Goal: Task Accomplishment & Management: Use online tool/utility

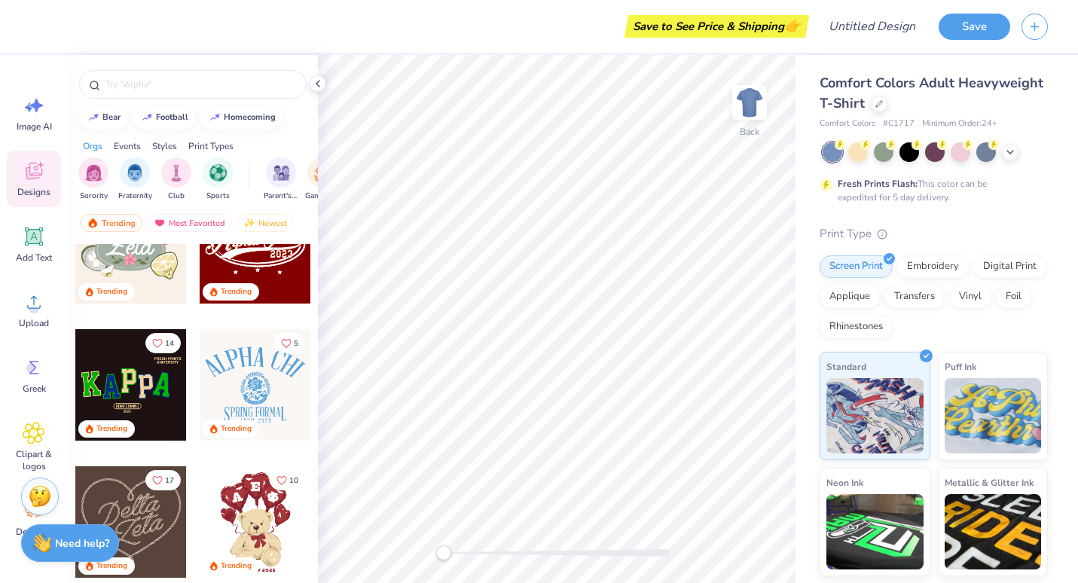
scroll to position [568, 0]
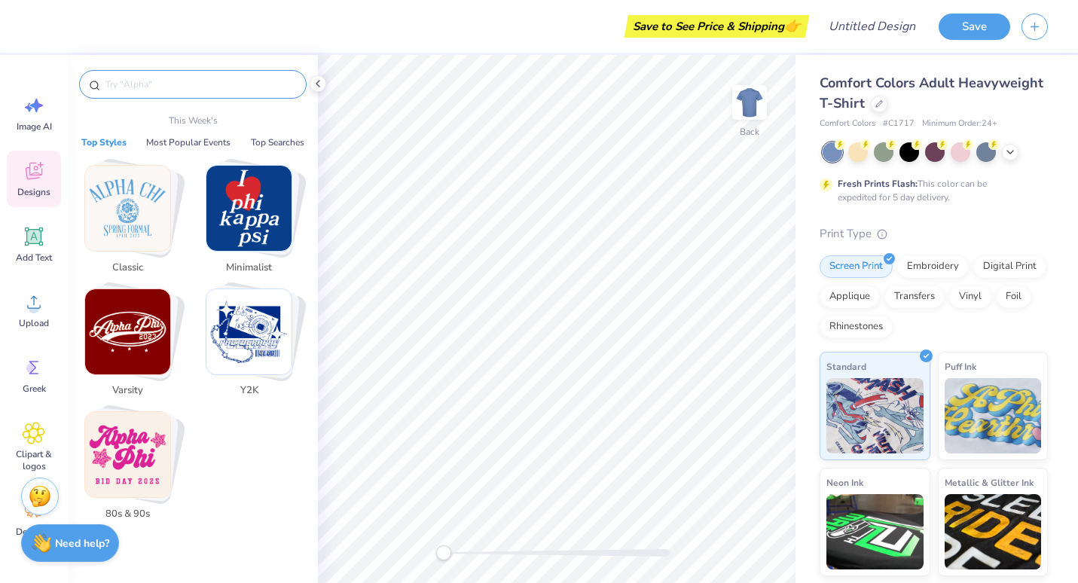
click at [165, 84] on input "text" at bounding box center [200, 84] width 193 height 15
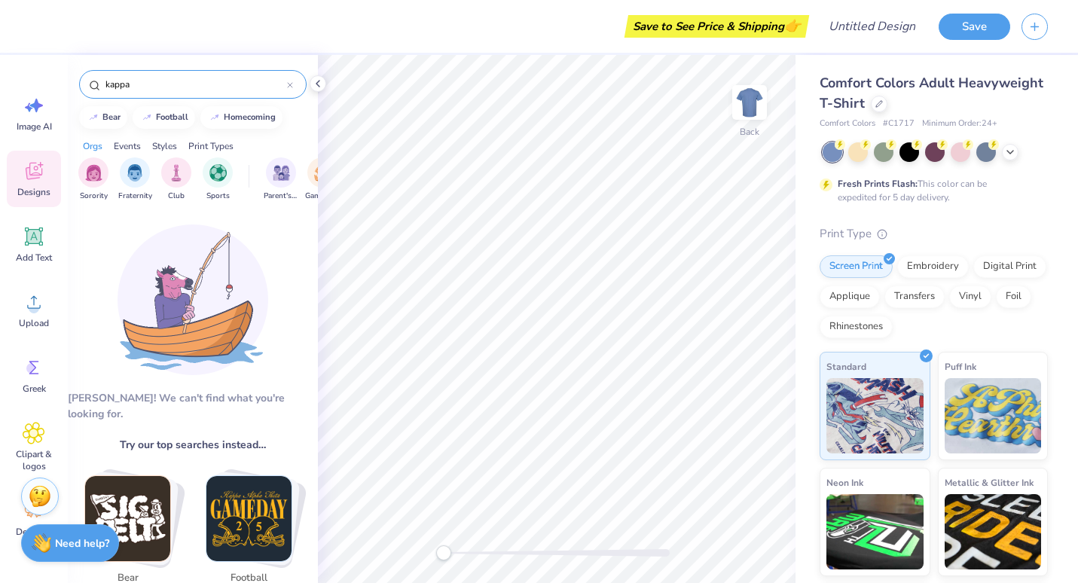
type input "kappa"
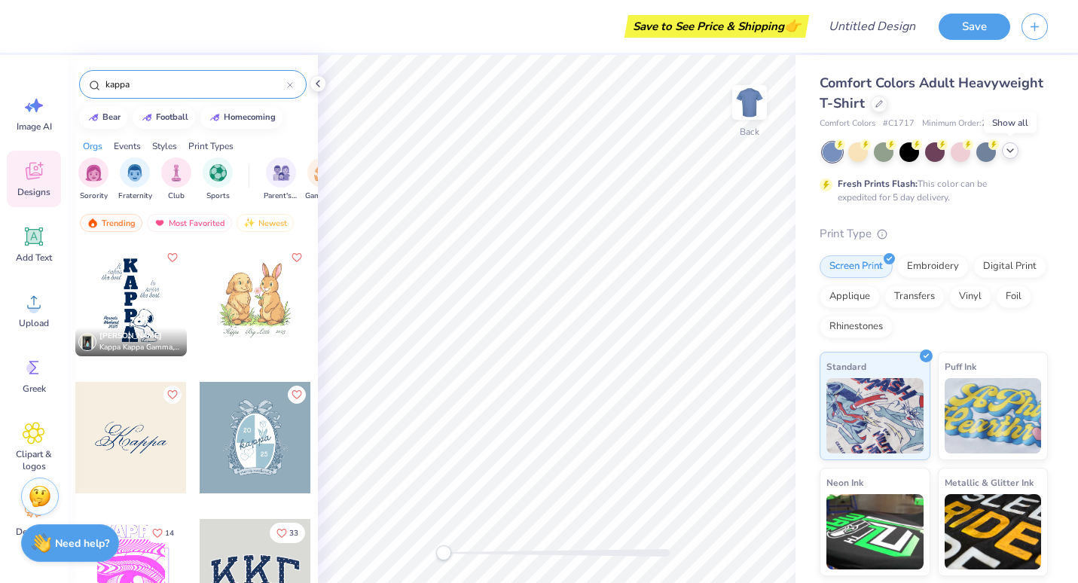
click at [1009, 150] on polyline at bounding box center [1010, 150] width 6 height 3
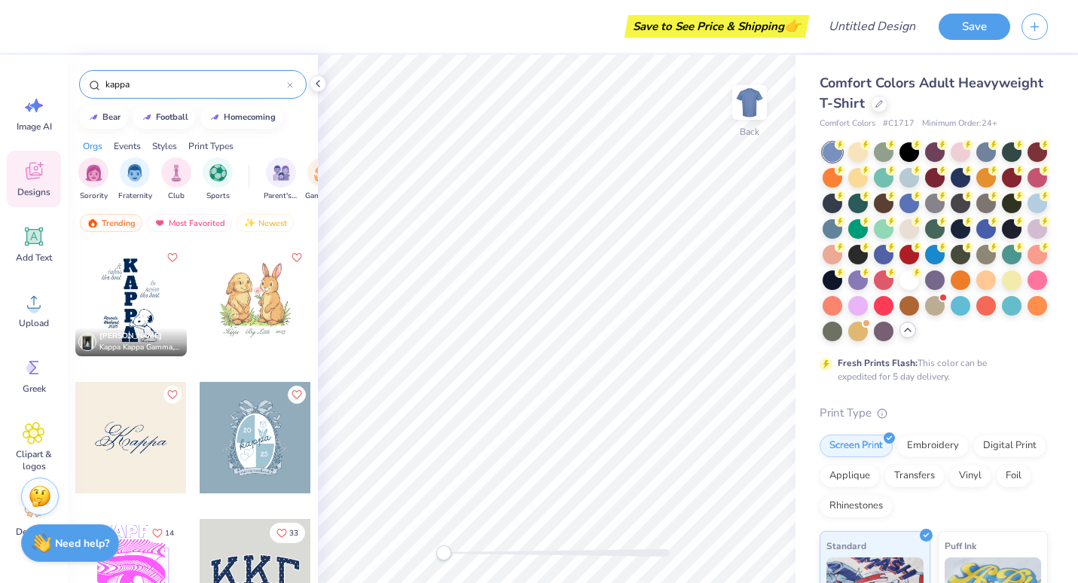
click at [865, 96] on span "Comfort Colors Adult Heavyweight T-Shirt" at bounding box center [932, 93] width 224 height 38
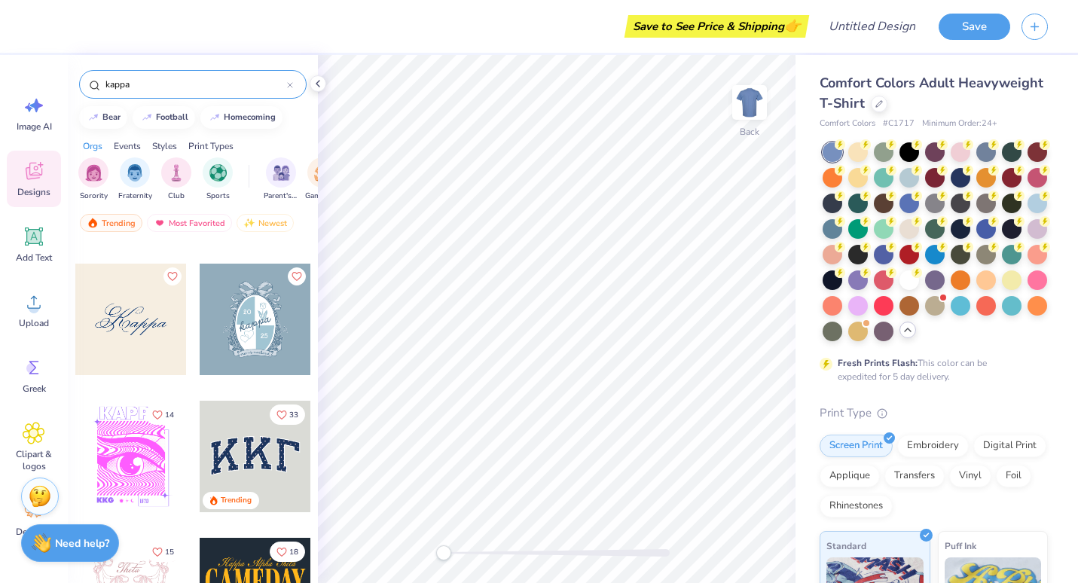
scroll to position [0, 0]
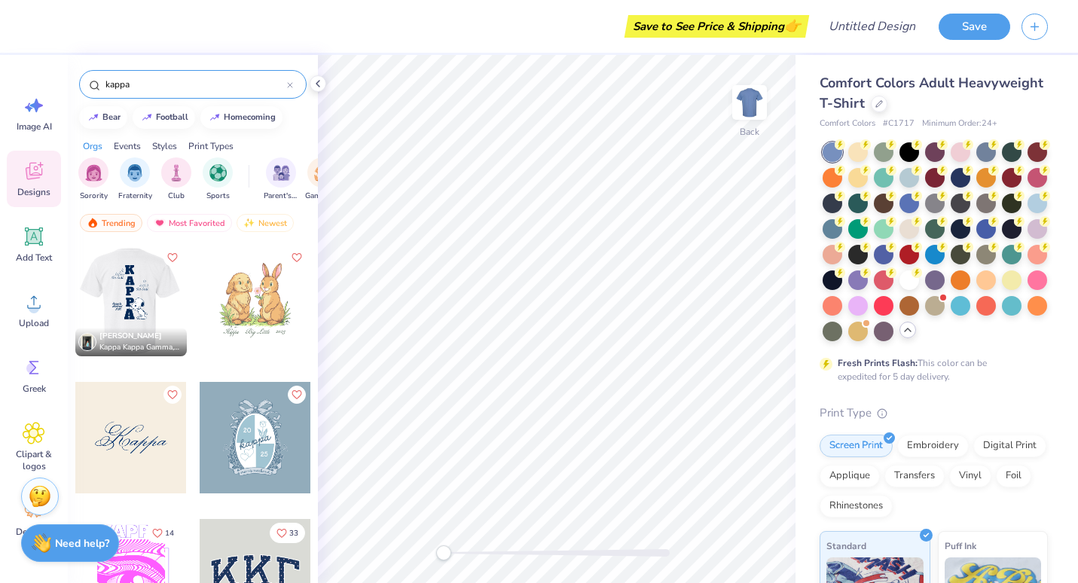
click at [154, 288] on div at bounding box center [130, 300] width 111 height 111
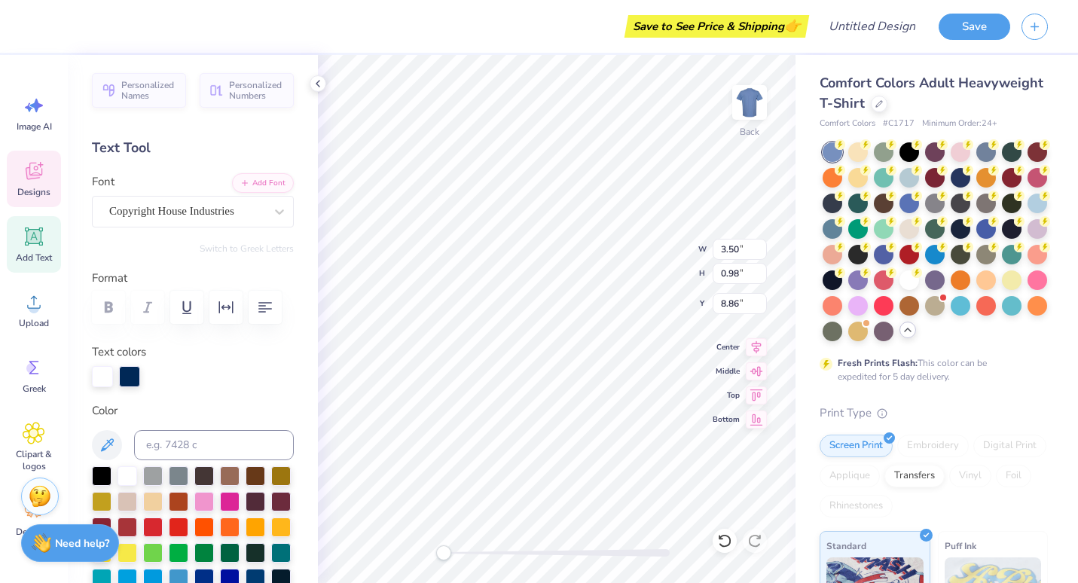
scroll to position [12, 3]
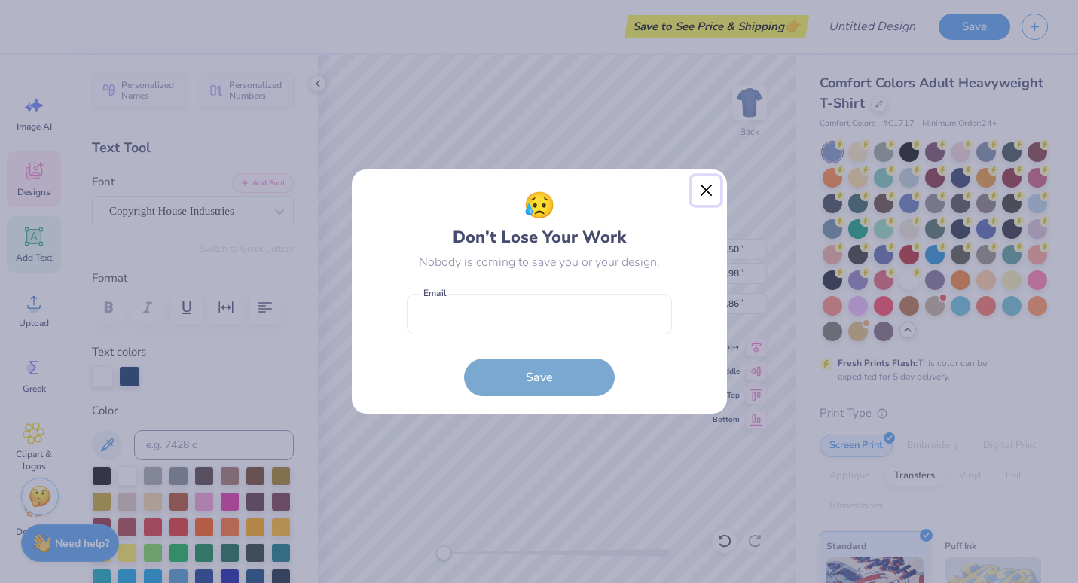
click at [707, 191] on button "Close" at bounding box center [706, 190] width 29 height 29
click at [707, 191] on div "😥 Don’t Lose Your Work Nobody is coming to save you or your design. Email is a …" at bounding box center [539, 291] width 1078 height 583
click at [704, 194] on div "😥 Don’t Lose Your Work Nobody is coming to save you or your design. Email is a …" at bounding box center [539, 291] width 1078 height 583
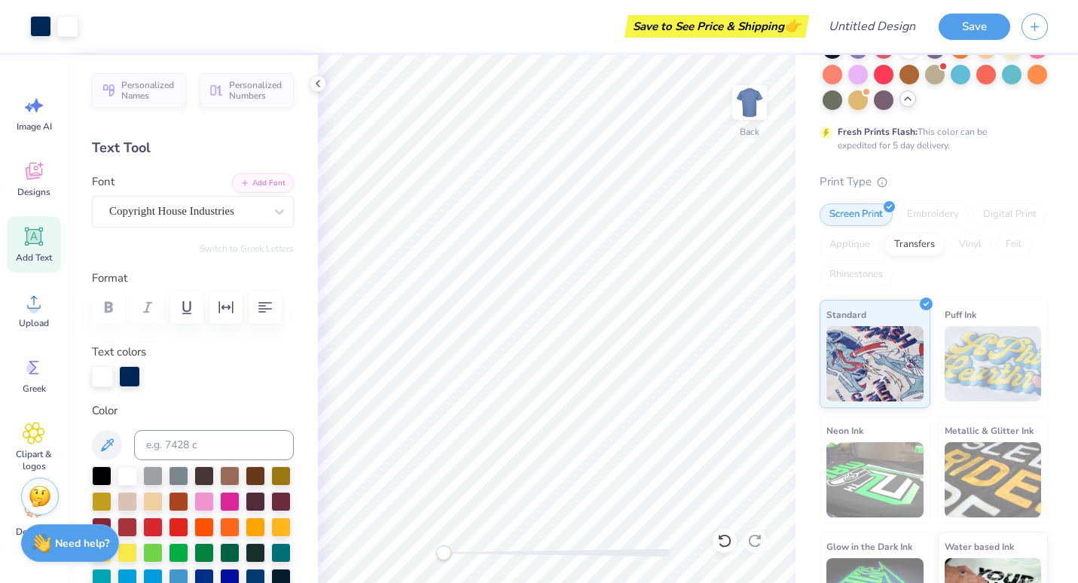
scroll to position [314, 0]
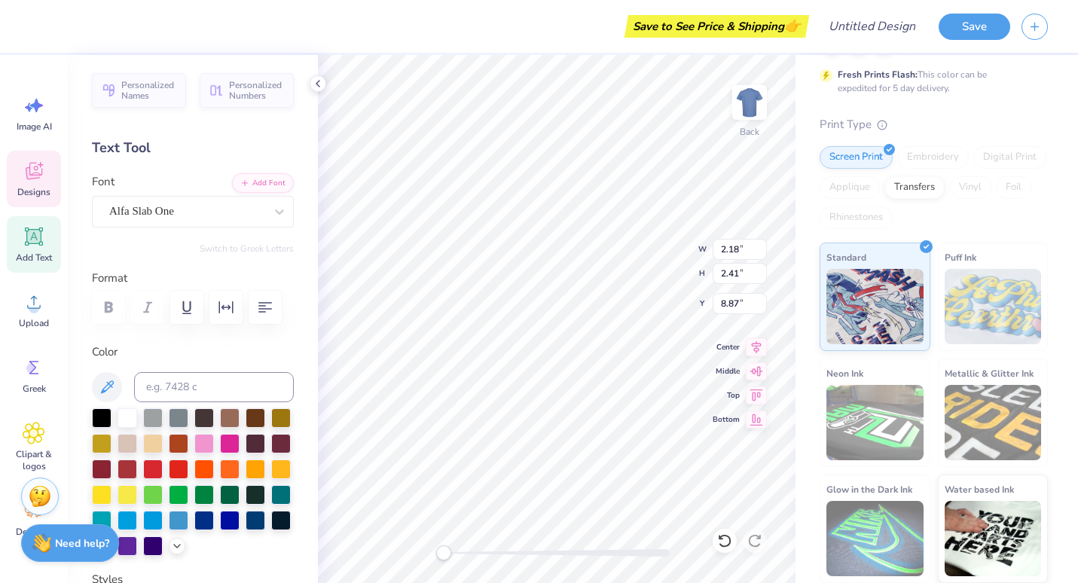
type input "2.80"
type input "2.79"
type input "14.90"
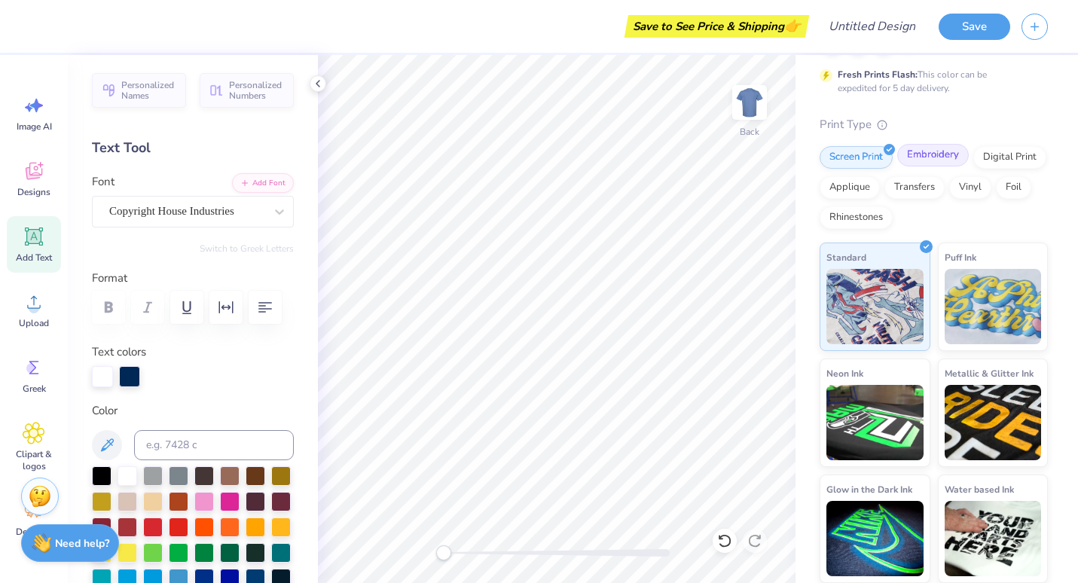
click at [922, 148] on div "Embroidery" at bounding box center [933, 155] width 72 height 23
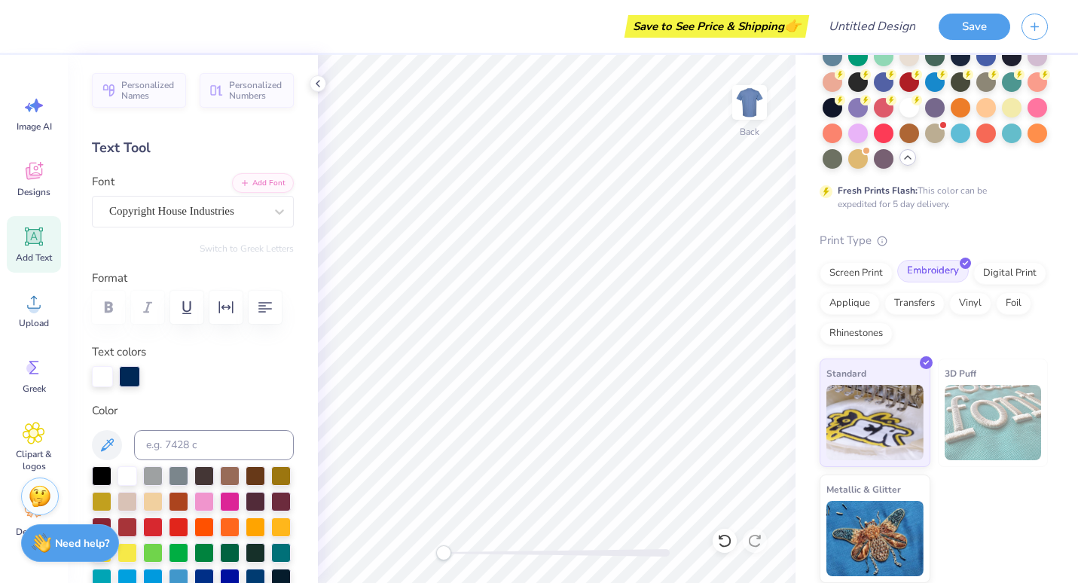
scroll to position [198, 0]
click at [851, 271] on div "Screen Print" at bounding box center [856, 271] width 73 height 23
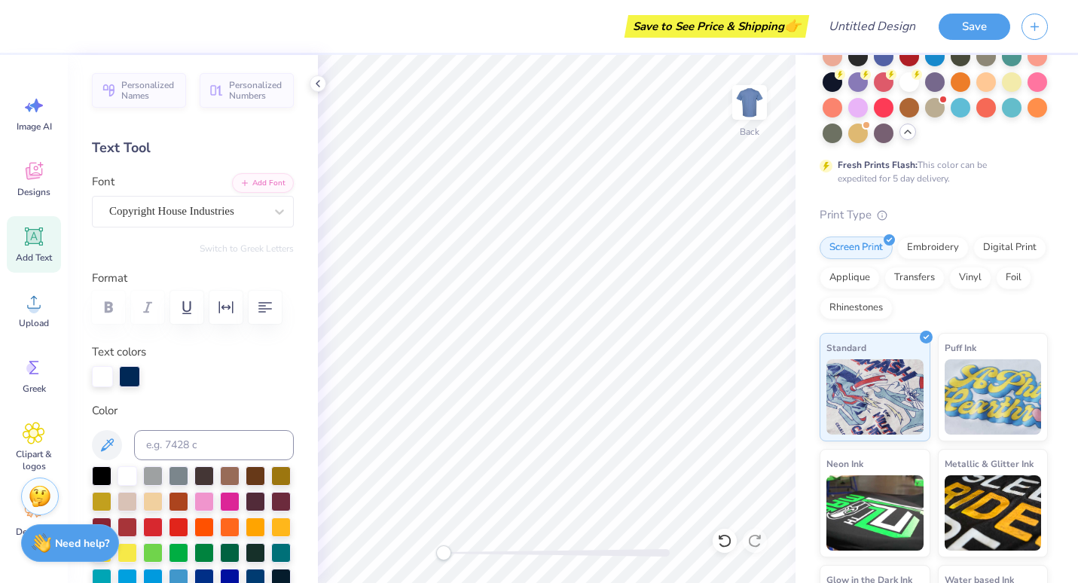
scroll to position [0, 0]
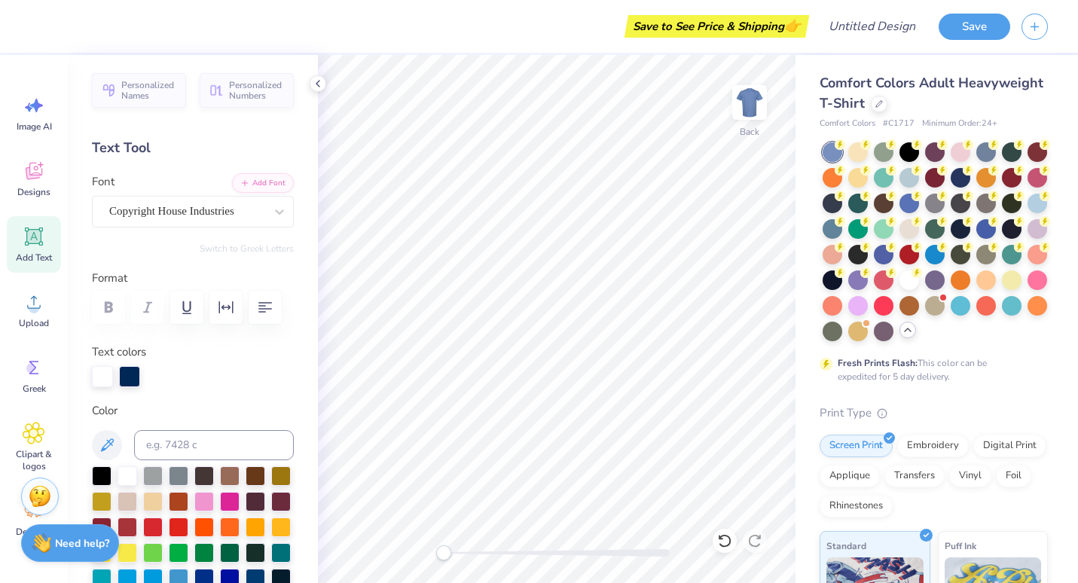
click at [909, 94] on span "Comfort Colors Adult Heavyweight T-Shirt" at bounding box center [932, 93] width 224 height 38
click at [728, 544] on icon at bounding box center [724, 541] width 13 height 14
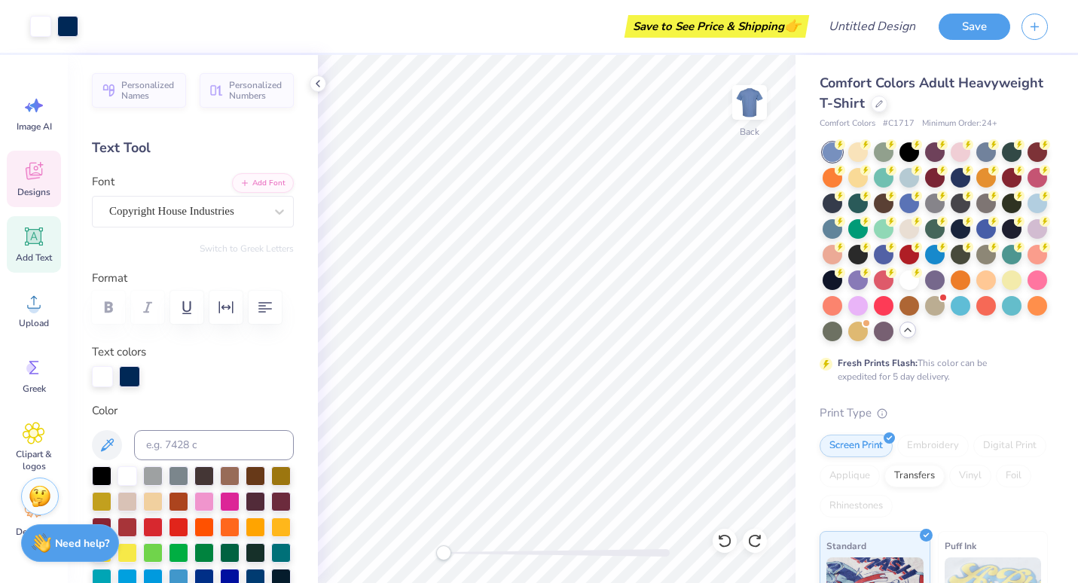
click at [32, 187] on span "Designs" at bounding box center [33, 192] width 33 height 12
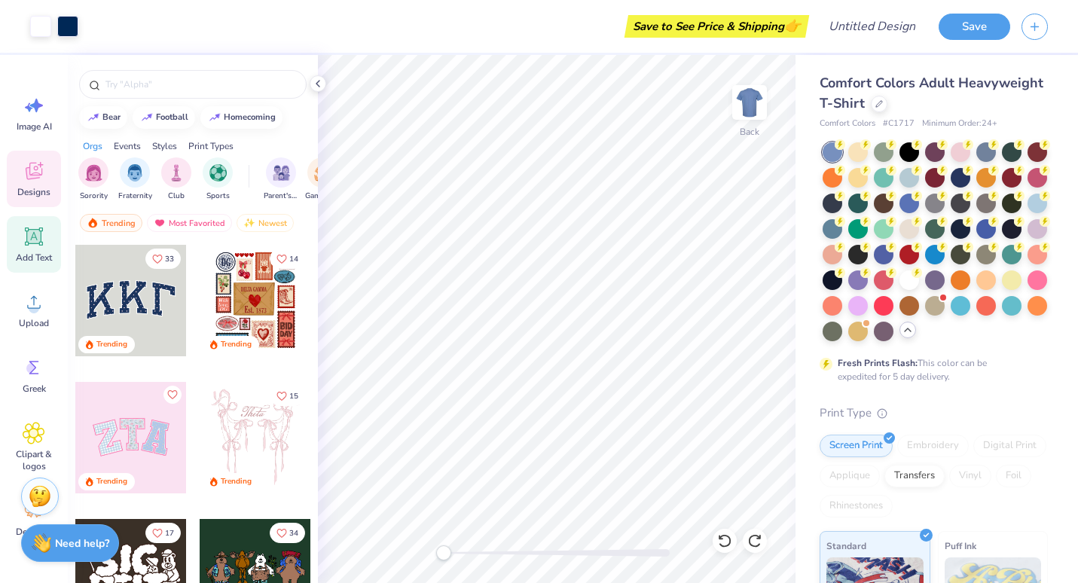
click at [21, 252] on span "Add Text" at bounding box center [34, 258] width 36 height 12
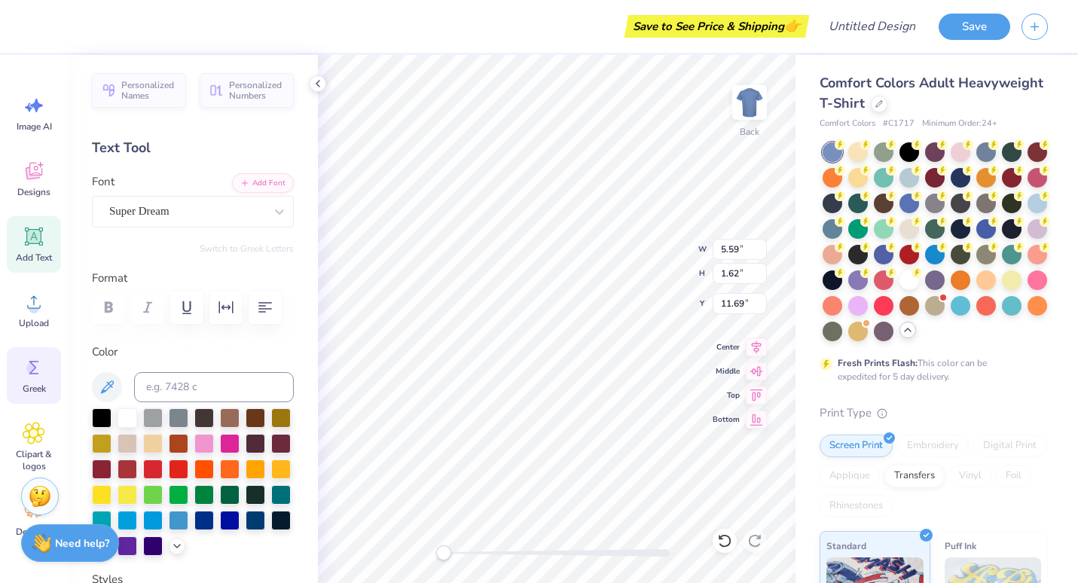
click at [32, 377] on icon at bounding box center [34, 367] width 23 height 23
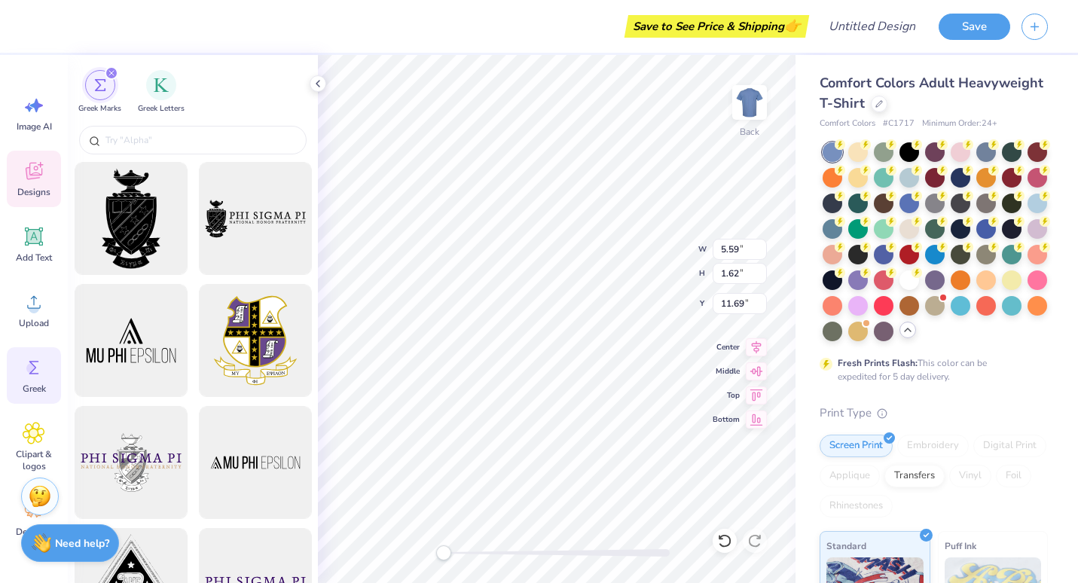
click at [25, 192] on span "Designs" at bounding box center [33, 192] width 33 height 12
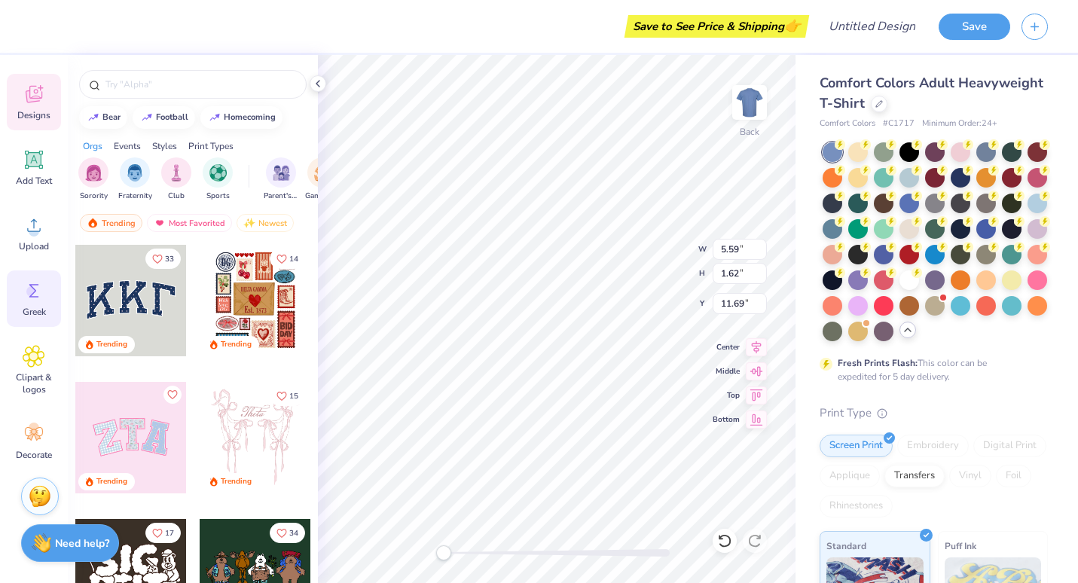
scroll to position [76, 0]
click at [39, 435] on icon at bounding box center [34, 434] width 23 height 23
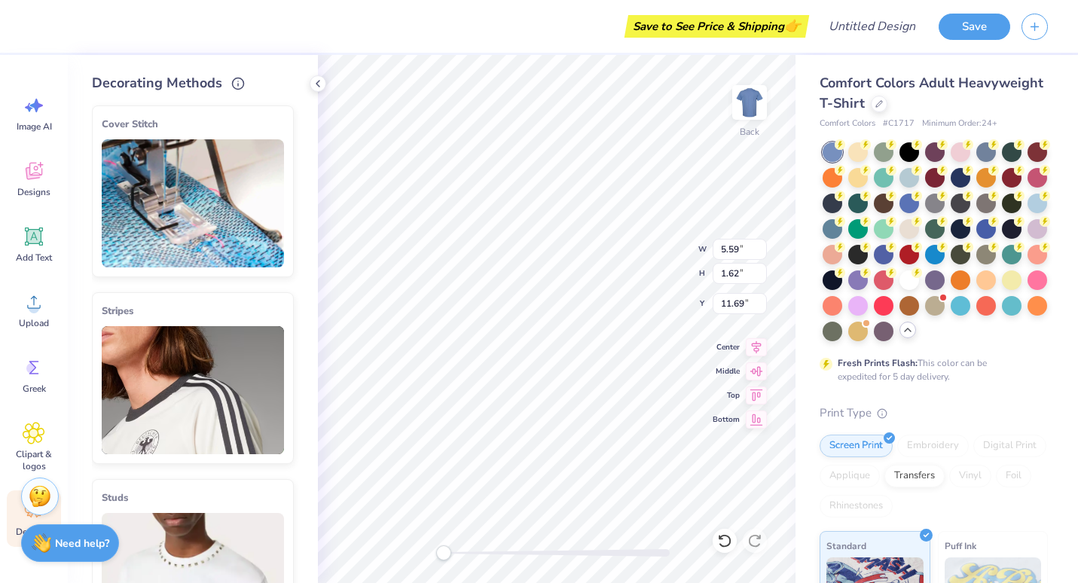
scroll to position [12, 2]
type textarea "TXT"
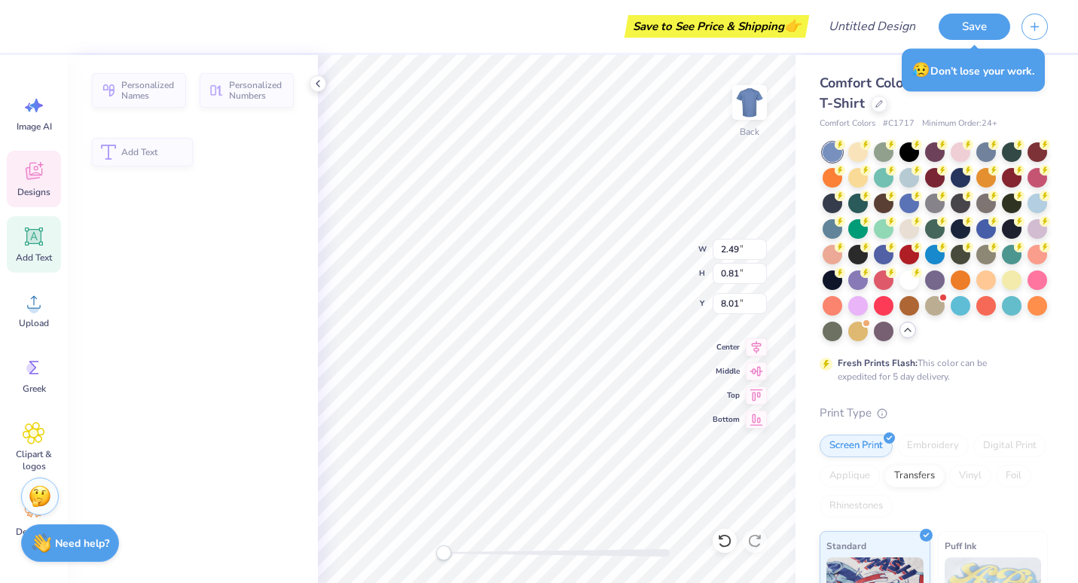
type input "2.49"
type input "0.81"
type input "8.01"
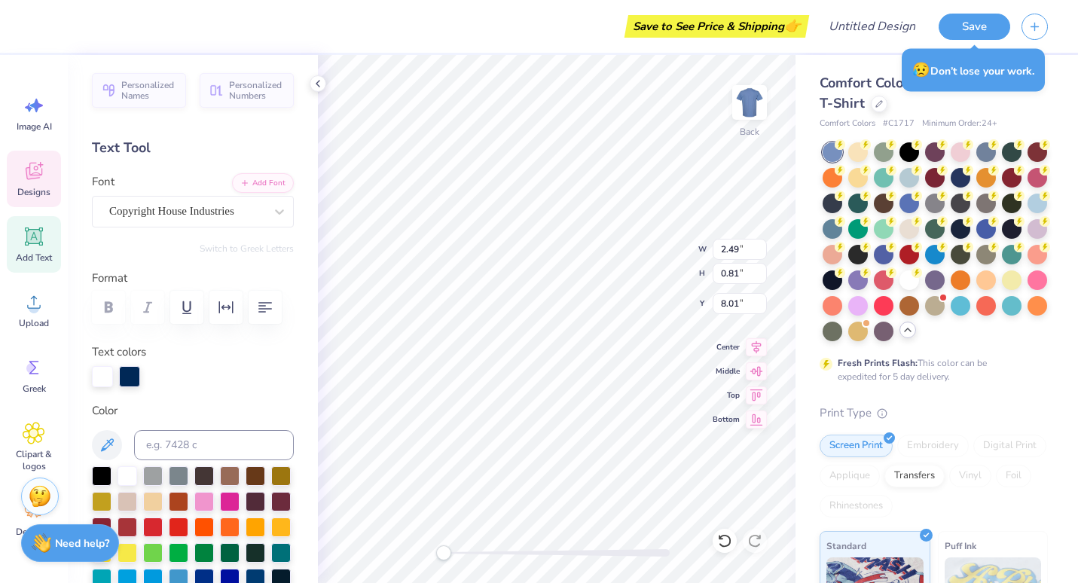
click at [625, 270] on div "Back W 2.49 2.49 " H 0.81 0.81 " Y 8.01 8.01 " Center Middle Top Bottom" at bounding box center [557, 319] width 478 height 528
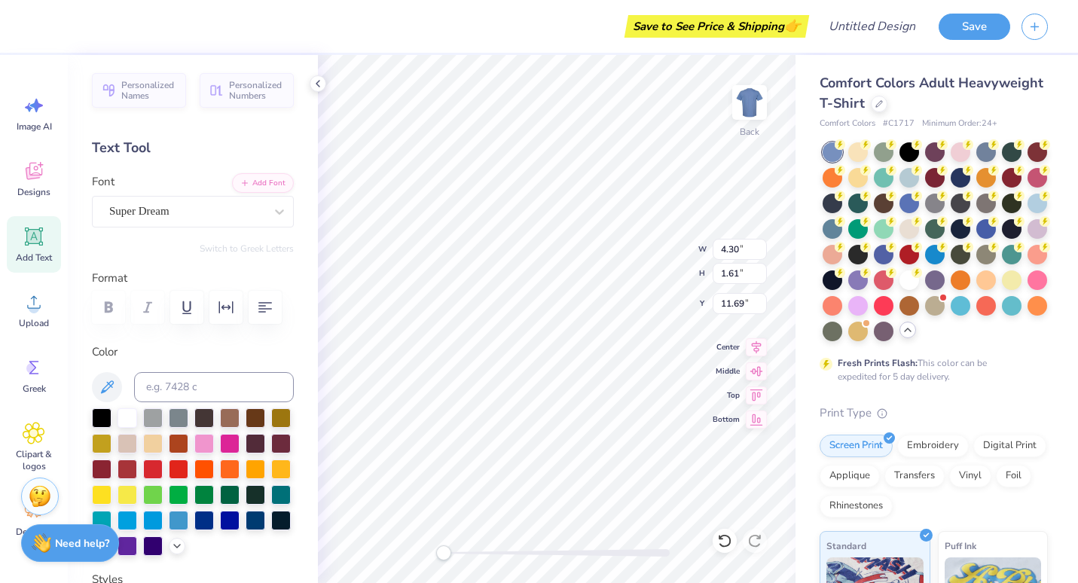
type textarea "T"
click at [902, 336] on icon at bounding box center [908, 330] width 12 height 12
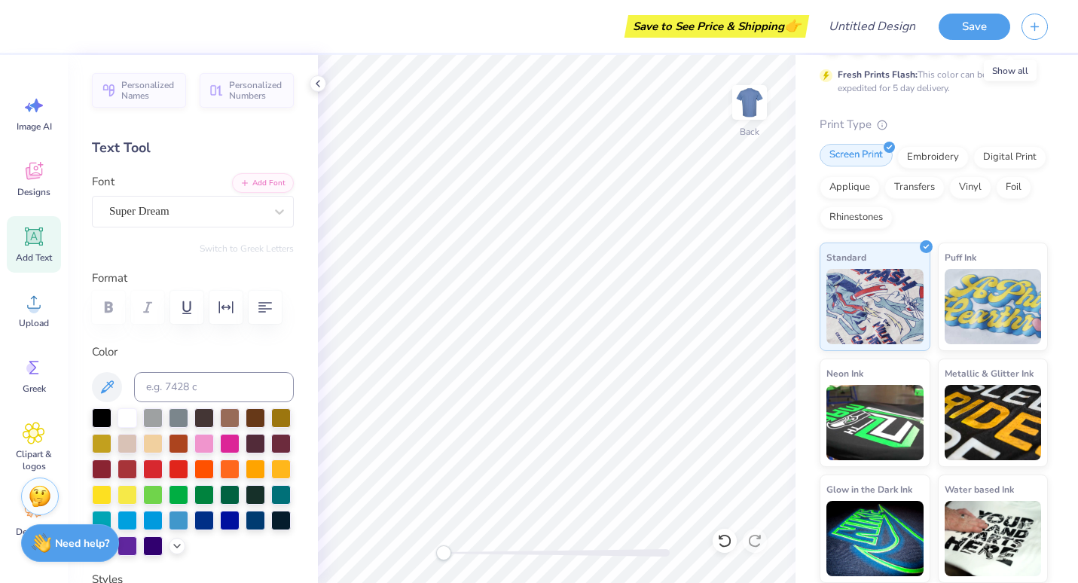
scroll to position [0, 0]
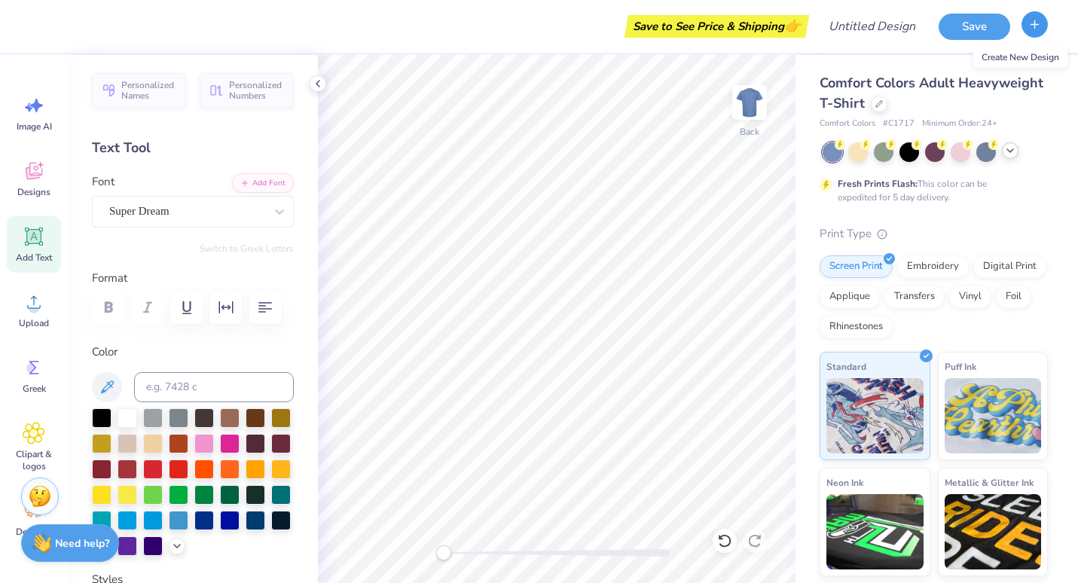
click at [1032, 22] on icon "button" at bounding box center [1034, 24] width 13 height 13
click at [982, 26] on button "Save" at bounding box center [975, 24] width 72 height 26
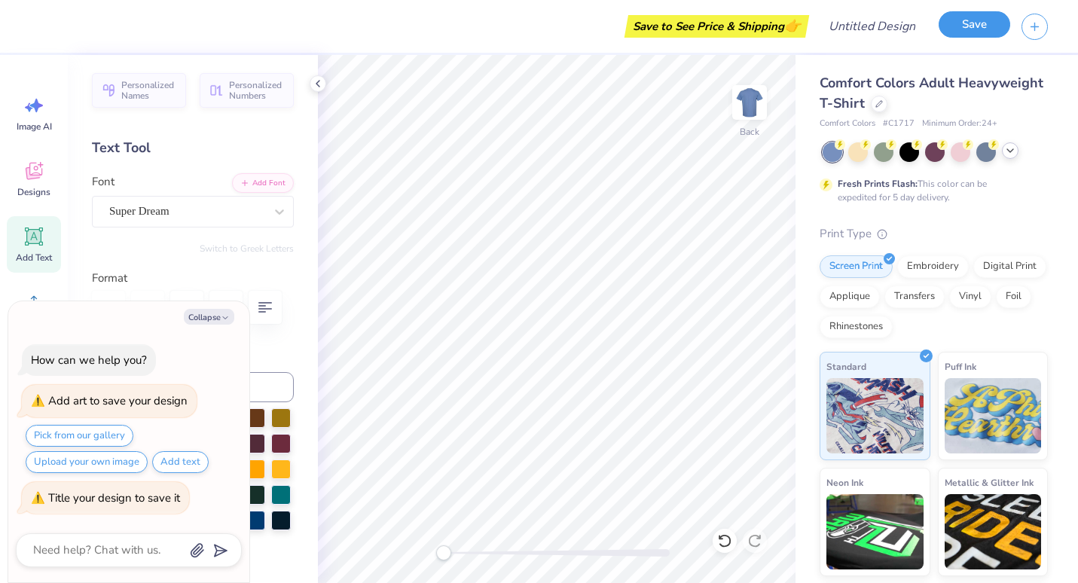
click at [982, 26] on button "Save" at bounding box center [975, 24] width 72 height 26
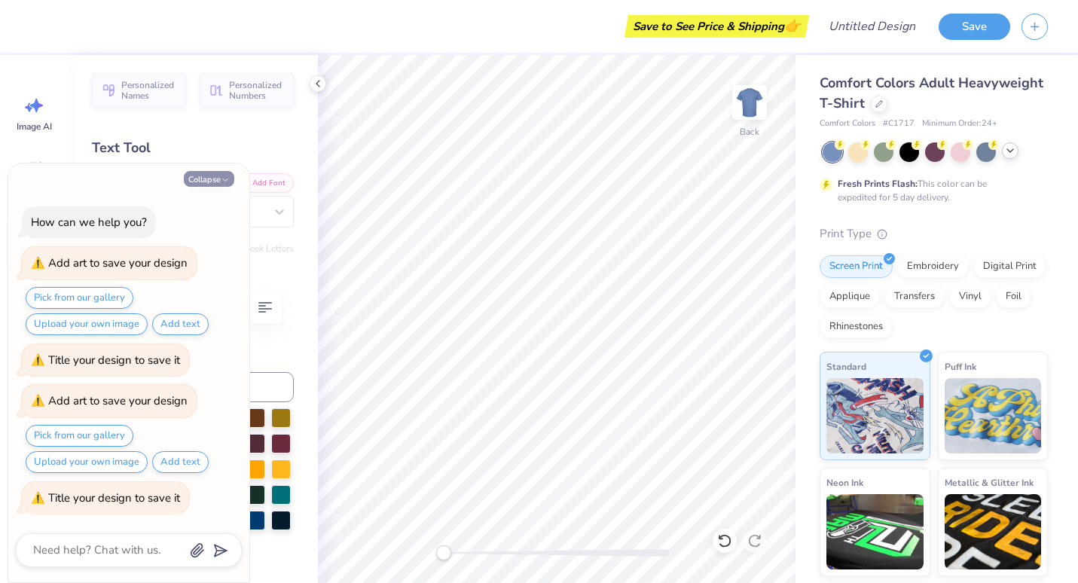
click at [220, 176] on button "Collapse" at bounding box center [209, 179] width 50 height 16
type textarea "x"
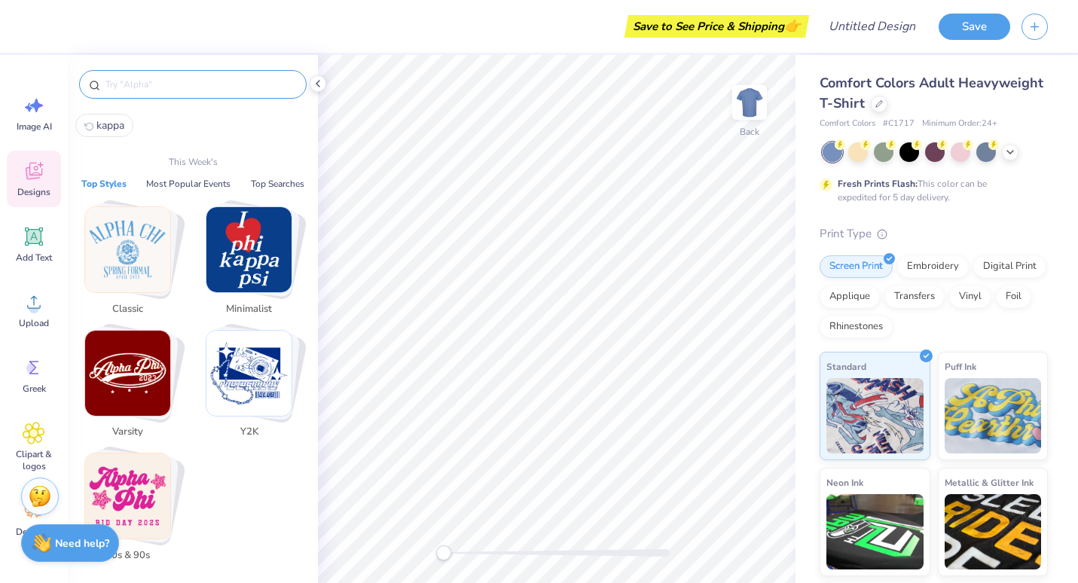
click at [153, 85] on input "text" at bounding box center [200, 84] width 193 height 15
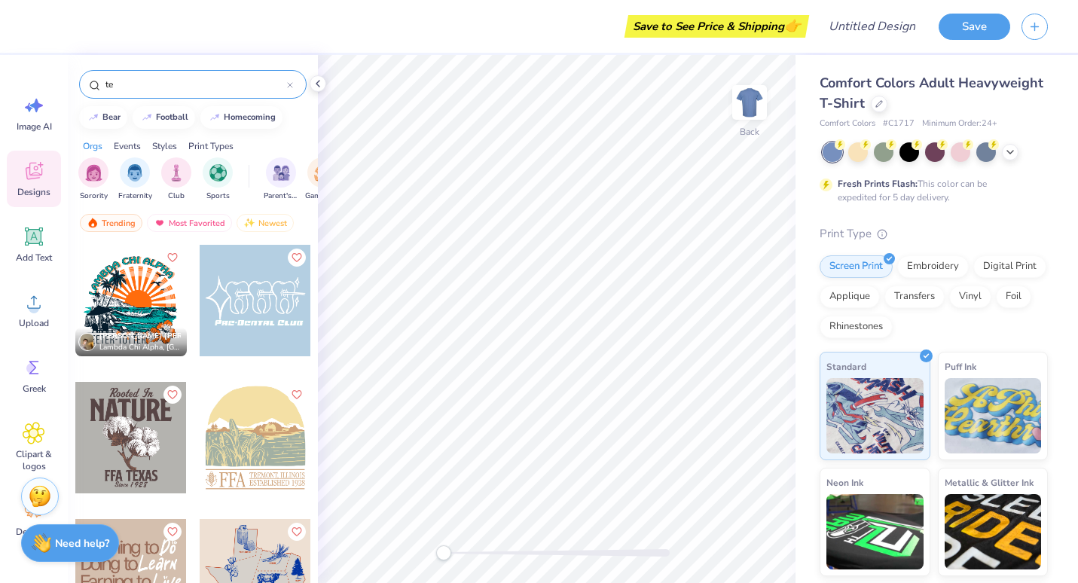
type input "t"
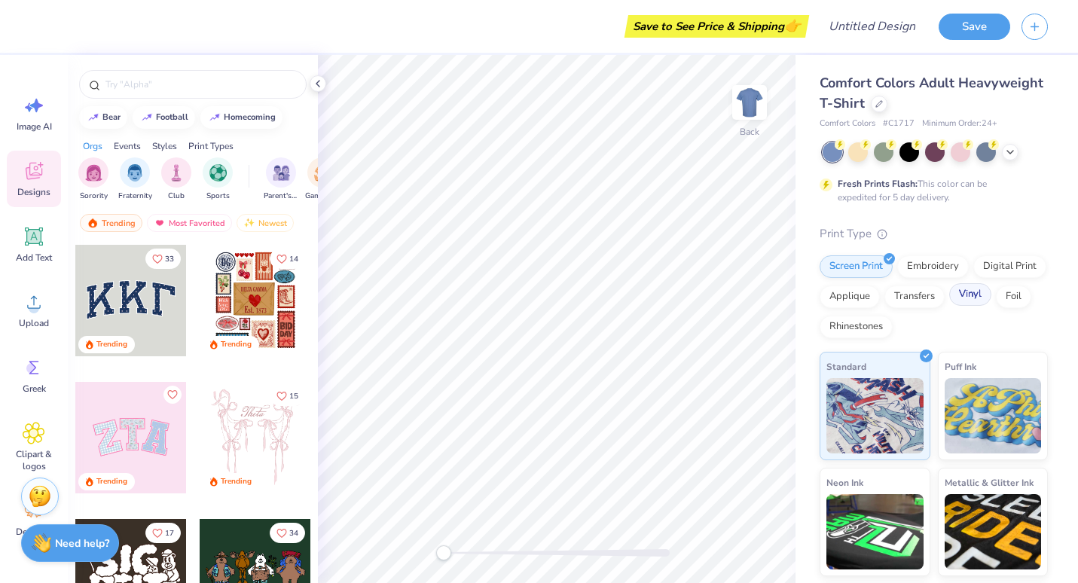
click at [949, 306] on div "Vinyl" at bounding box center [970, 294] width 42 height 23
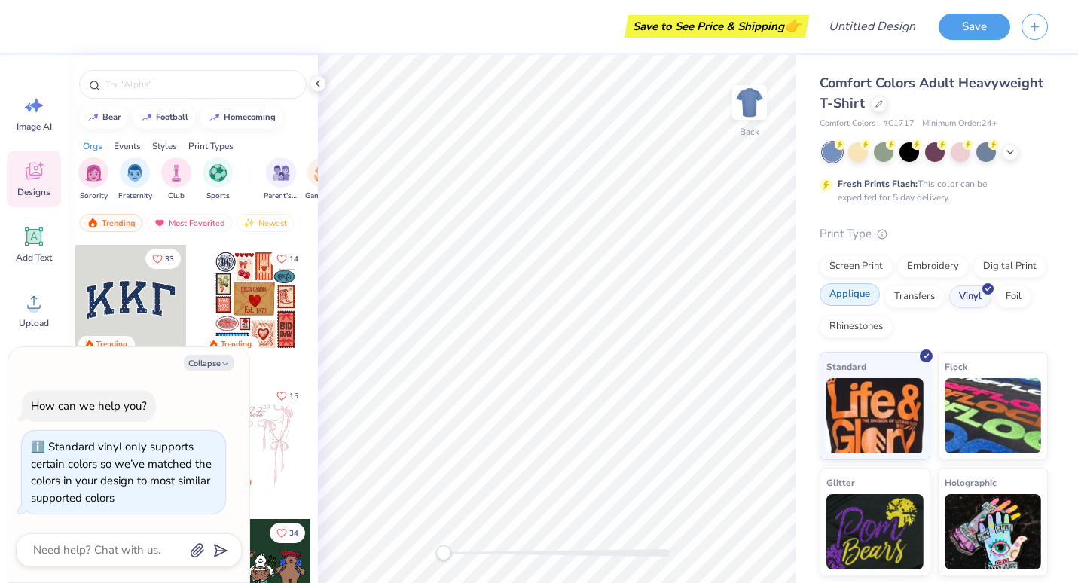
click at [844, 304] on div "Applique" at bounding box center [850, 294] width 60 height 23
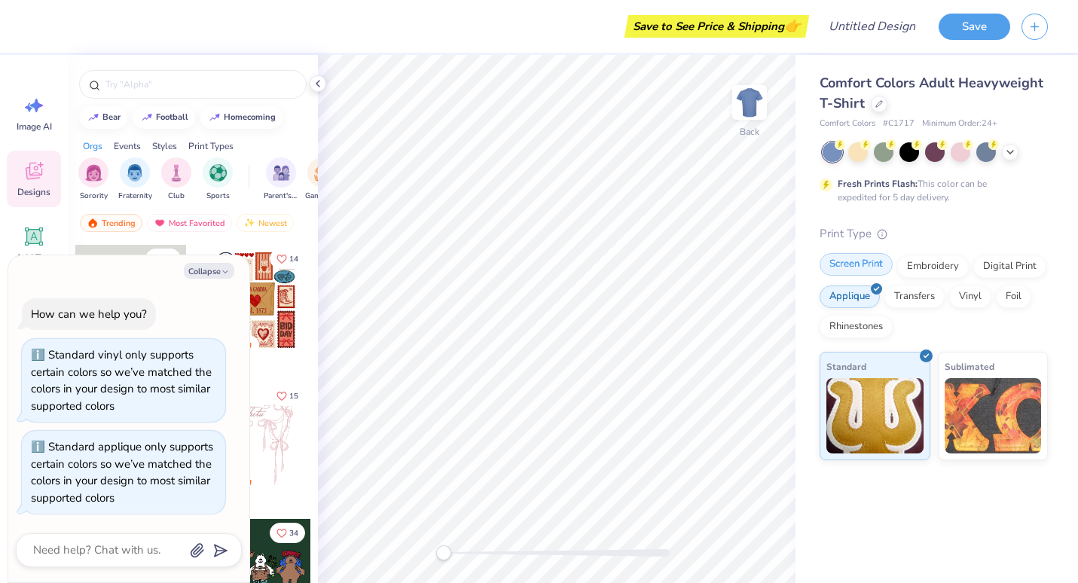
click at [844, 270] on div "Screen Print" at bounding box center [856, 264] width 73 height 23
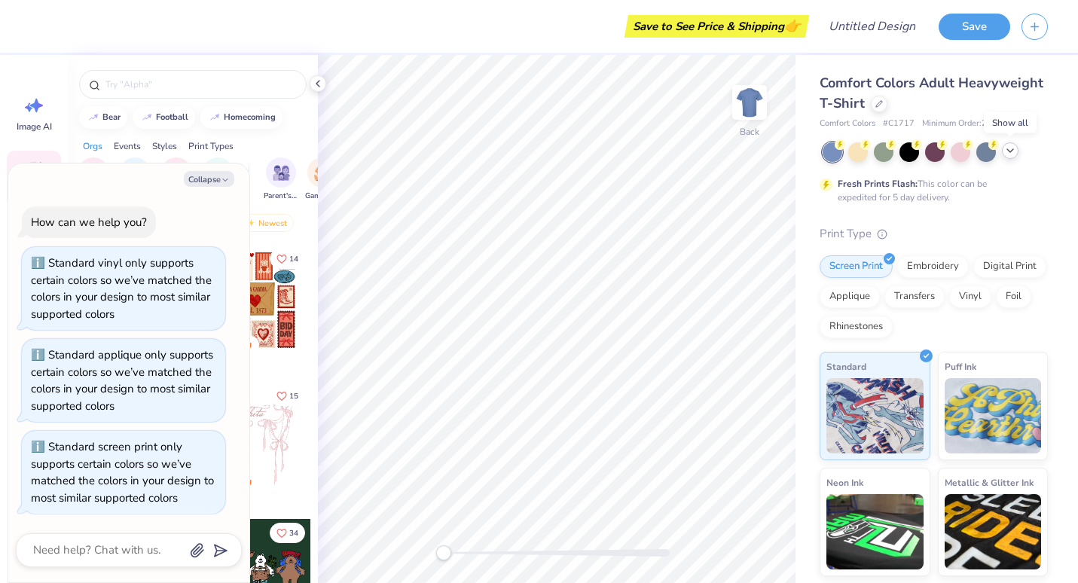
click at [1004, 154] on icon at bounding box center [1010, 151] width 12 height 12
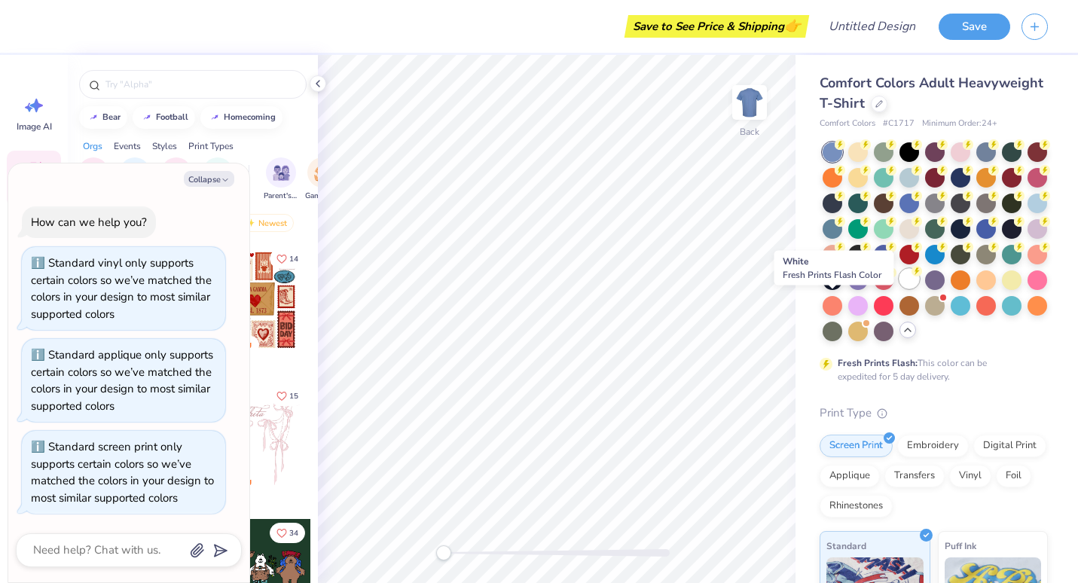
click at [899, 289] on div at bounding box center [909, 279] width 20 height 20
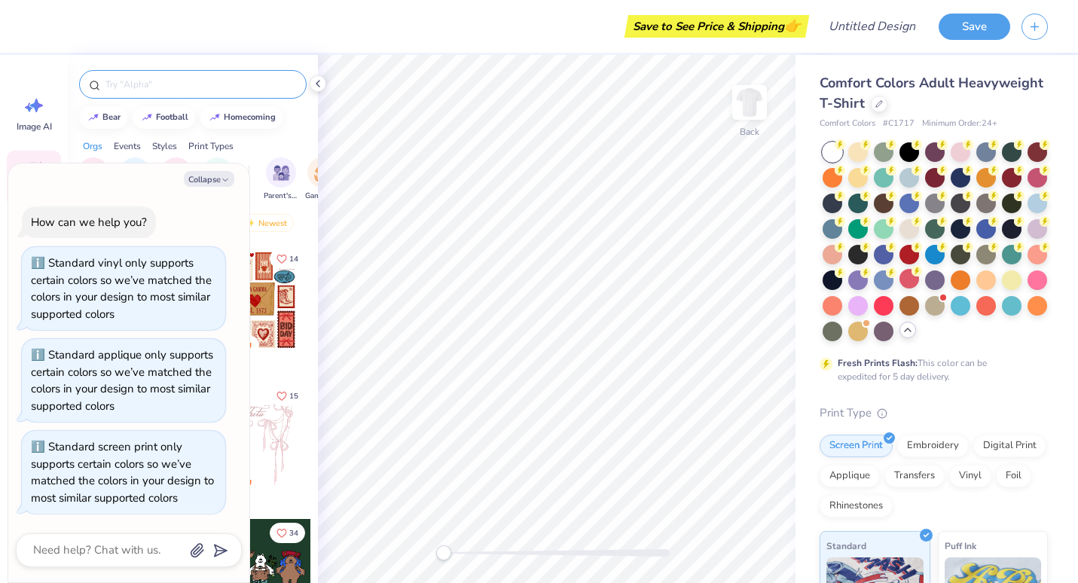
click at [240, 75] on div at bounding box center [193, 84] width 228 height 29
click at [218, 176] on button "Collapse" at bounding box center [209, 179] width 50 height 16
type textarea "x"
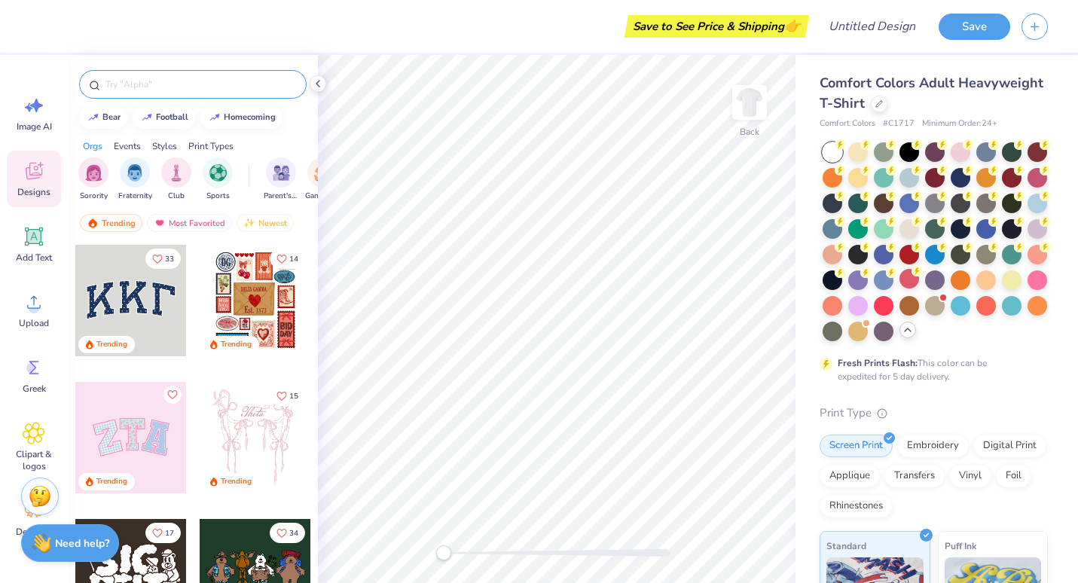
click at [143, 86] on input "text" at bounding box center [200, 84] width 193 height 15
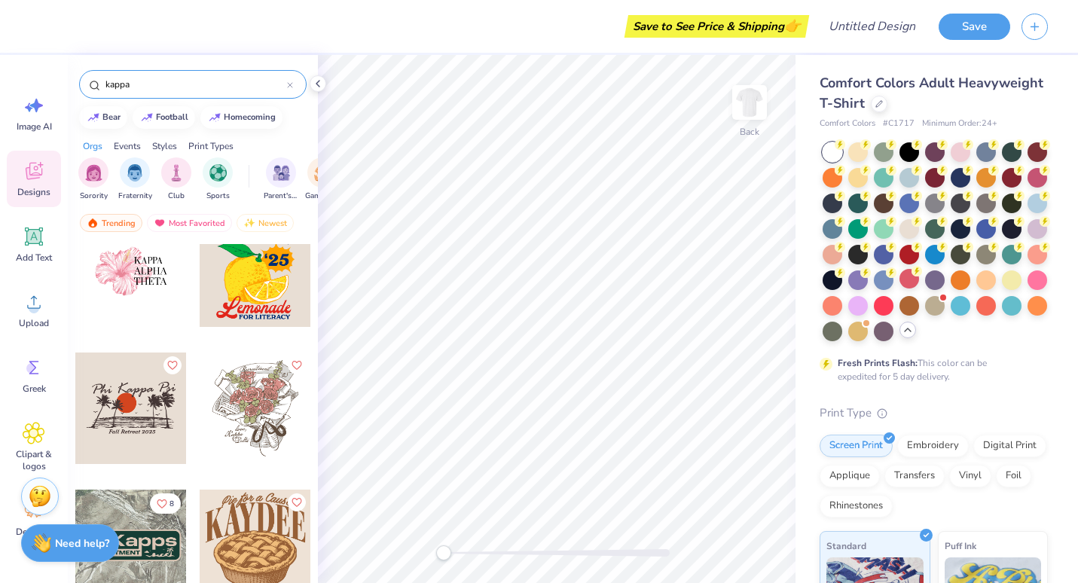
scroll to position [2124, 0]
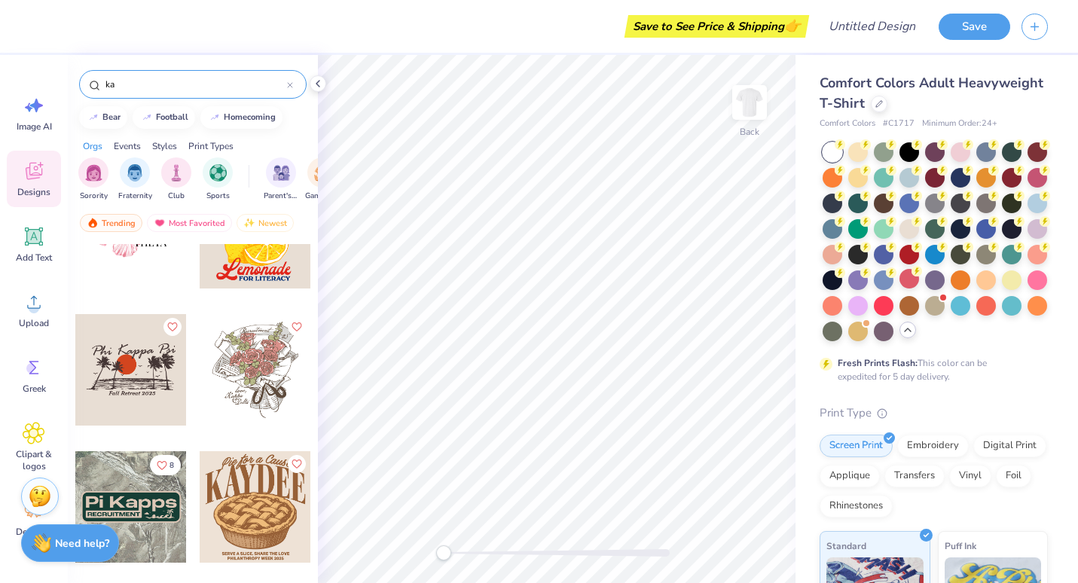
type input "k"
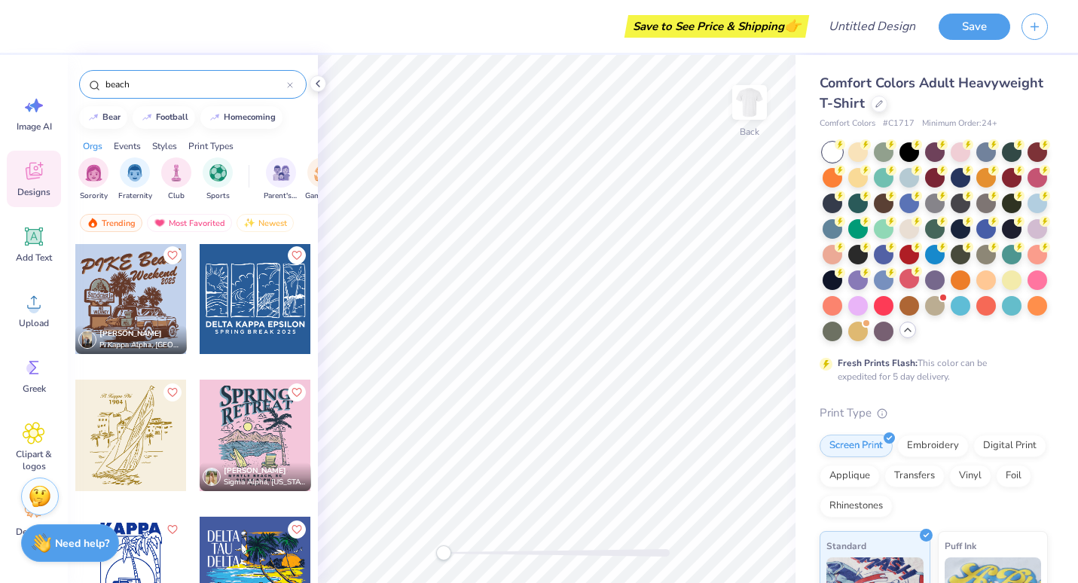
scroll to position [3292, 0]
drag, startPoint x: 151, startPoint y: 88, endPoint x: 90, endPoint y: 78, distance: 61.8
click at [90, 78] on div "beach" at bounding box center [193, 84] width 228 height 29
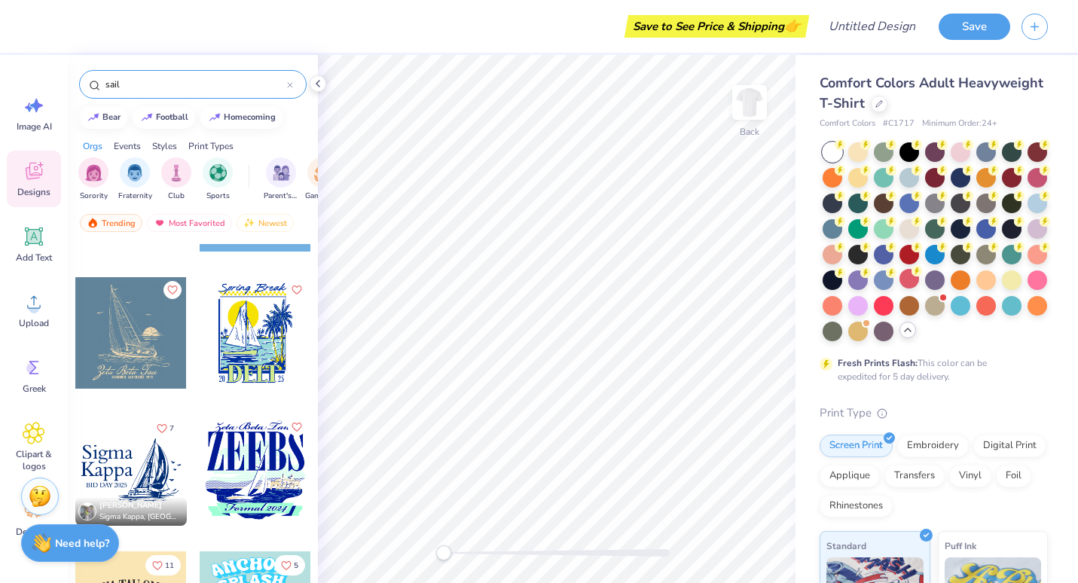
scroll to position [258, 0]
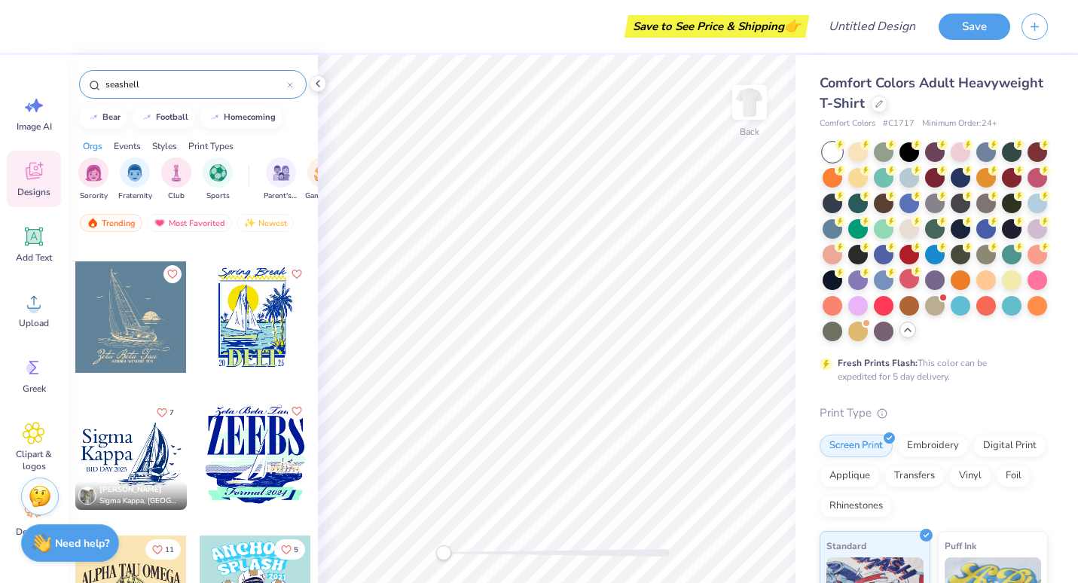
type input "seashell"
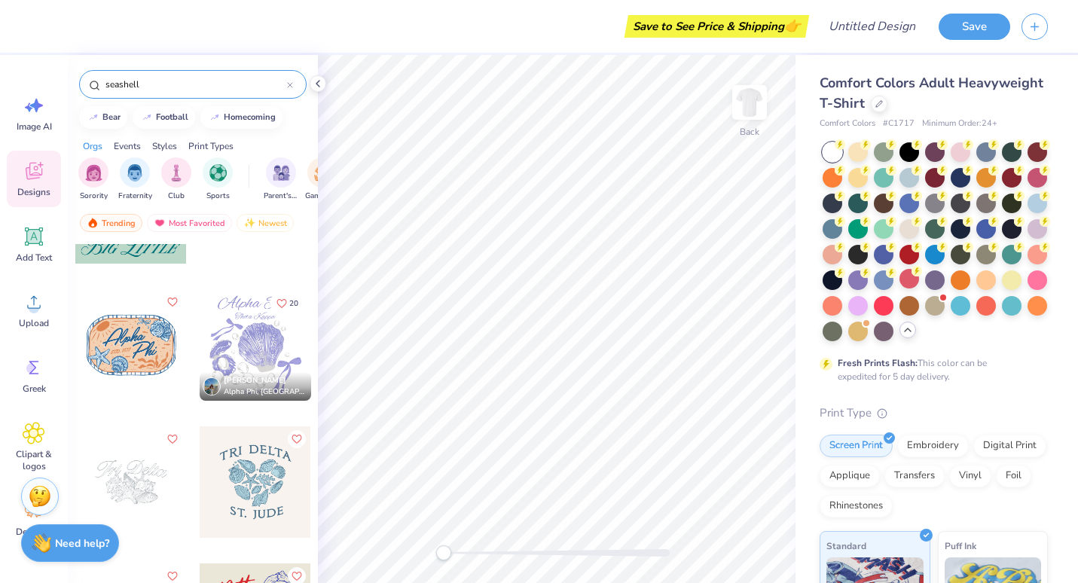
scroll to position [231, 0]
click at [260, 356] on div at bounding box center [255, 344] width 111 height 111
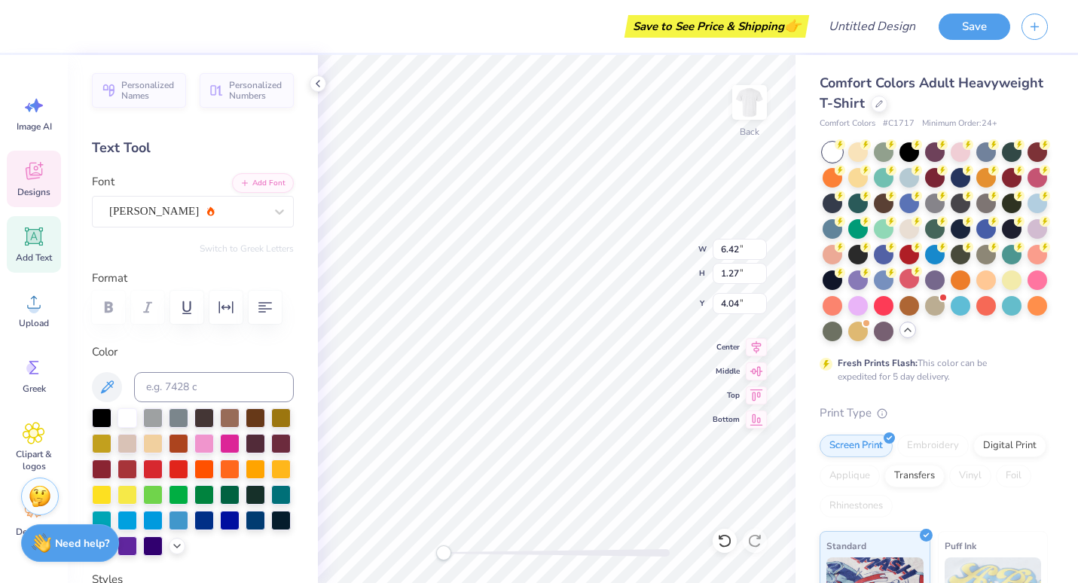
scroll to position [12, 4]
type textarea "Kappas"
type input "3.43"
type input "0.67"
type input "5.47"
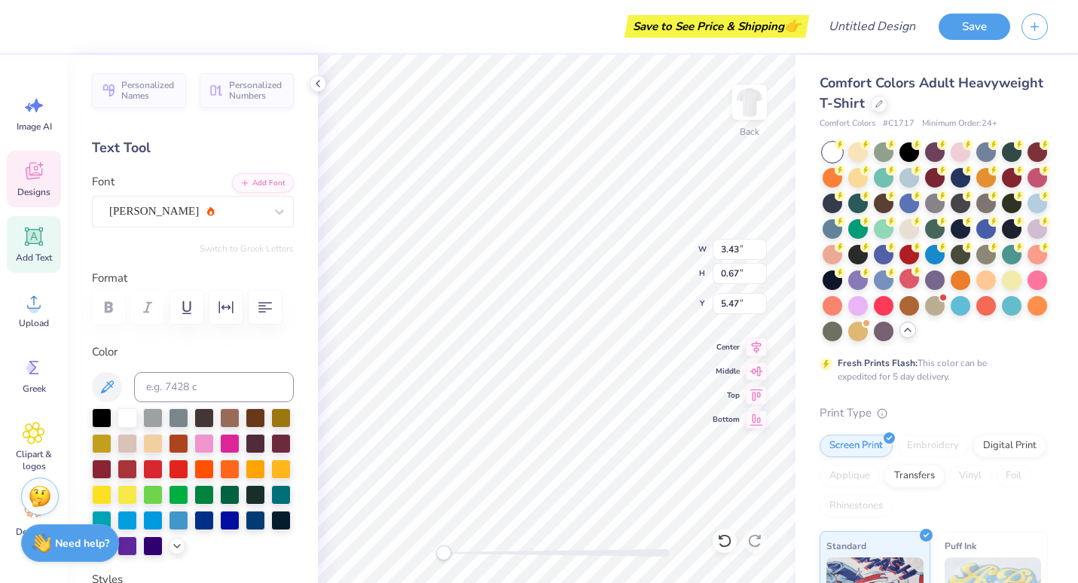
scroll to position [12, 5]
type textarea "gamma chapter"
click at [163, 518] on div at bounding box center [153, 519] width 20 height 20
click at [108, 384] on icon at bounding box center [107, 386] width 13 height 13
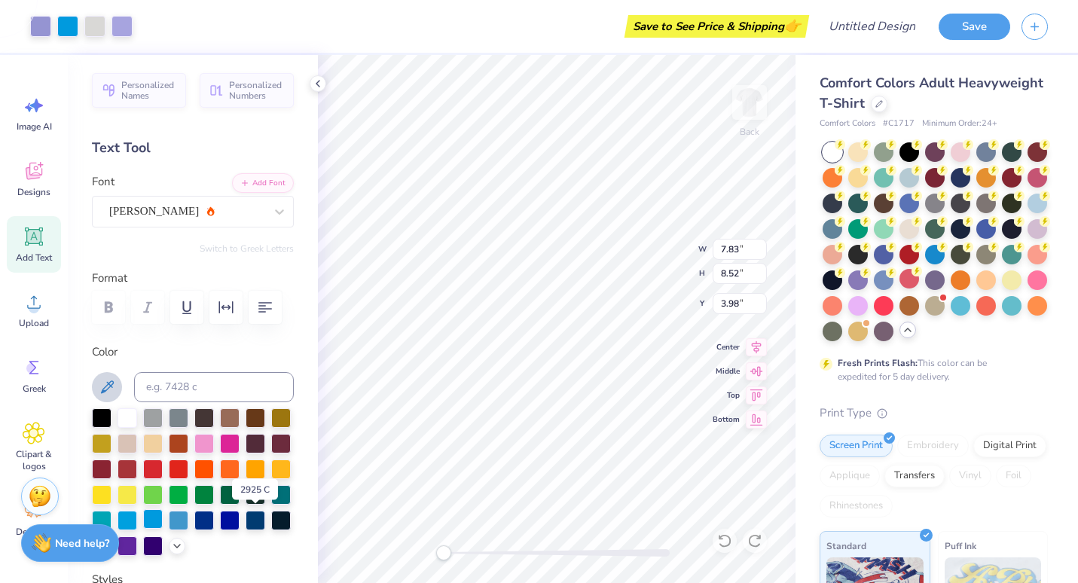
click at [163, 519] on div at bounding box center [153, 519] width 20 height 20
click at [163, 512] on div at bounding box center [153, 519] width 20 height 20
type input "2.23"
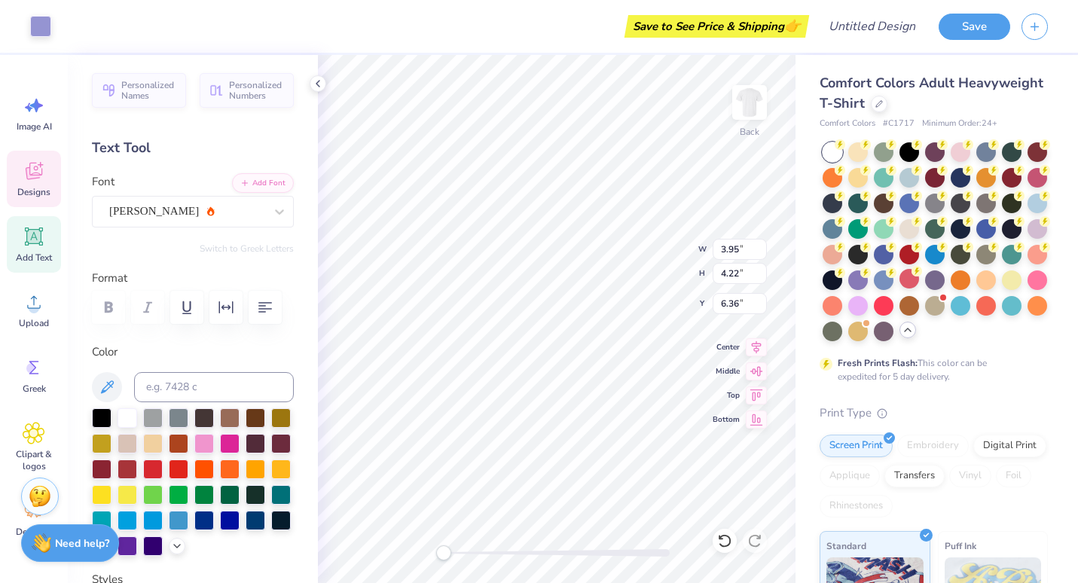
type input "3.08"
type input "7.83"
type textarea "Kappas on the Koast"
click at [163, 524] on div at bounding box center [153, 519] width 20 height 20
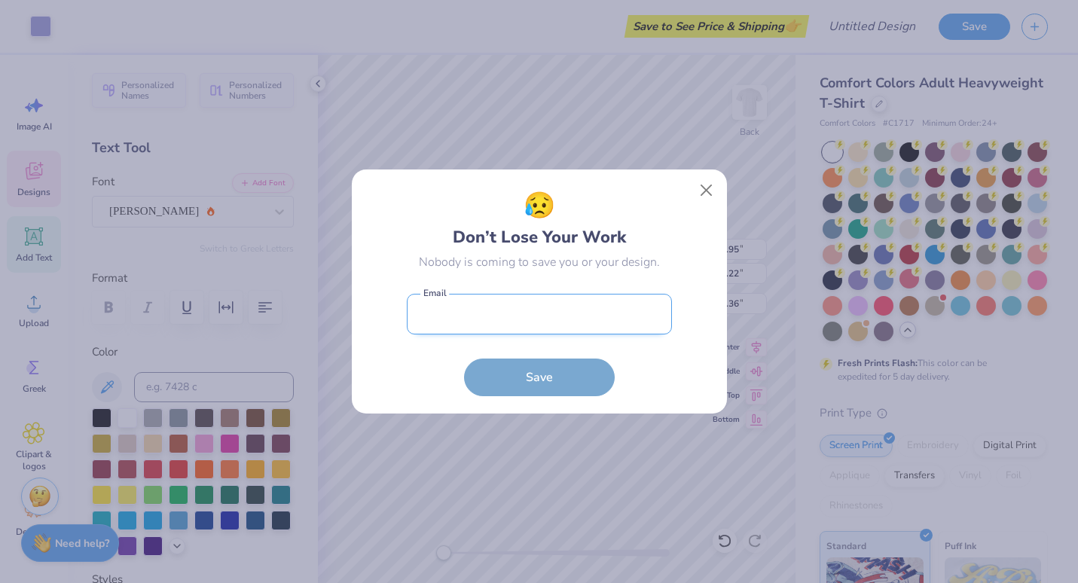
click at [543, 322] on input "email" at bounding box center [539, 314] width 265 height 41
type input "daphneechu12@gmail.com"
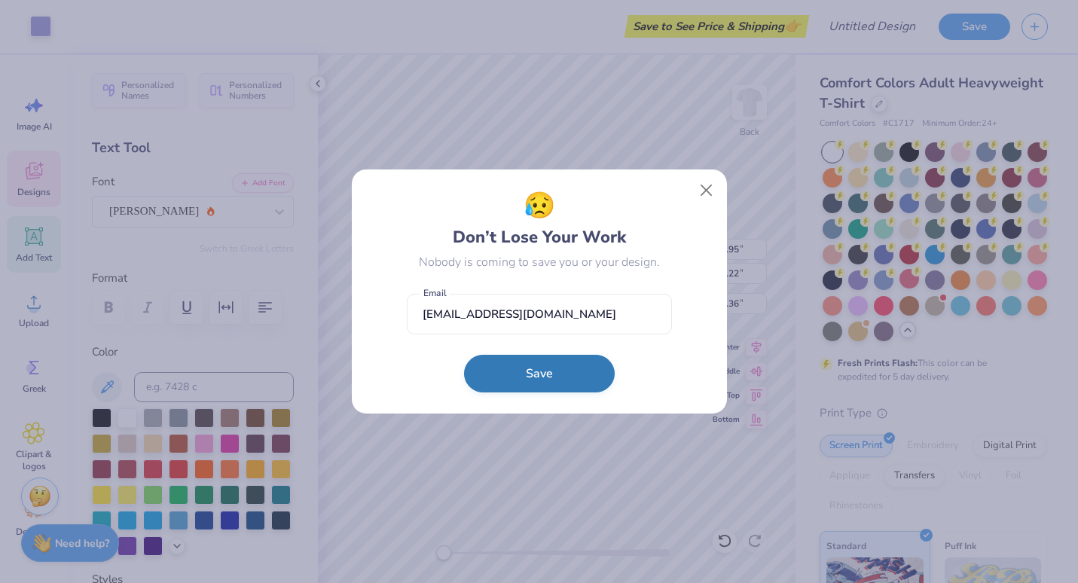
click at [542, 379] on button "Save" at bounding box center [539, 374] width 151 height 38
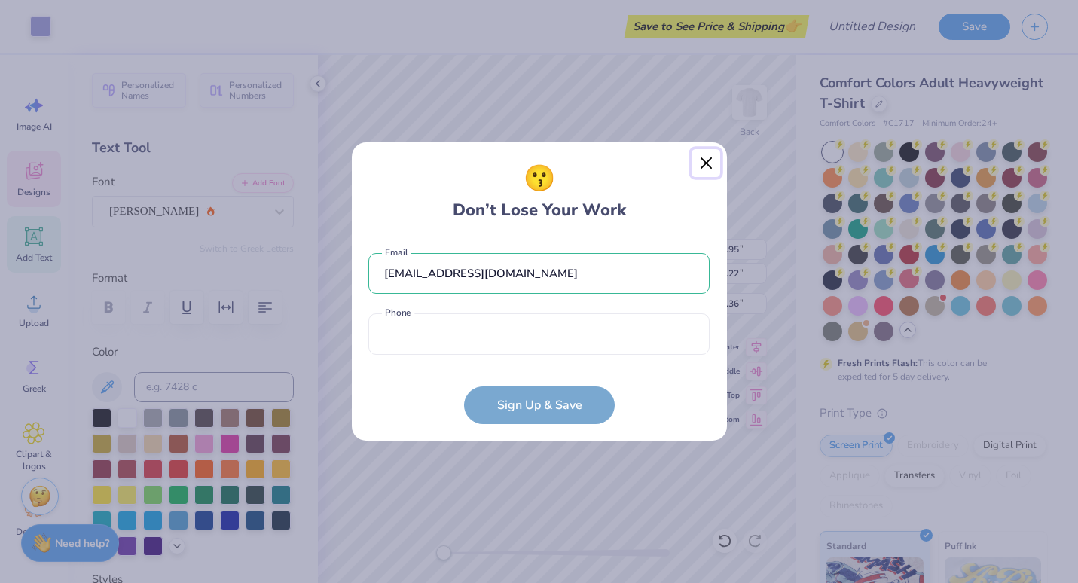
click at [698, 163] on button "Close" at bounding box center [706, 163] width 29 height 29
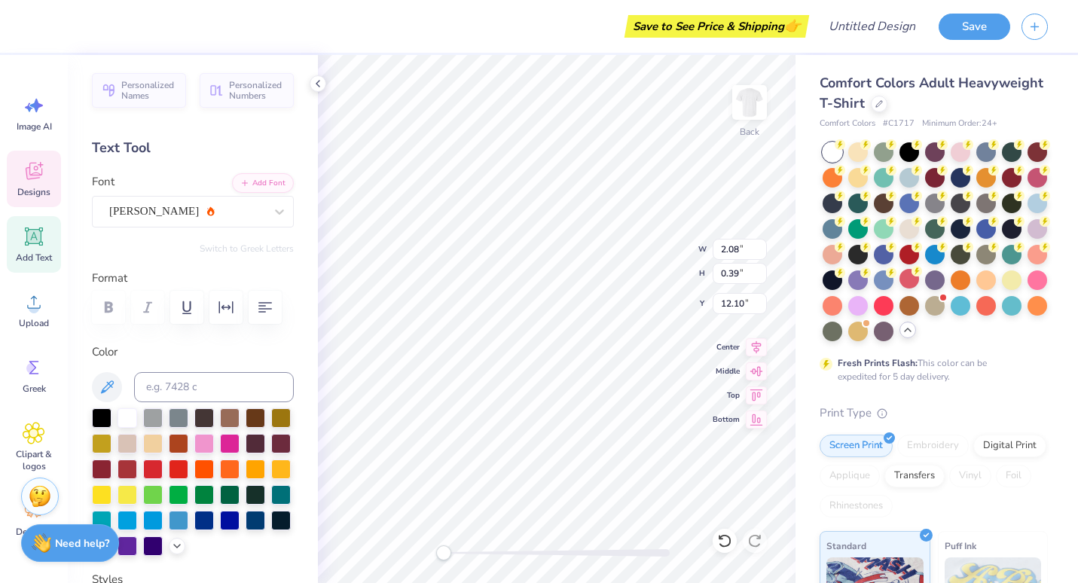
scroll to position [12, 4]
type textarea "Est. 187"
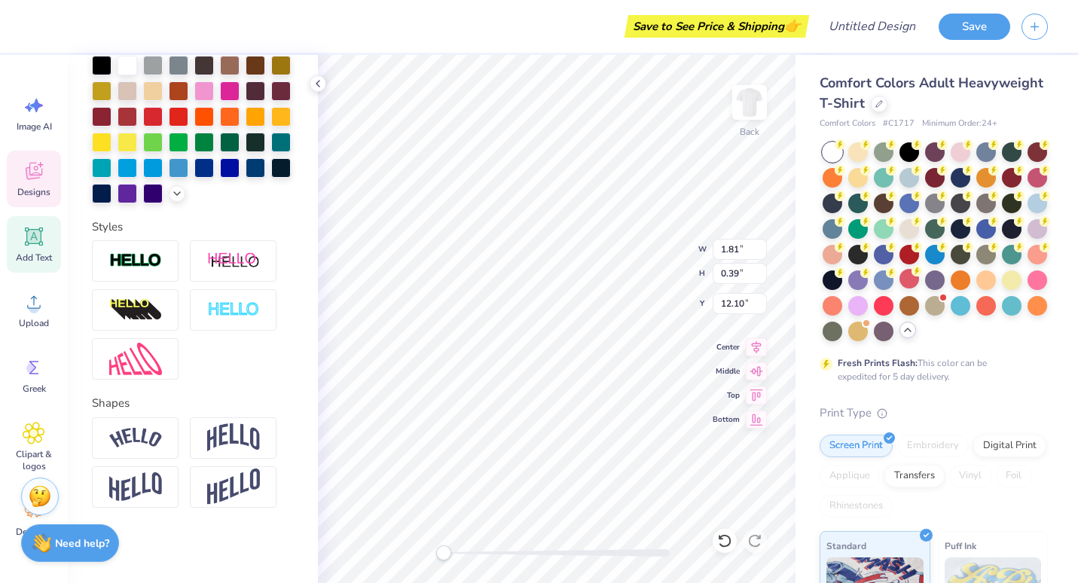
scroll to position [12, 3]
type textarea "Est. 1995"
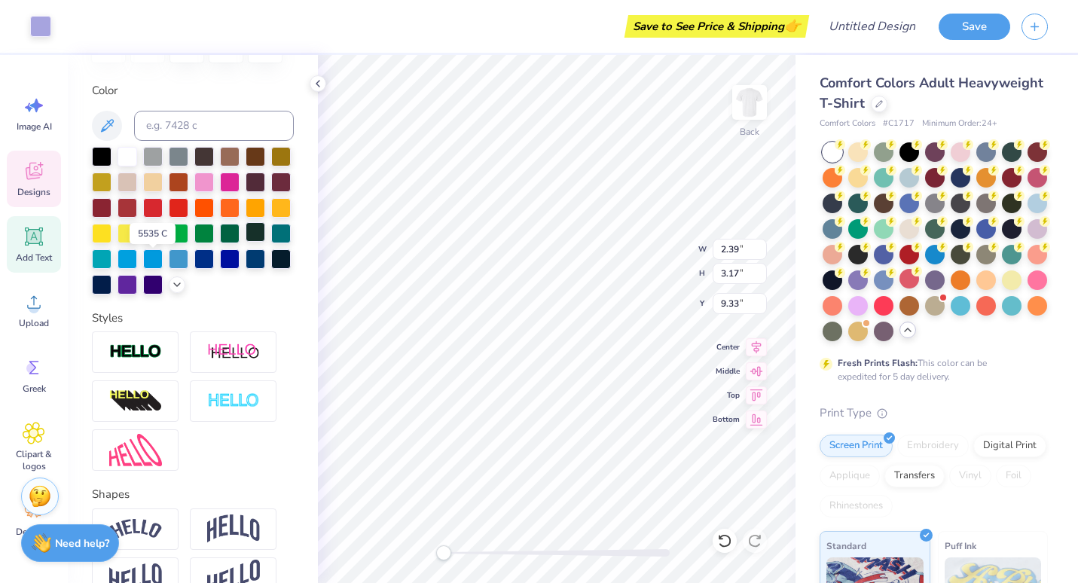
scroll to position [255, 0]
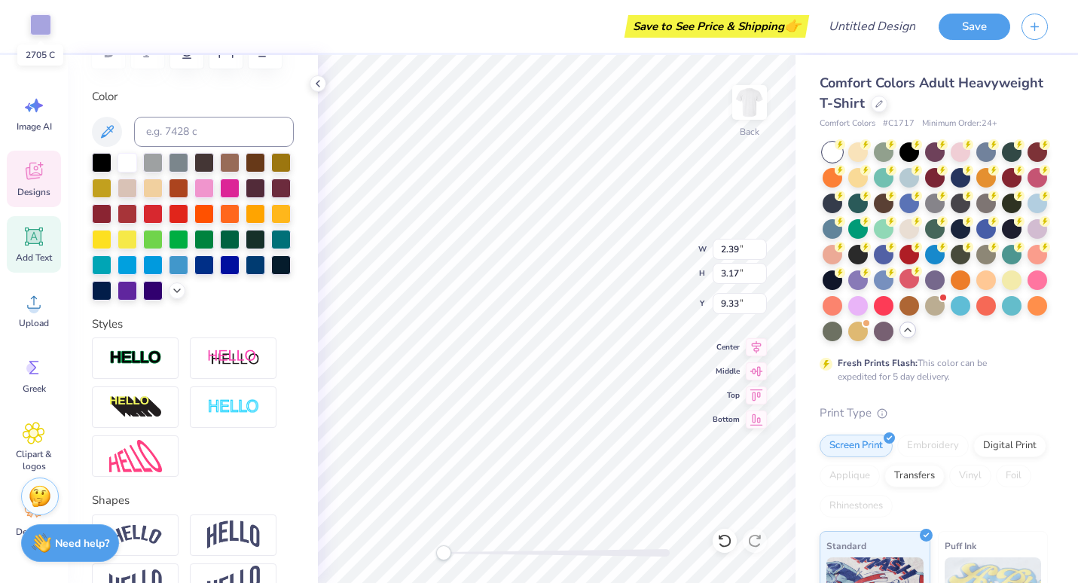
click at [48, 23] on div at bounding box center [40, 24] width 21 height 21
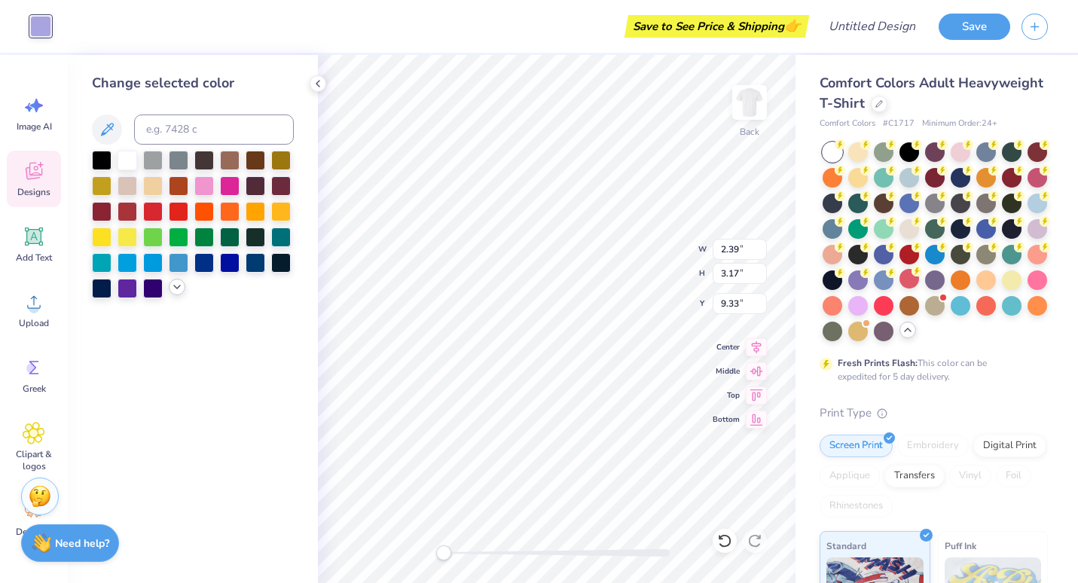
click at [176, 283] on icon at bounding box center [177, 287] width 12 height 12
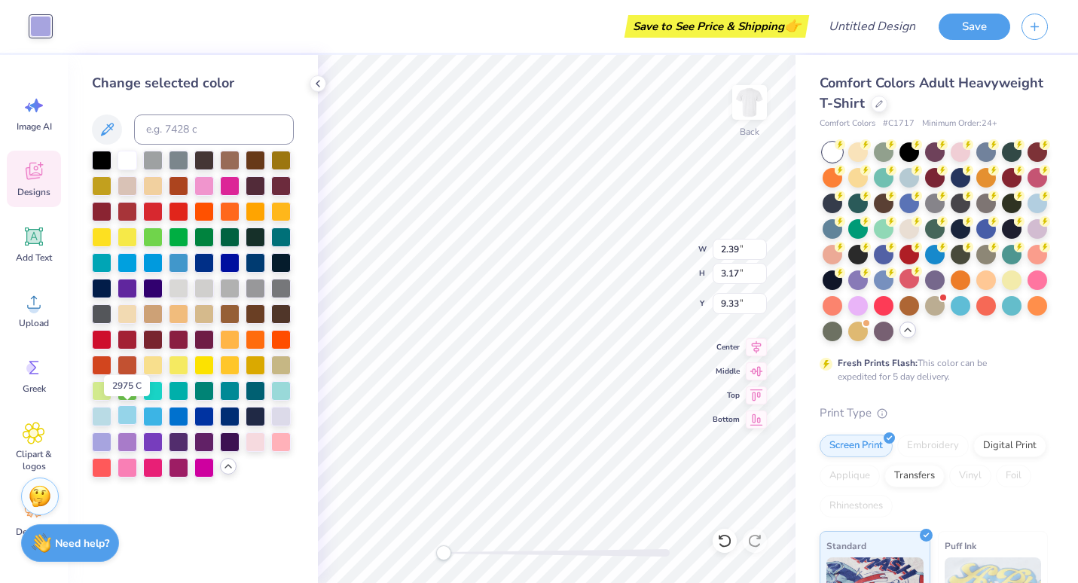
click at [124, 416] on div at bounding box center [128, 415] width 20 height 20
click at [103, 416] on div at bounding box center [102, 415] width 20 height 20
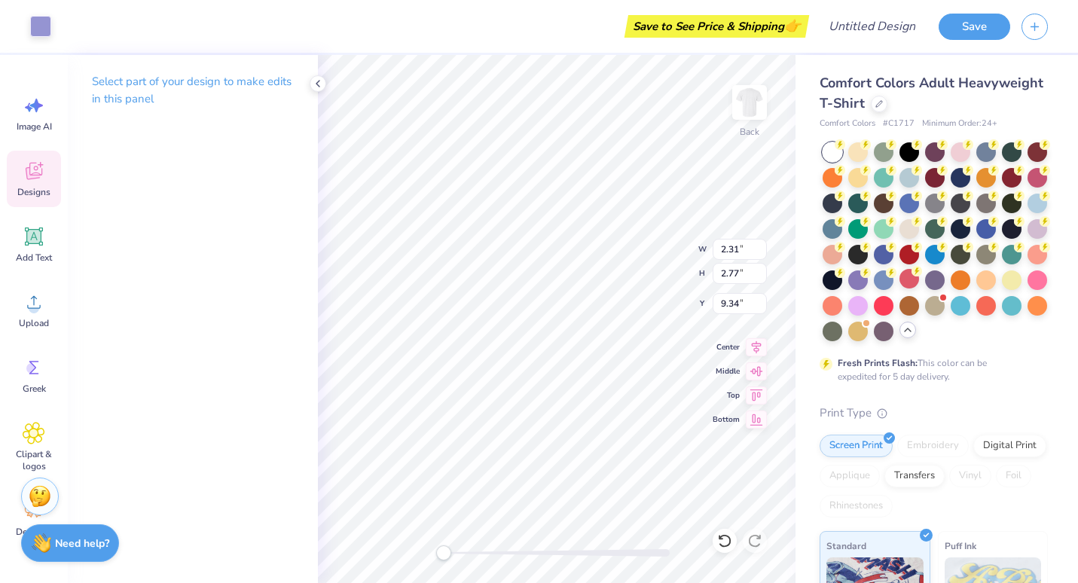
type input "2.31"
type input "2.77"
type input "9.34"
click at [44, 23] on div at bounding box center [40, 24] width 21 height 21
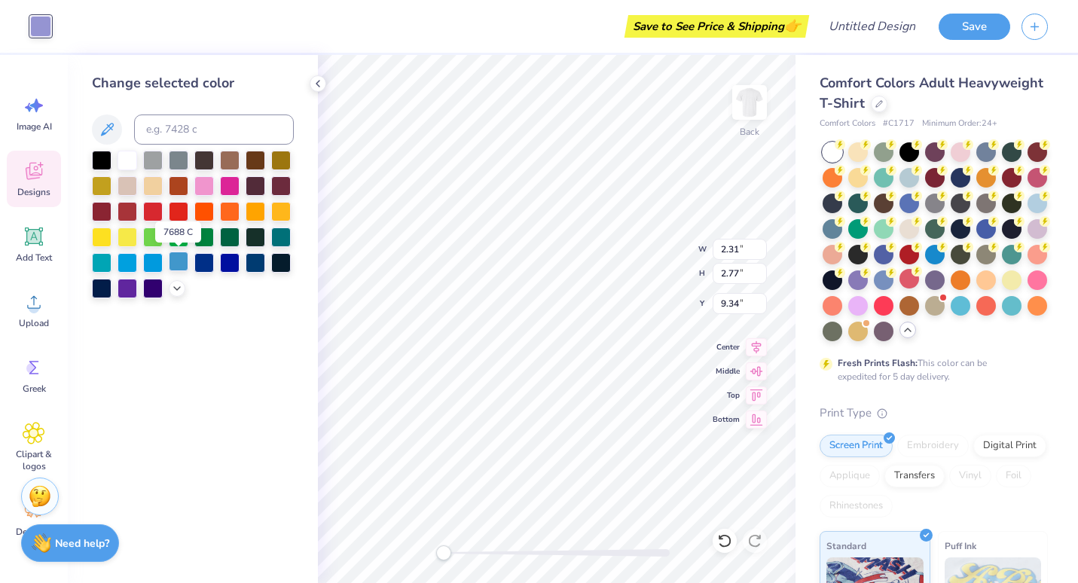
click at [178, 266] on div at bounding box center [179, 262] width 20 height 20
click at [178, 292] on icon at bounding box center [177, 287] width 12 height 12
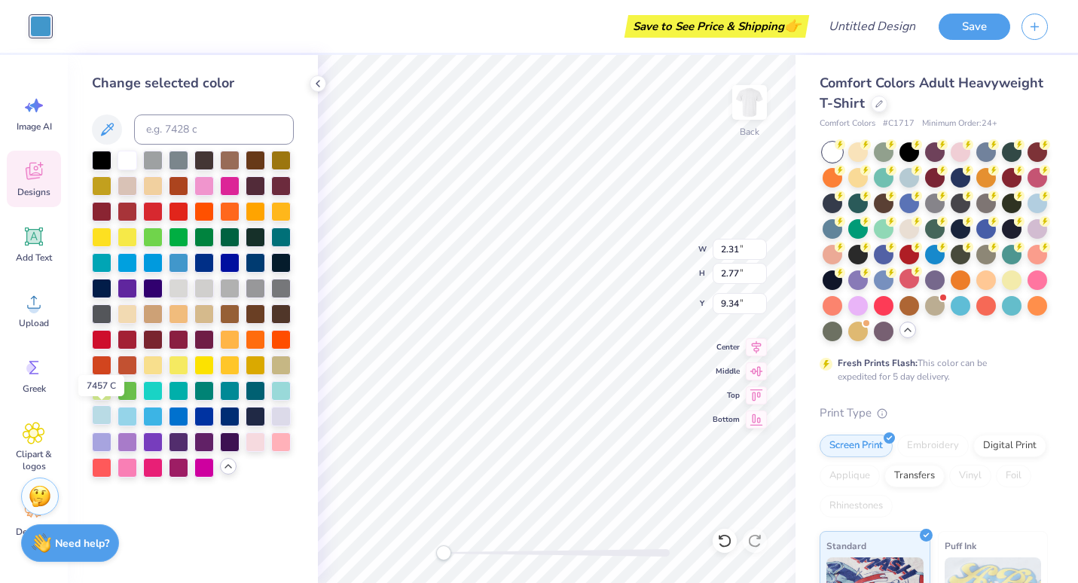
click at [98, 411] on div at bounding box center [102, 415] width 20 height 20
click at [133, 417] on div at bounding box center [128, 415] width 20 height 20
click at [129, 416] on div at bounding box center [128, 415] width 20 height 20
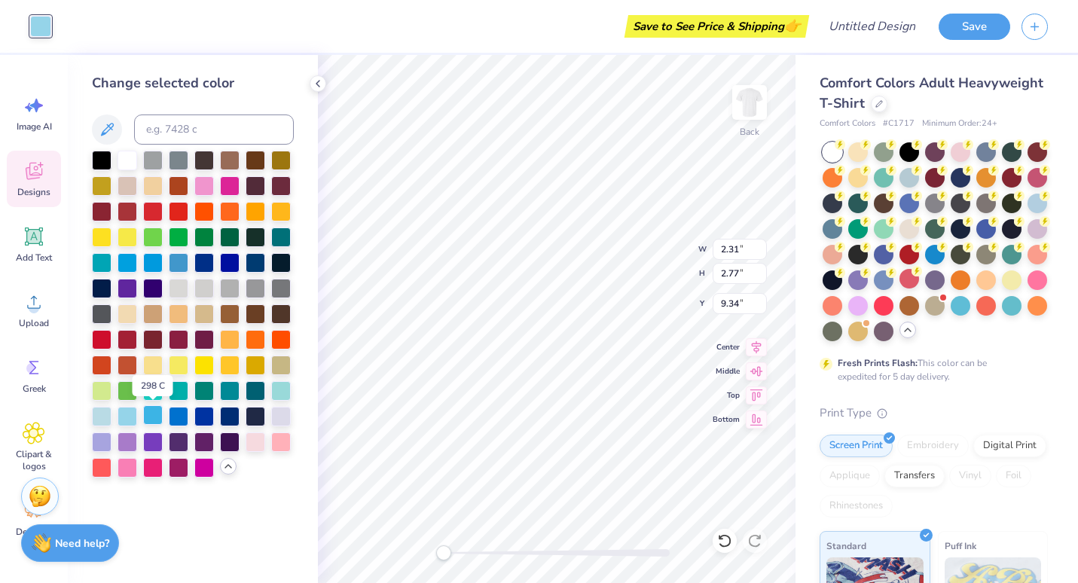
click at [157, 414] on div at bounding box center [153, 415] width 20 height 20
click at [124, 413] on div at bounding box center [128, 415] width 20 height 20
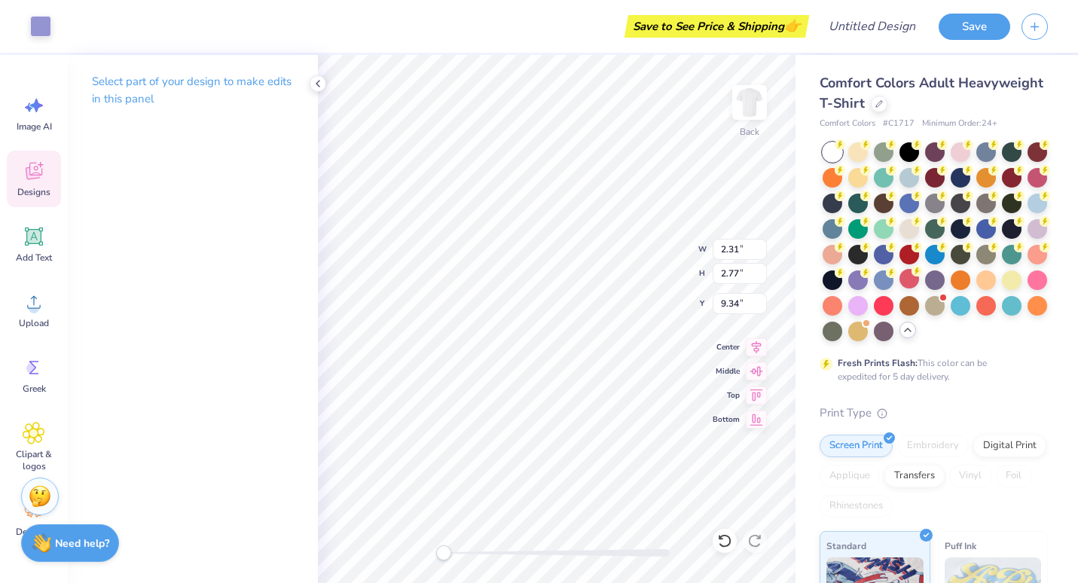
type input "3.95"
type input "4.22"
type input "6.36"
click at [45, 20] on div at bounding box center [40, 24] width 21 height 21
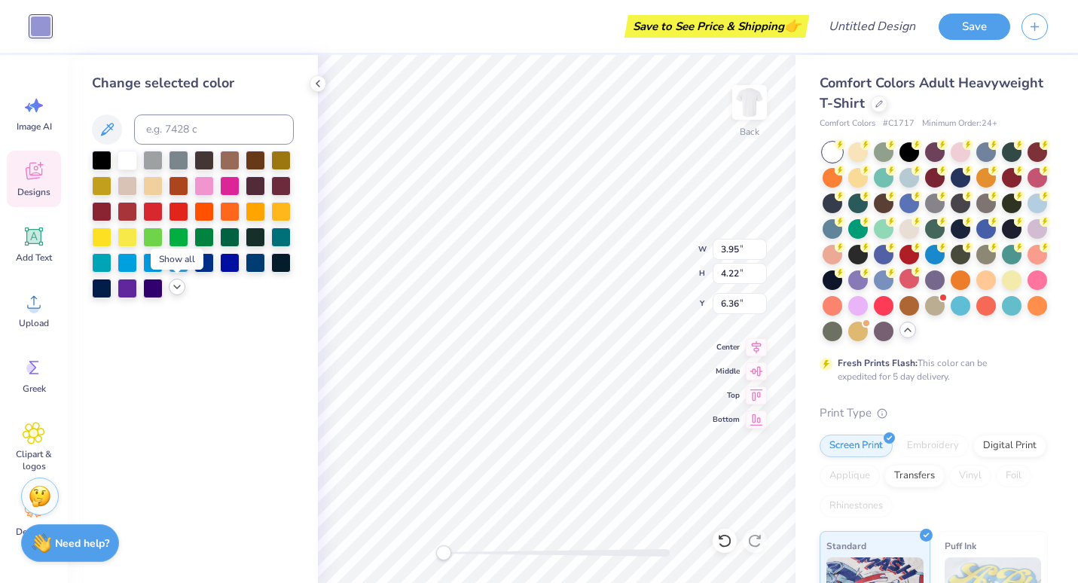
click at [180, 286] on polyline at bounding box center [177, 287] width 6 height 3
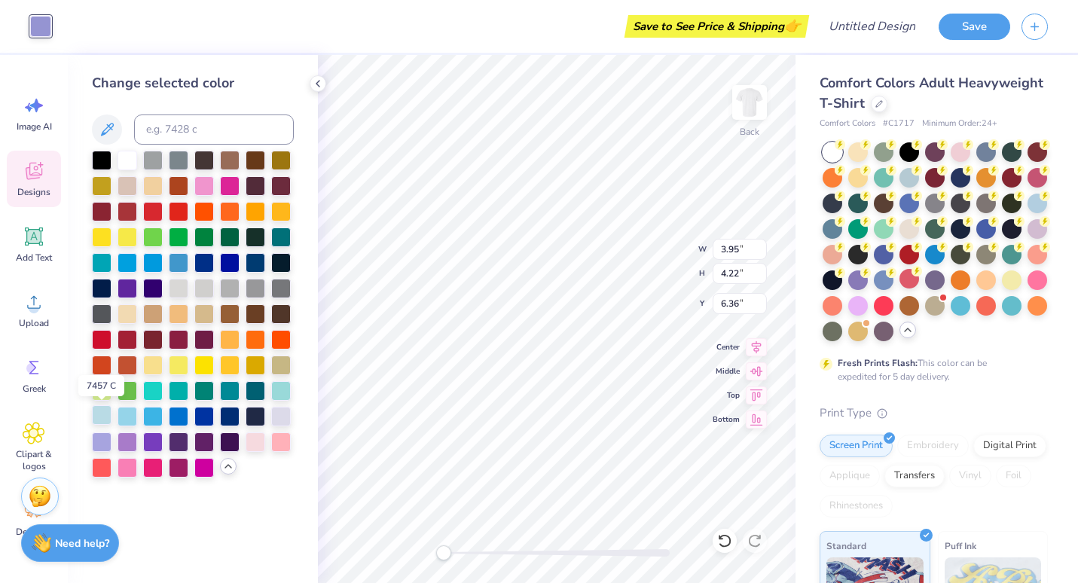
click at [101, 418] on div at bounding box center [102, 415] width 20 height 20
click at [103, 418] on div at bounding box center [102, 415] width 20 height 20
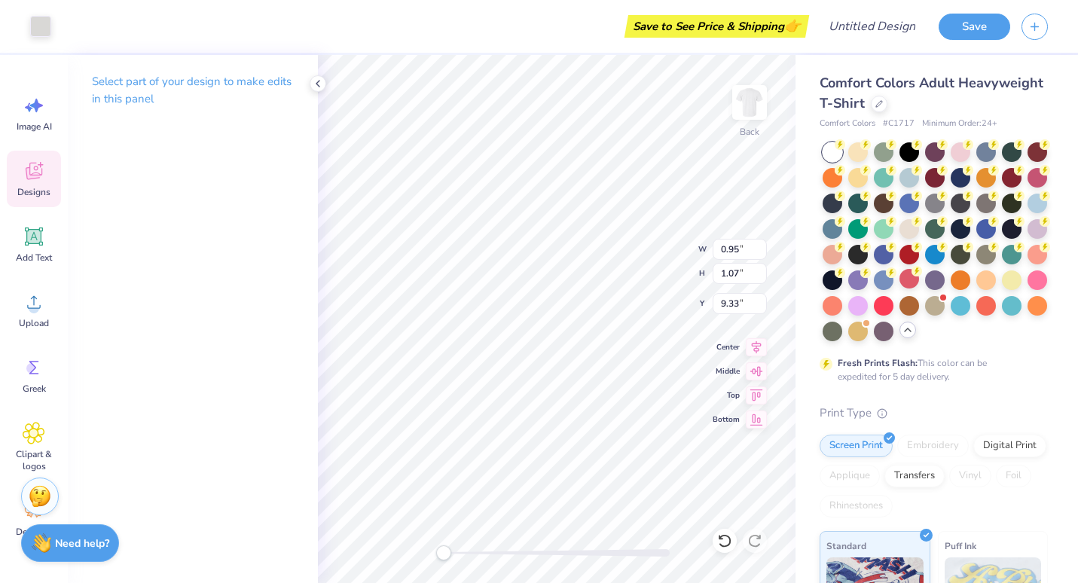
type input "0.95"
type input "1.07"
type input "9.33"
type input "2.23"
type input "3.08"
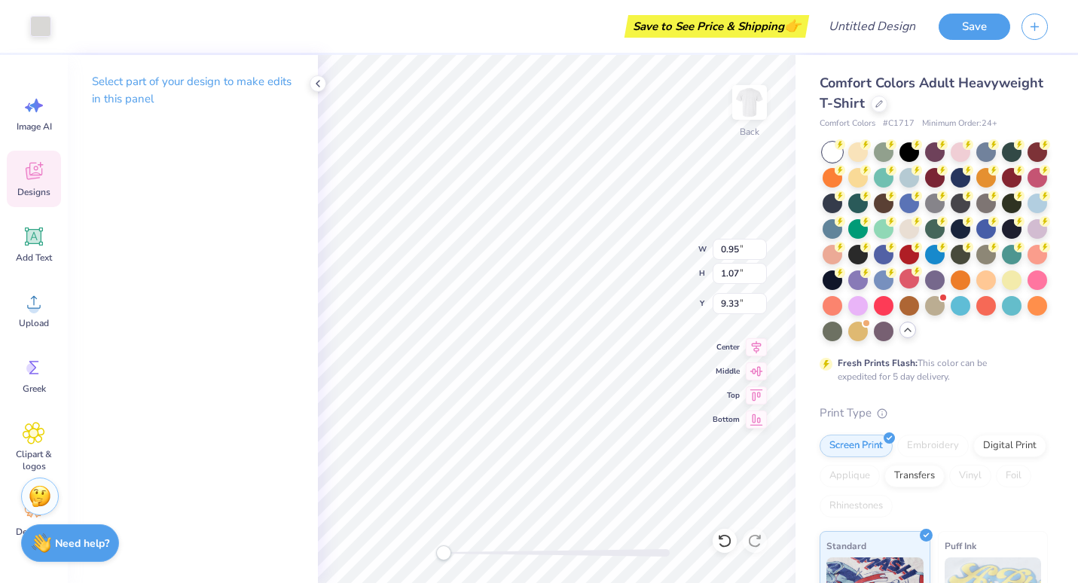
type input "7.83"
click at [40, 21] on div at bounding box center [40, 24] width 21 height 21
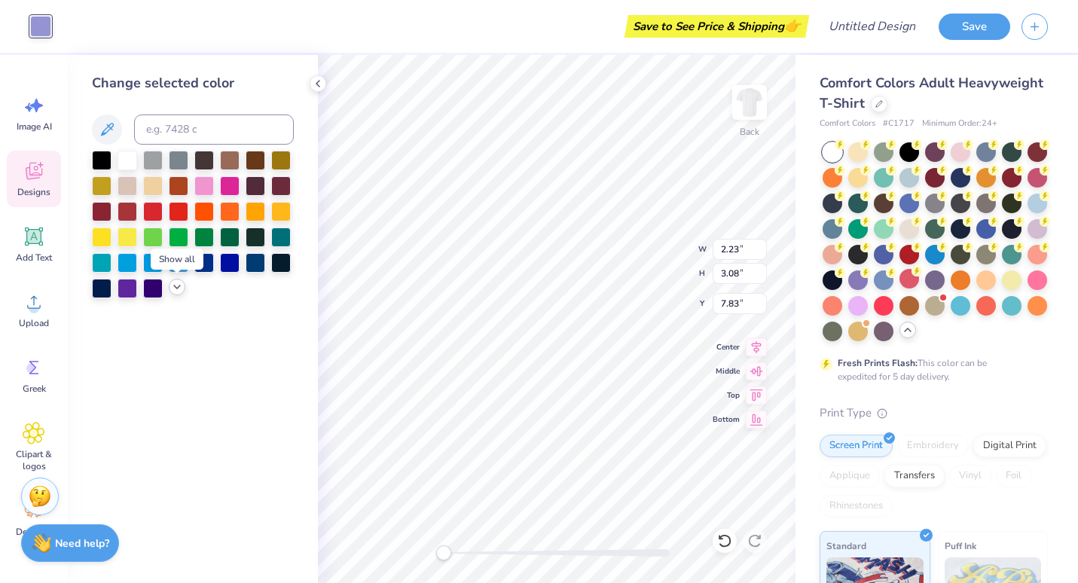
click at [171, 284] on icon at bounding box center [177, 287] width 12 height 12
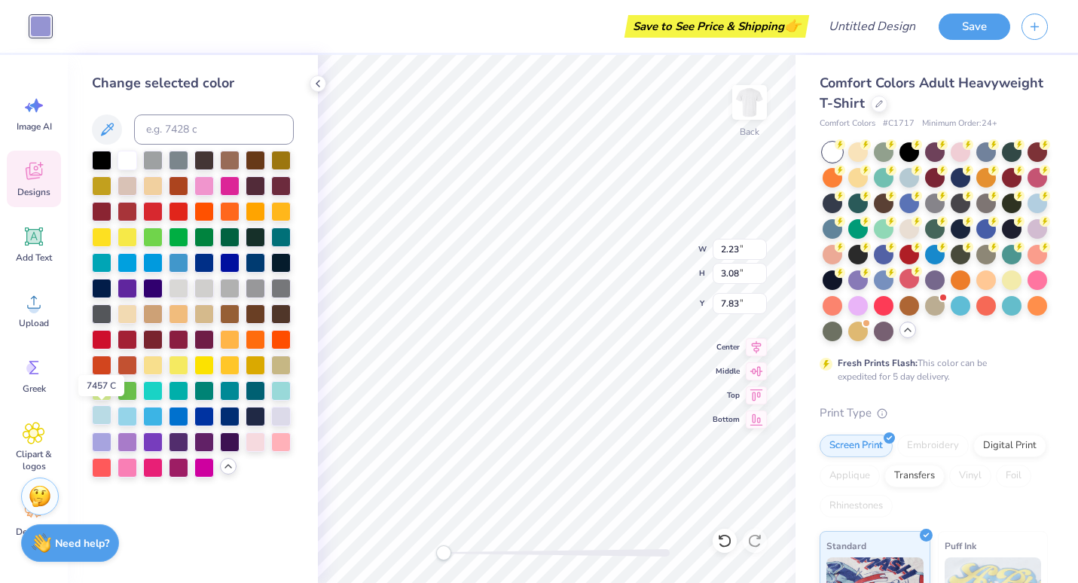
click at [105, 411] on div at bounding box center [102, 415] width 20 height 20
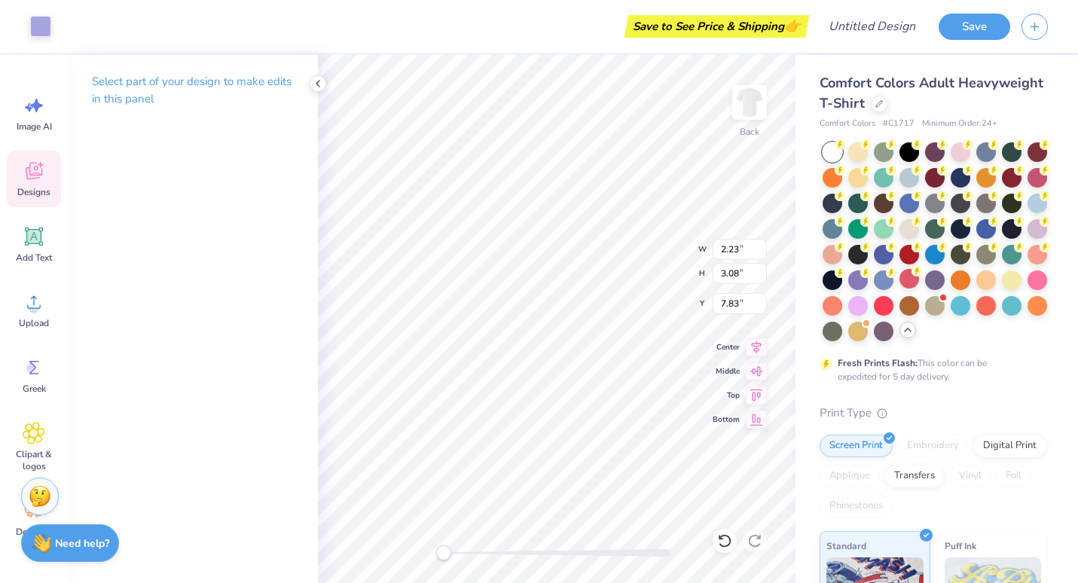
type input "2.02"
type input "2.84"
type input "7.87"
click at [43, 23] on div at bounding box center [40, 24] width 21 height 21
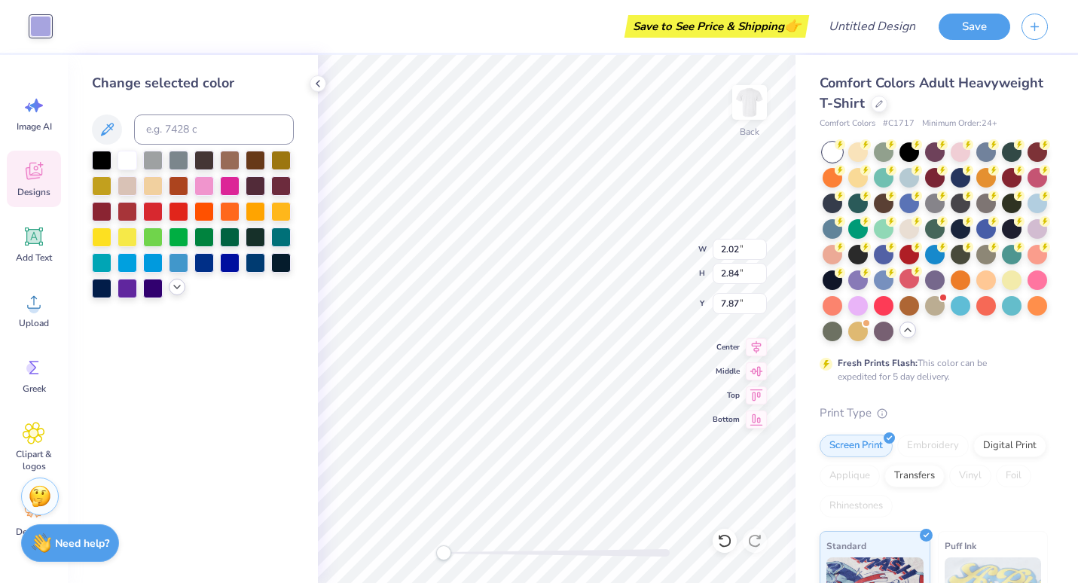
click at [183, 285] on div at bounding box center [177, 287] width 17 height 17
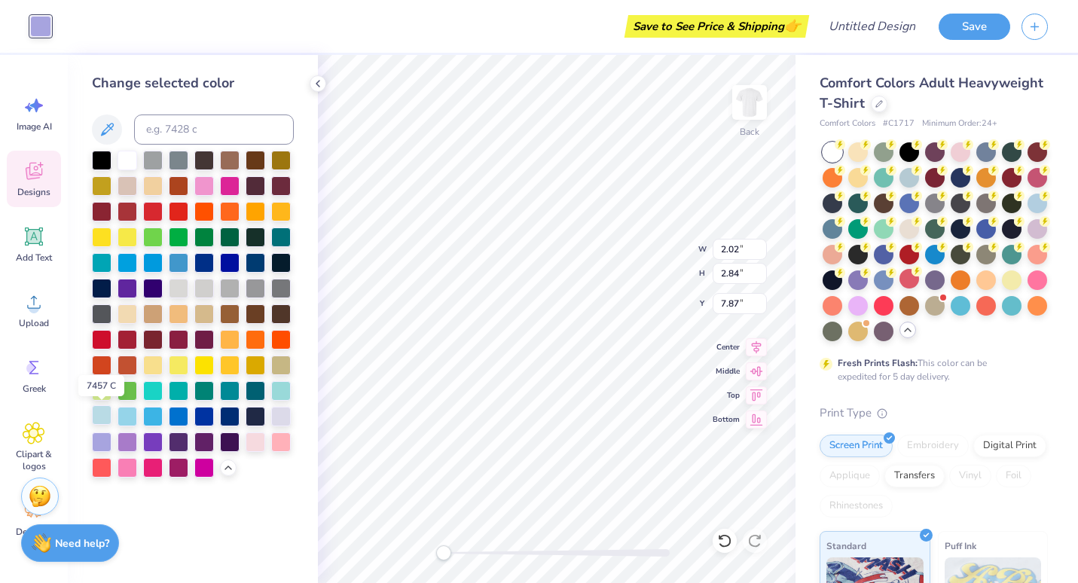
click at [96, 409] on div at bounding box center [102, 415] width 20 height 20
click at [97, 409] on div at bounding box center [102, 415] width 20 height 20
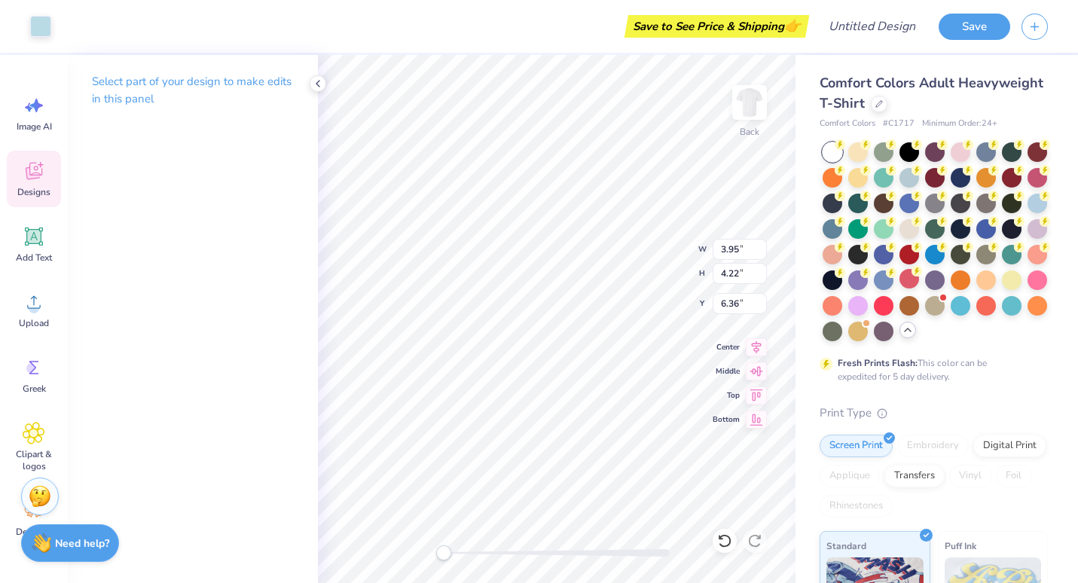
type input "3.97"
type input "4.25"
type input "6.34"
click at [44, 27] on div at bounding box center [40, 24] width 21 height 21
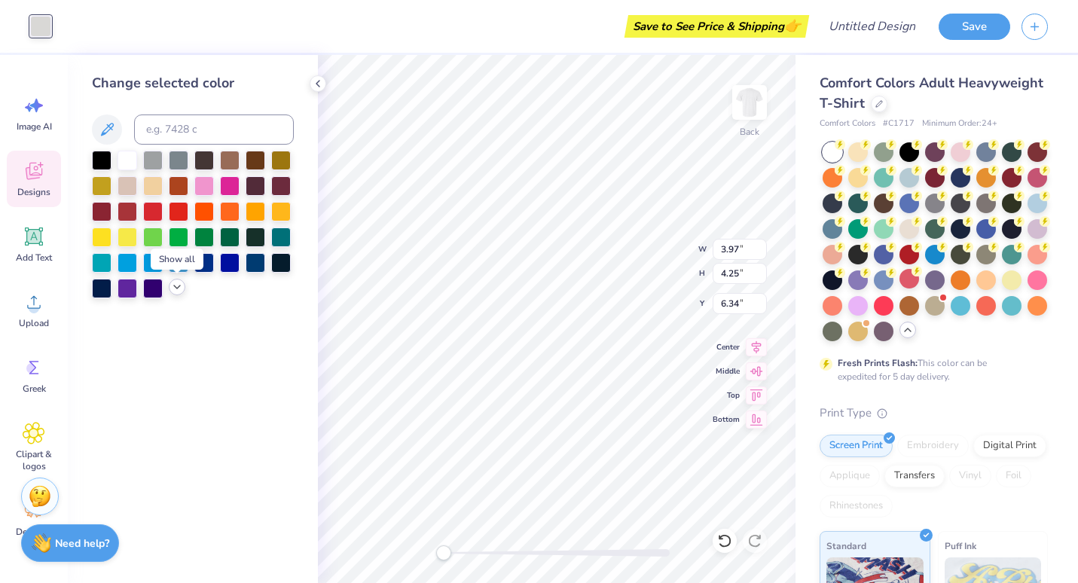
click at [173, 294] on div at bounding box center [177, 287] width 17 height 17
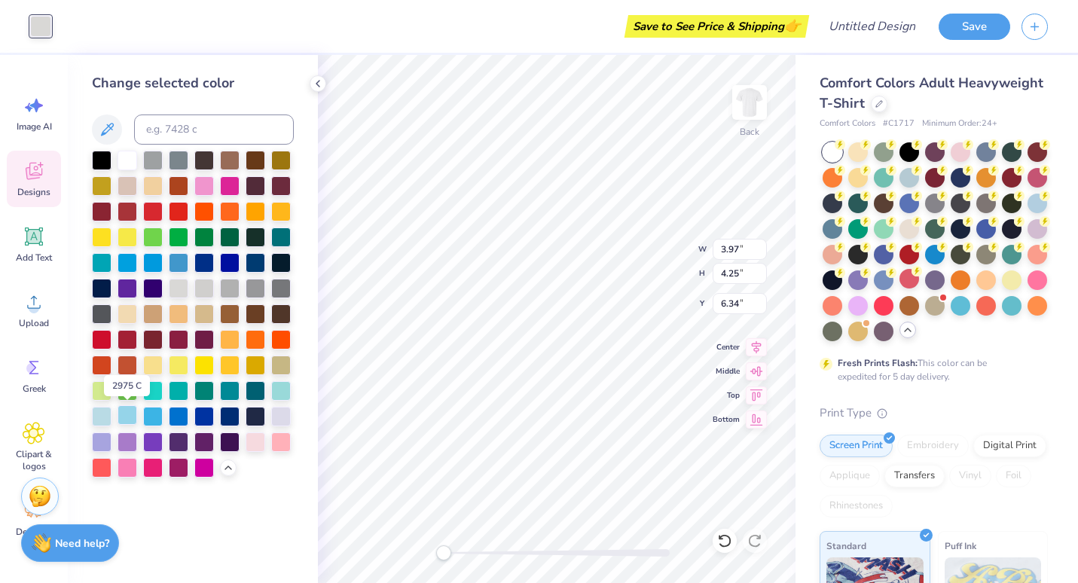
click at [133, 417] on div at bounding box center [128, 415] width 20 height 20
click at [127, 308] on div at bounding box center [128, 313] width 20 height 20
click at [256, 437] on div at bounding box center [256, 441] width 20 height 20
click at [284, 389] on div at bounding box center [281, 390] width 20 height 20
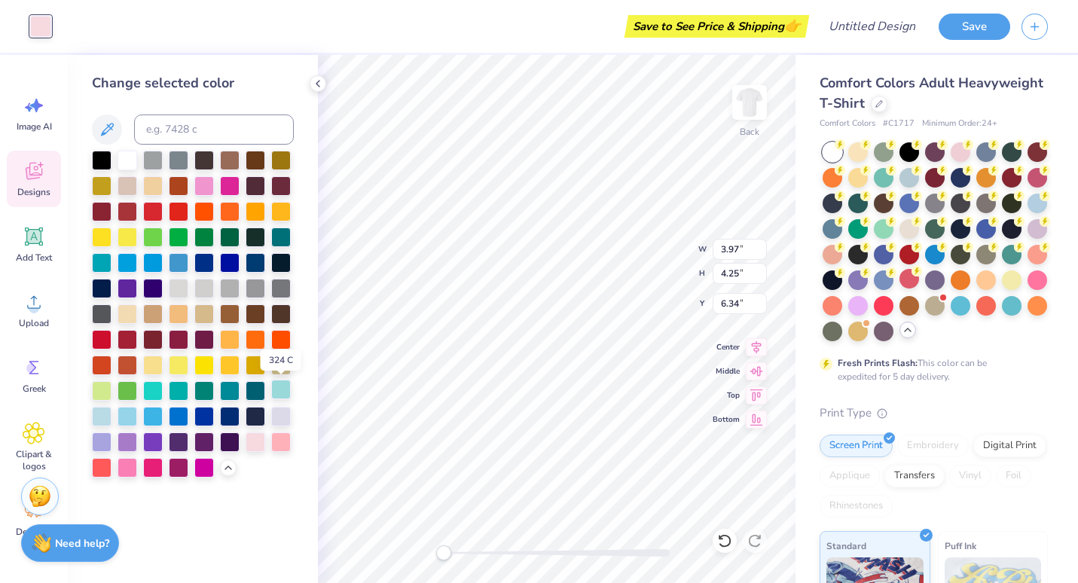
click at [284, 389] on div at bounding box center [281, 390] width 20 height 20
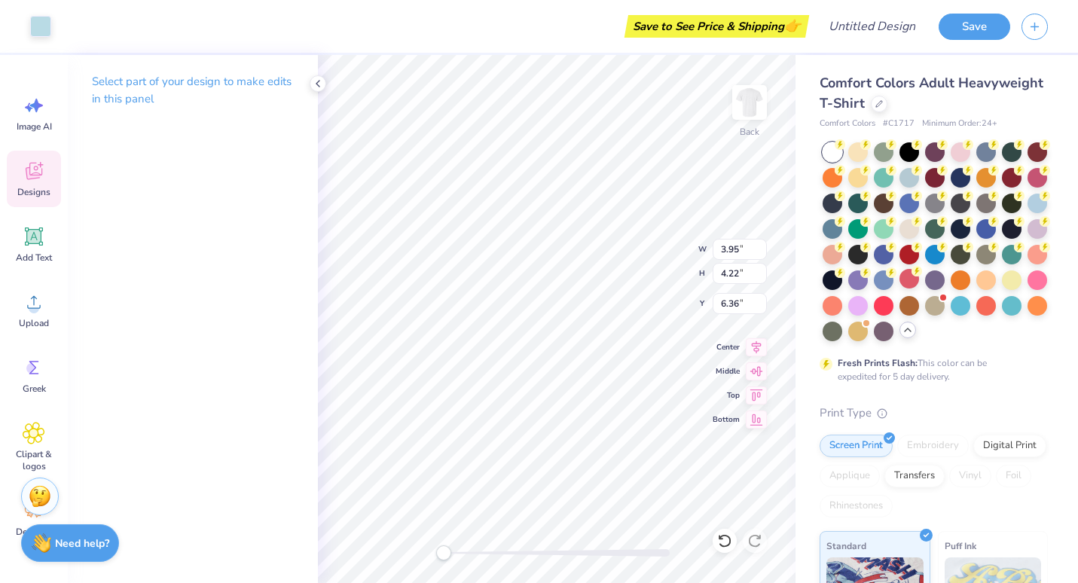
type input "6.60"
type input "5.75"
type input "6.17"
click at [47, 29] on div at bounding box center [40, 24] width 21 height 21
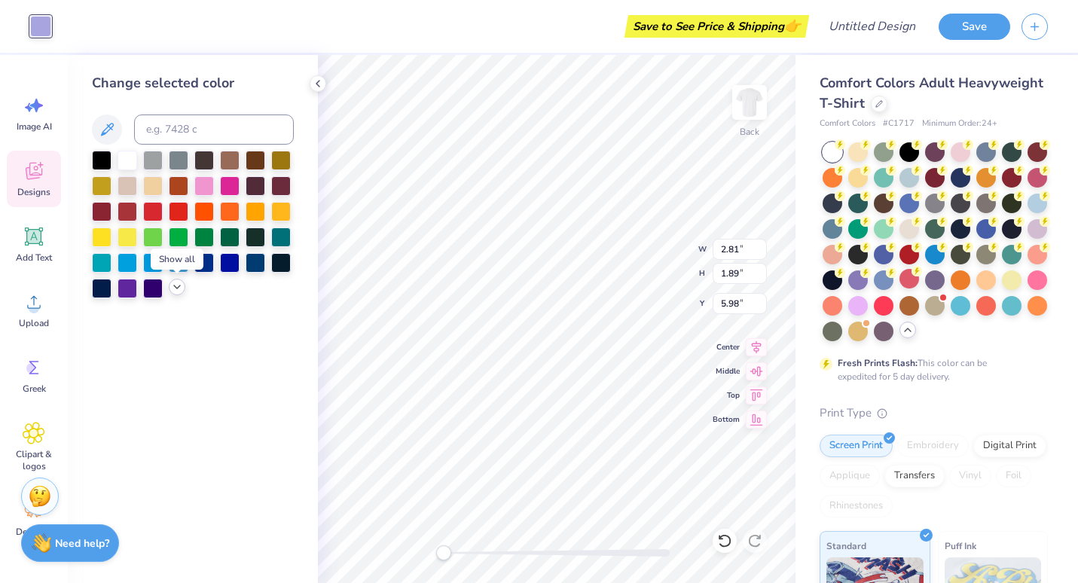
click at [178, 291] on icon at bounding box center [177, 287] width 12 height 12
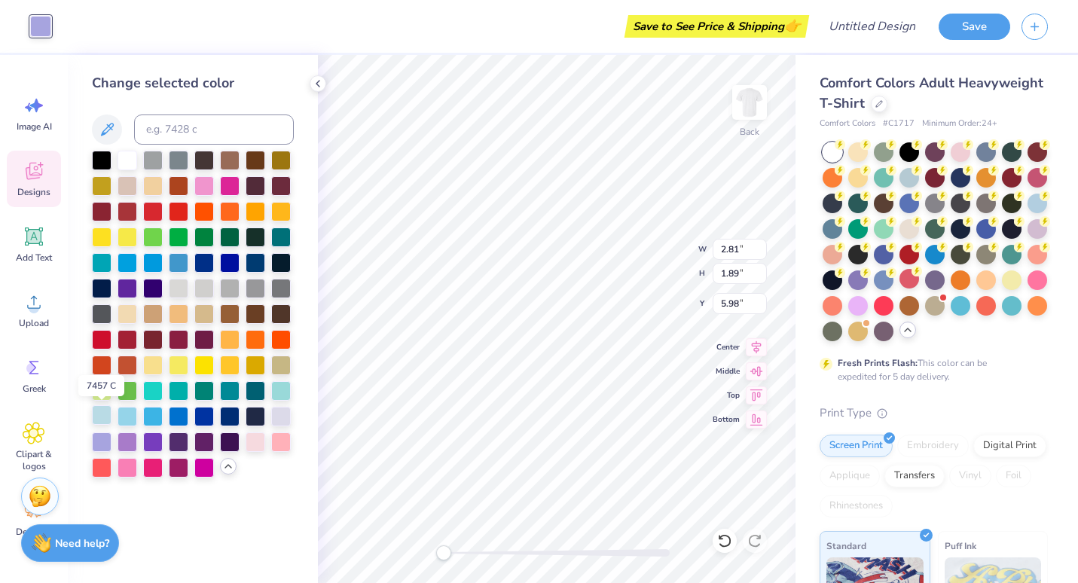
click at [104, 417] on div at bounding box center [102, 415] width 20 height 20
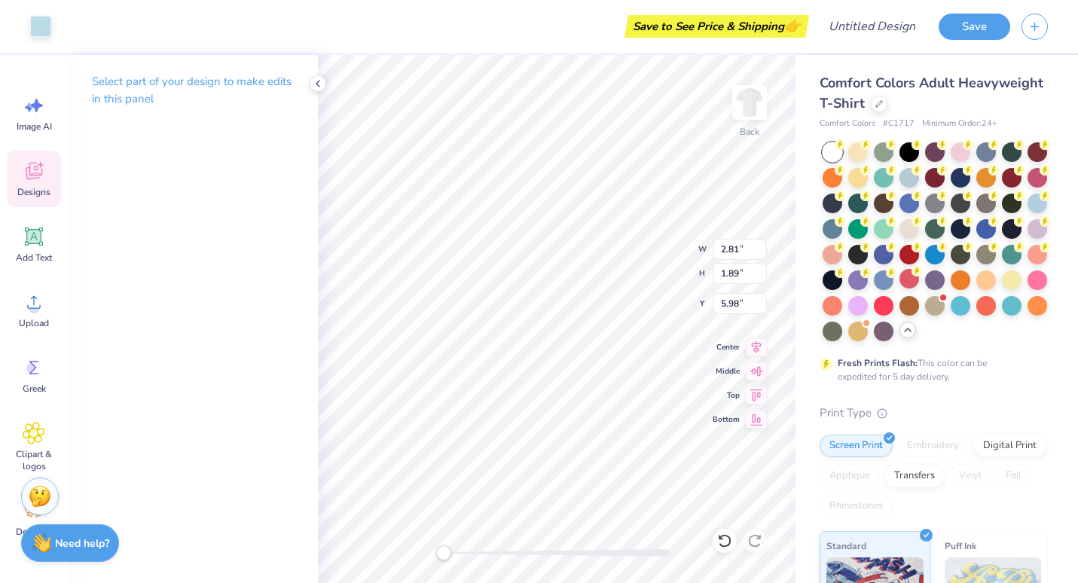
type input "3.73"
type input "0.51"
type input "5.55"
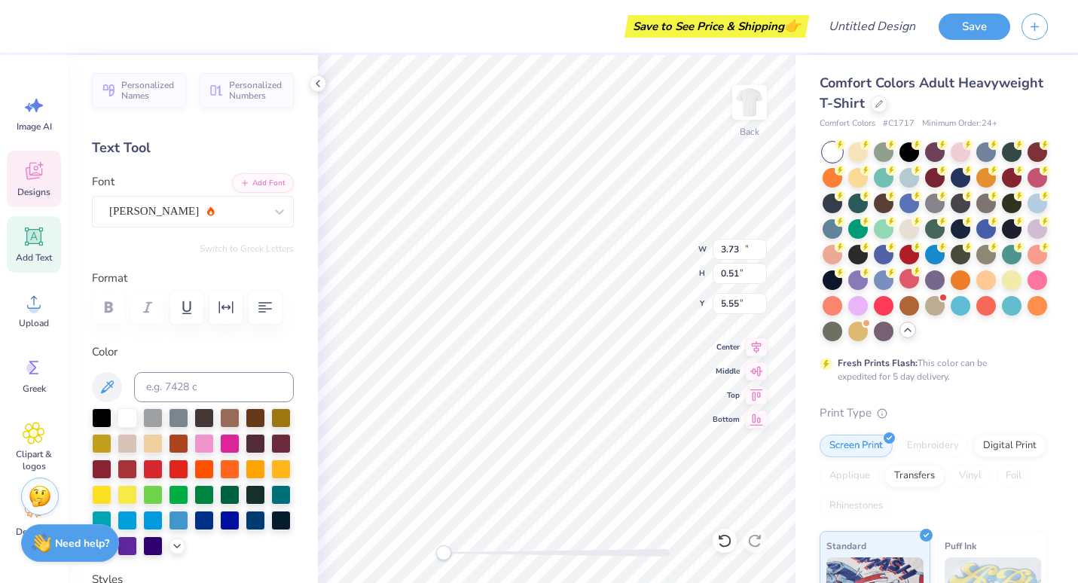
type input "11.05"
type input "1.38"
type input "3.98"
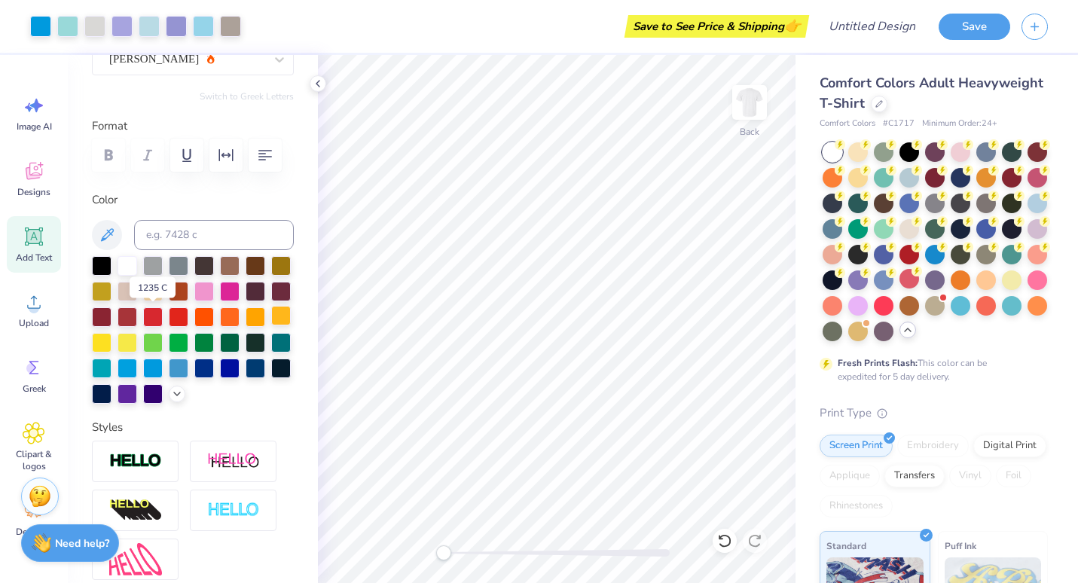
scroll to position [191, 0]
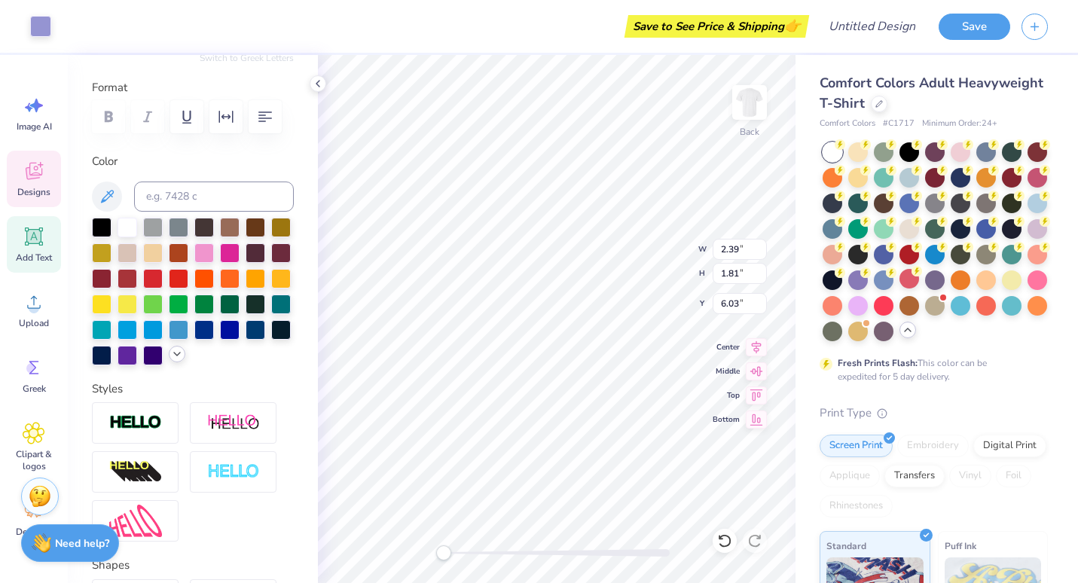
click at [171, 360] on icon at bounding box center [177, 354] width 12 height 12
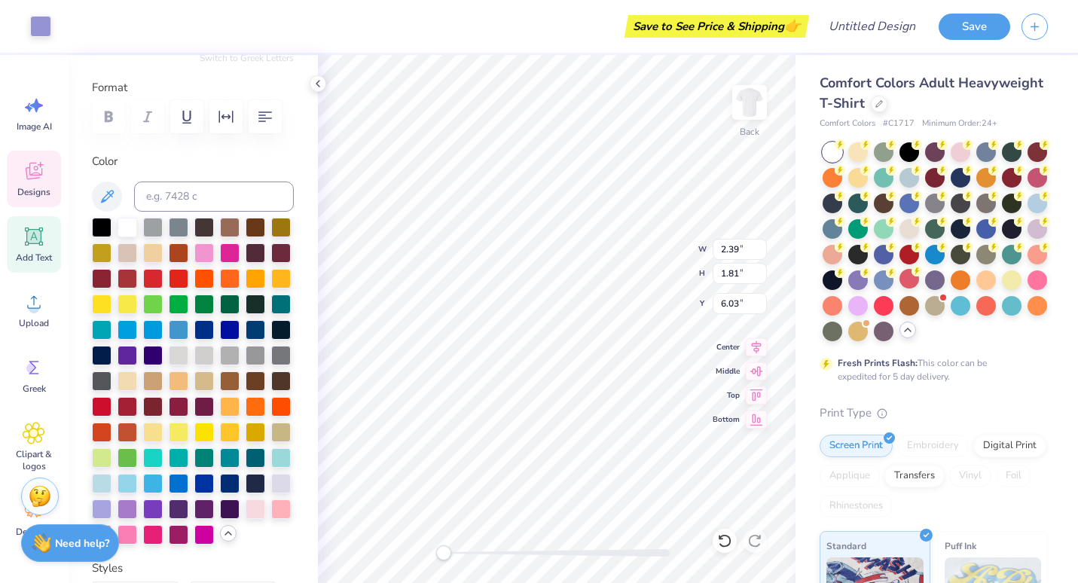
scroll to position [330, 0]
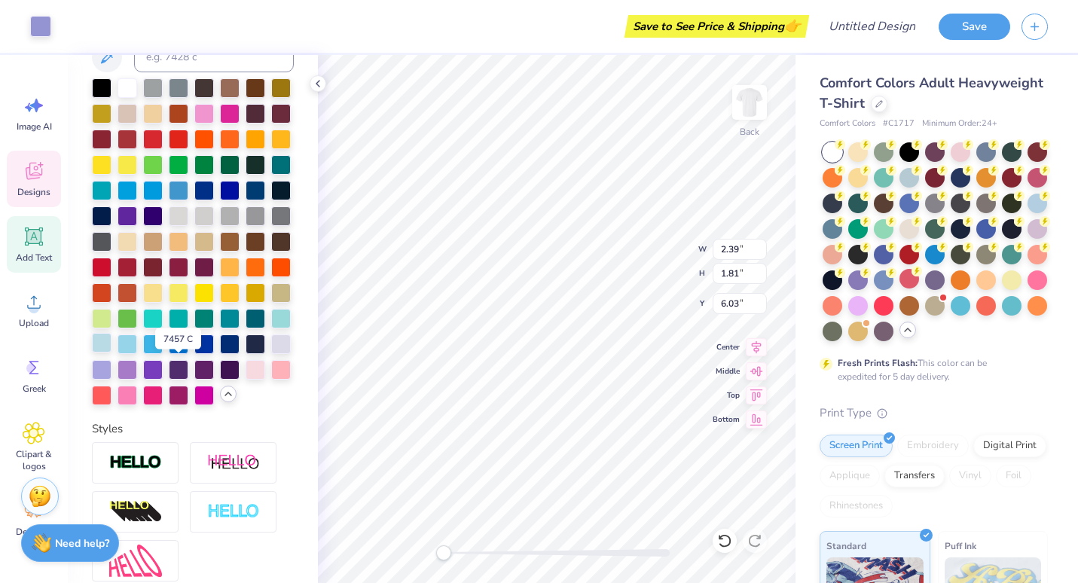
click at [111, 353] on div at bounding box center [102, 343] width 20 height 20
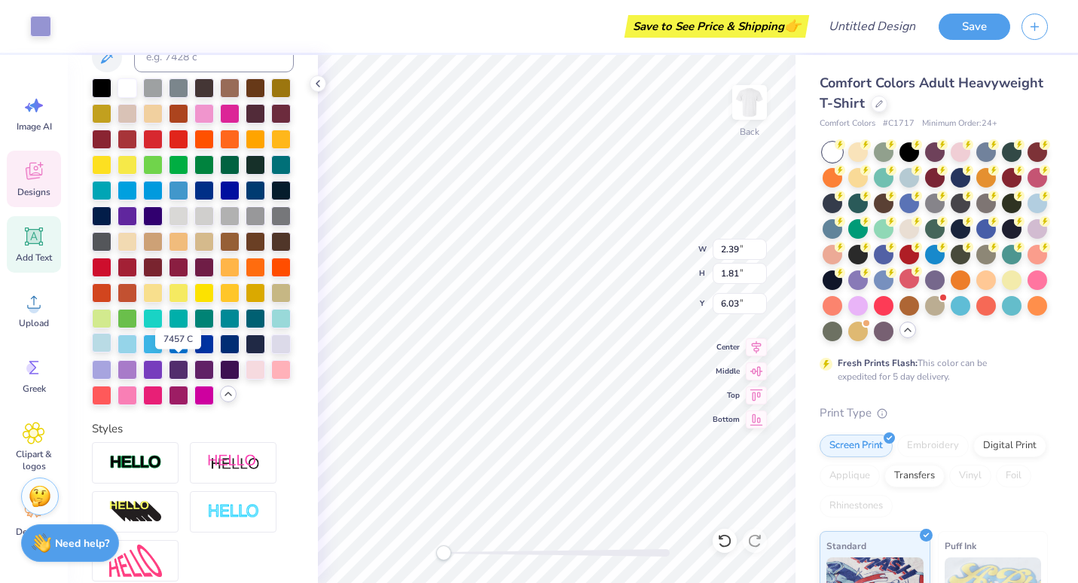
click at [111, 353] on div at bounding box center [102, 343] width 20 height 20
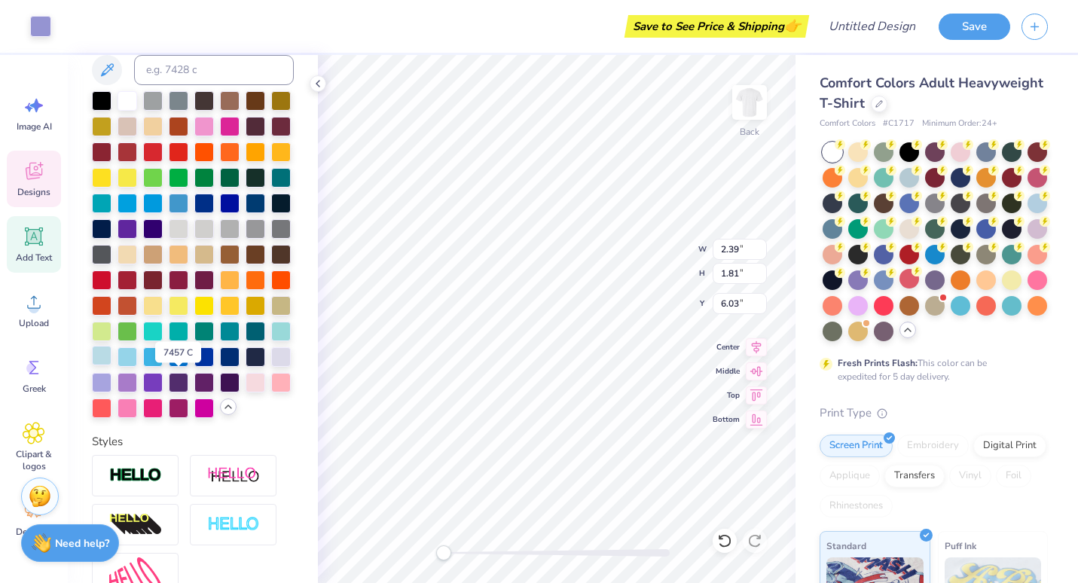
scroll to position [316, 0]
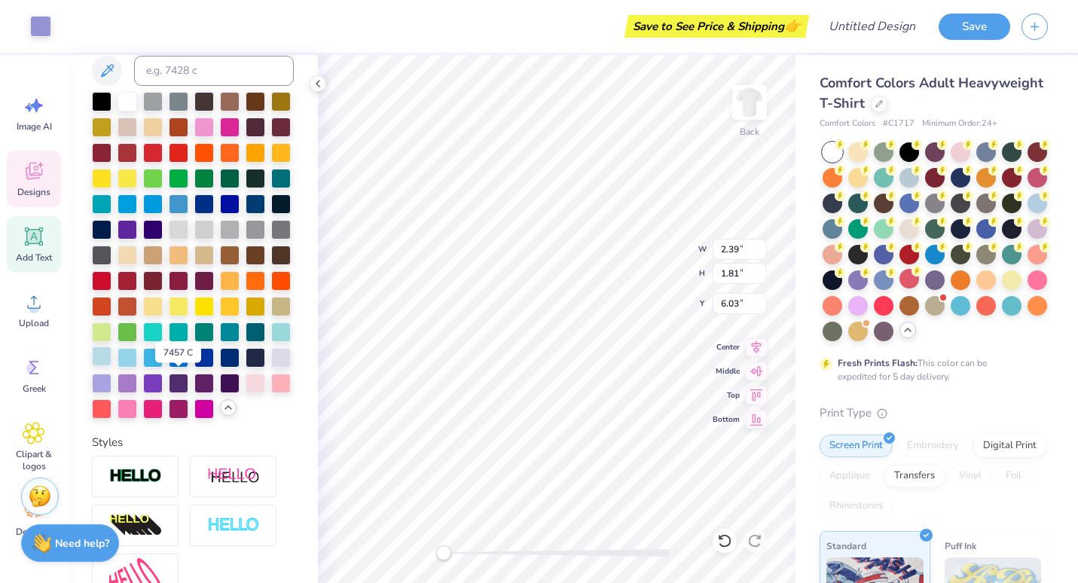
click at [111, 366] on div at bounding box center [102, 357] width 20 height 20
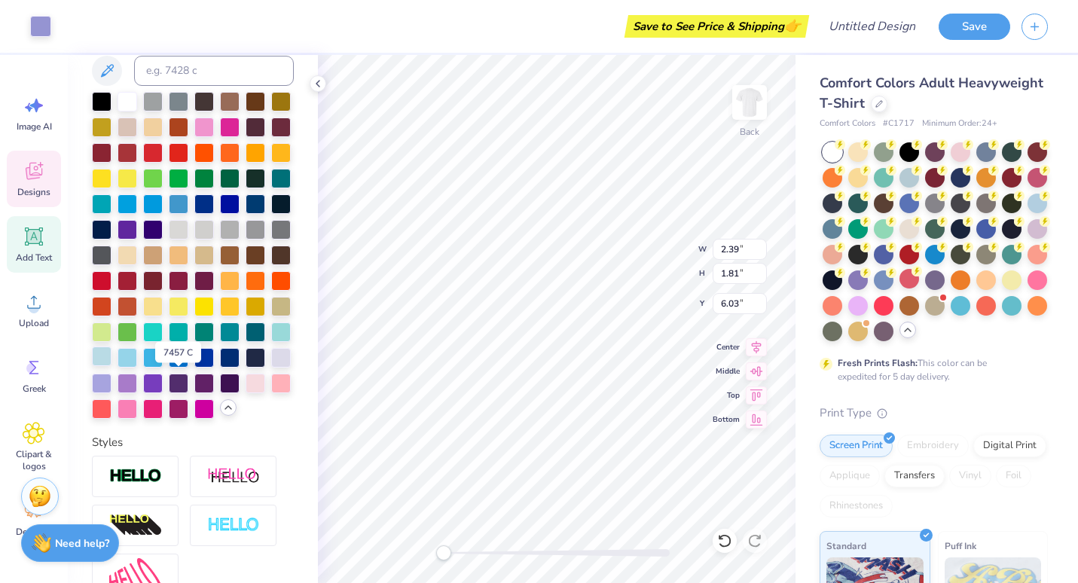
click at [111, 366] on div at bounding box center [102, 357] width 20 height 20
click at [163, 81] on input at bounding box center [214, 71] width 160 height 30
type input "7457"
click at [111, 366] on div at bounding box center [102, 357] width 20 height 20
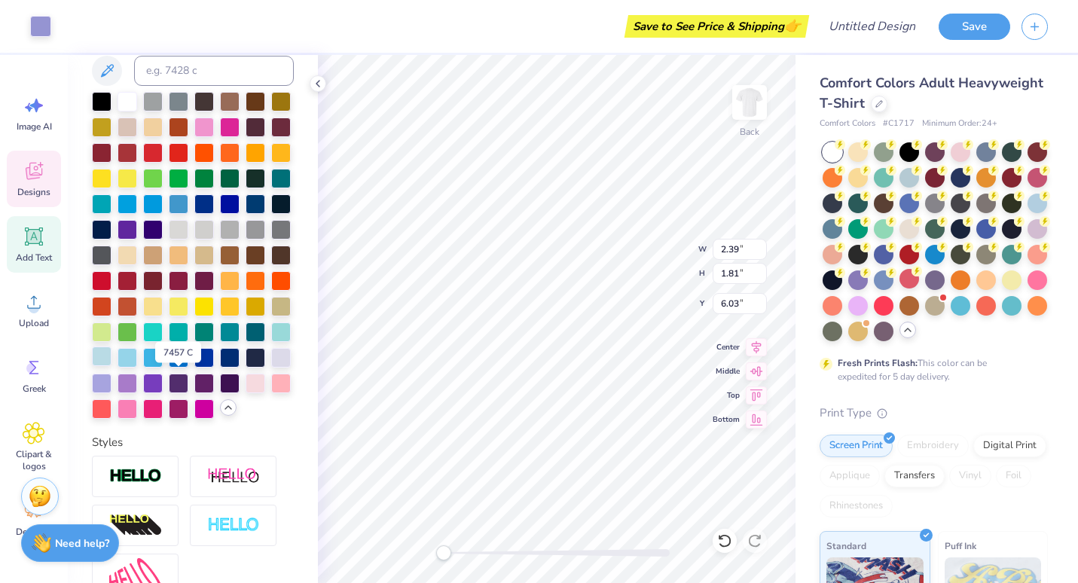
click at [111, 366] on div at bounding box center [102, 357] width 20 height 20
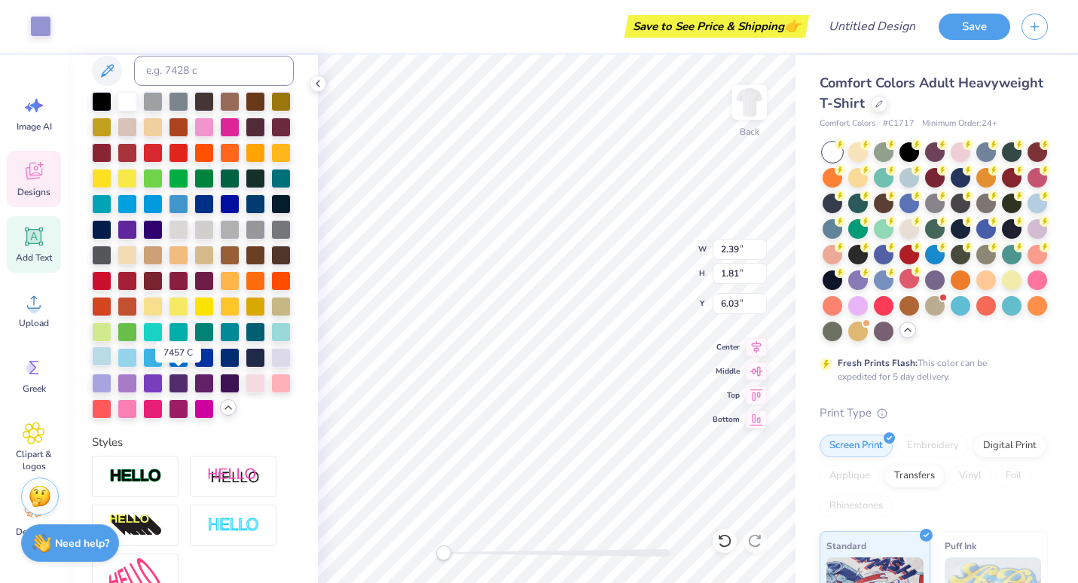
click at [111, 366] on div at bounding box center [102, 357] width 20 height 20
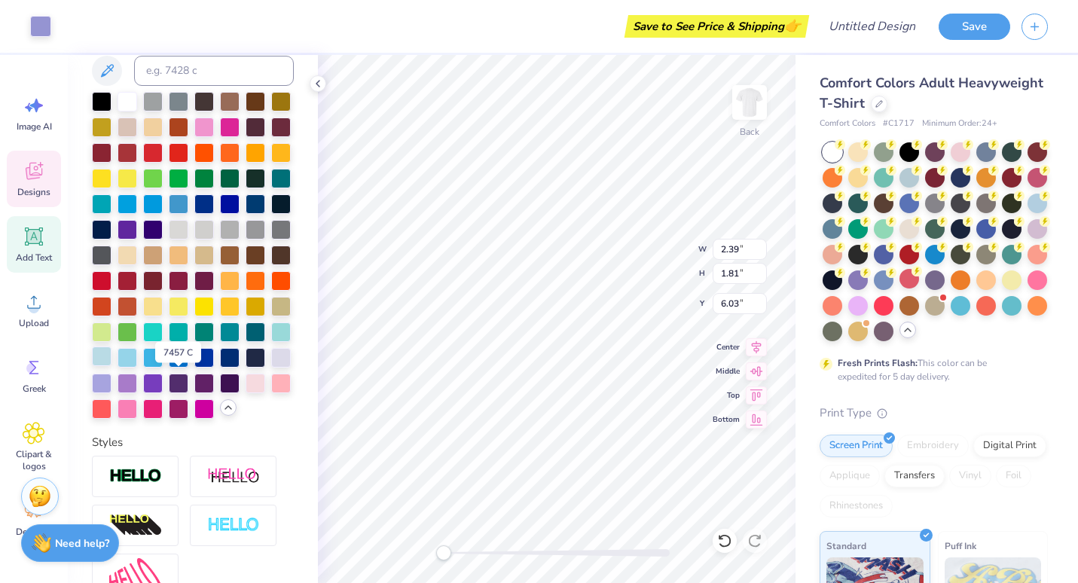
click at [111, 366] on div at bounding box center [102, 357] width 20 height 20
click at [108, 72] on icon at bounding box center [107, 71] width 18 height 18
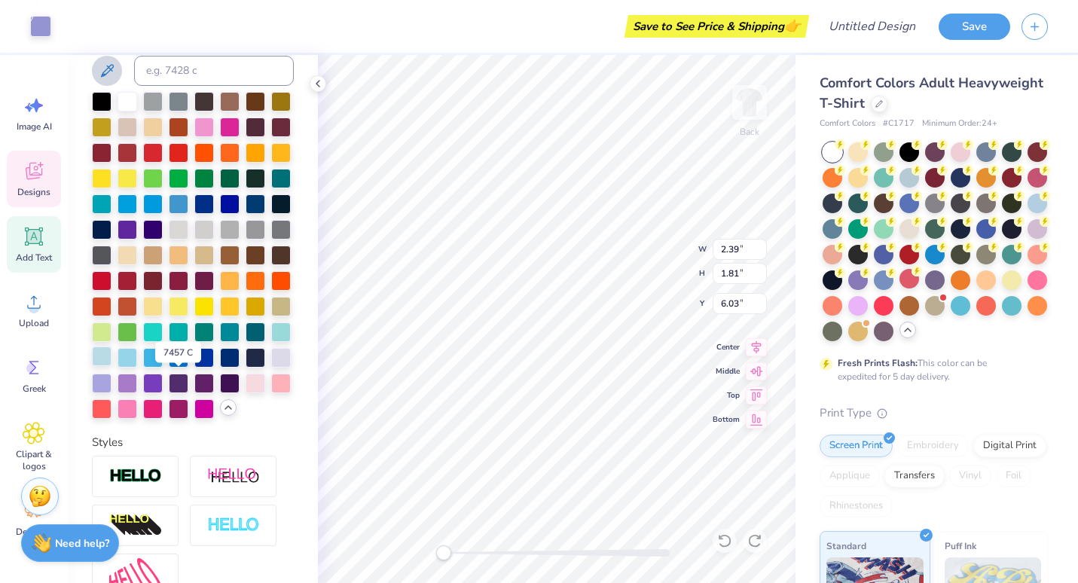
click at [111, 366] on div at bounding box center [102, 357] width 20 height 20
click at [192, 72] on input at bounding box center [214, 71] width 160 height 30
type input "7457"
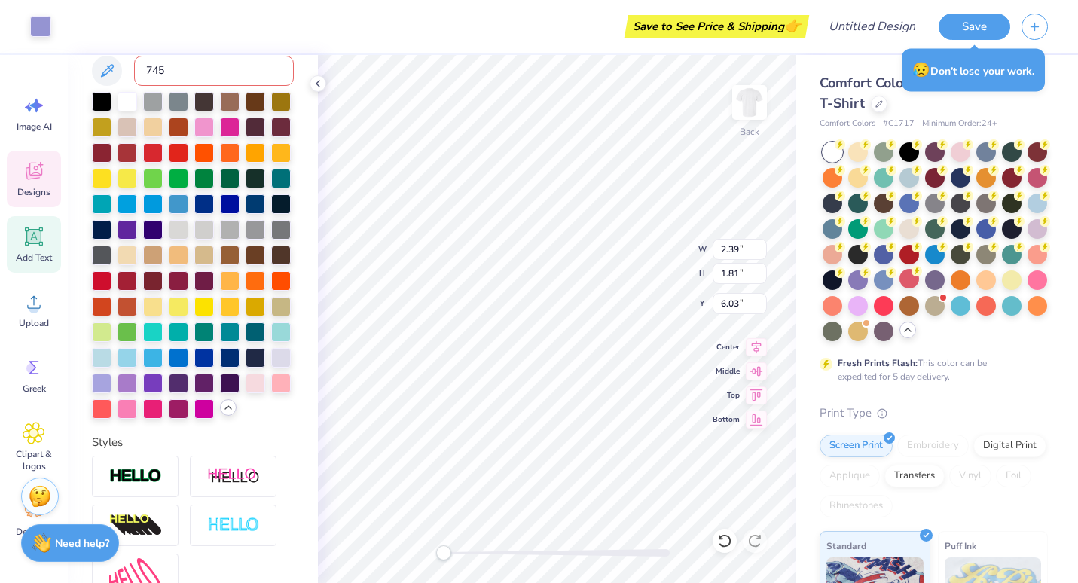
type input "7457"
click at [111, 366] on div at bounding box center [102, 357] width 20 height 20
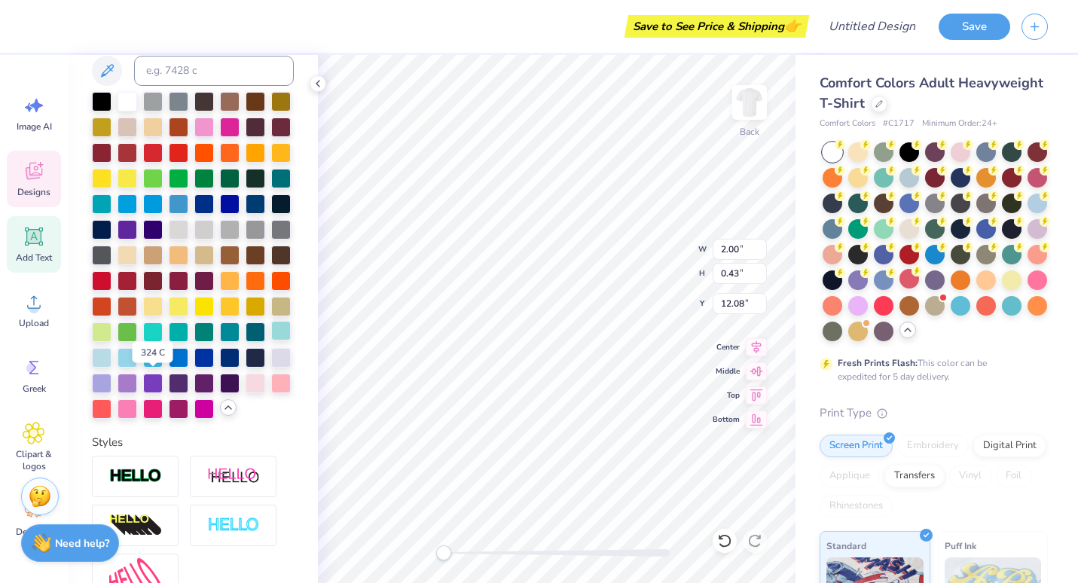
click at [271, 341] on div at bounding box center [281, 331] width 20 height 20
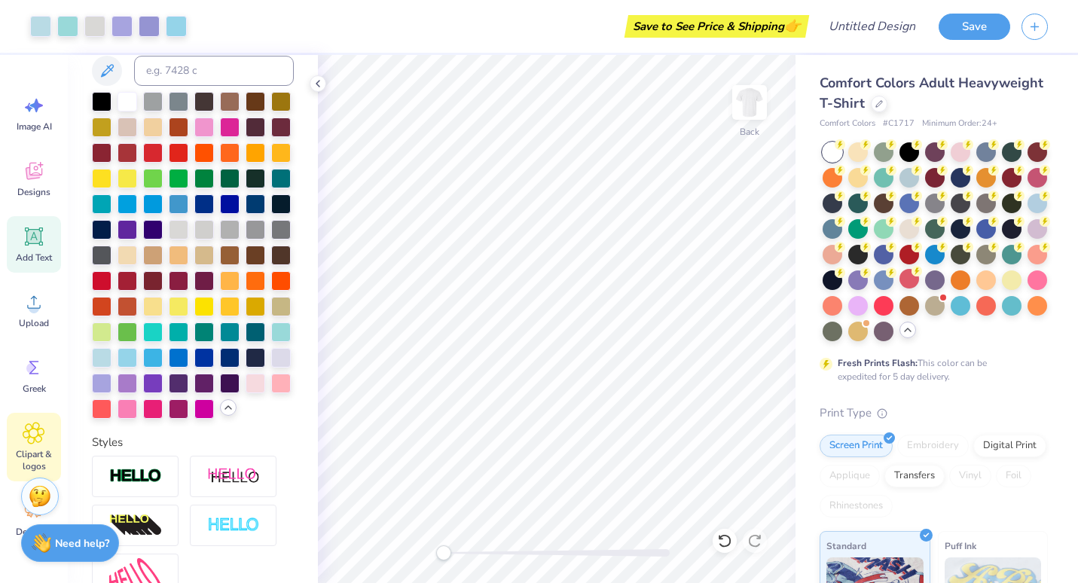
click at [36, 432] on icon at bounding box center [33, 433] width 9 height 9
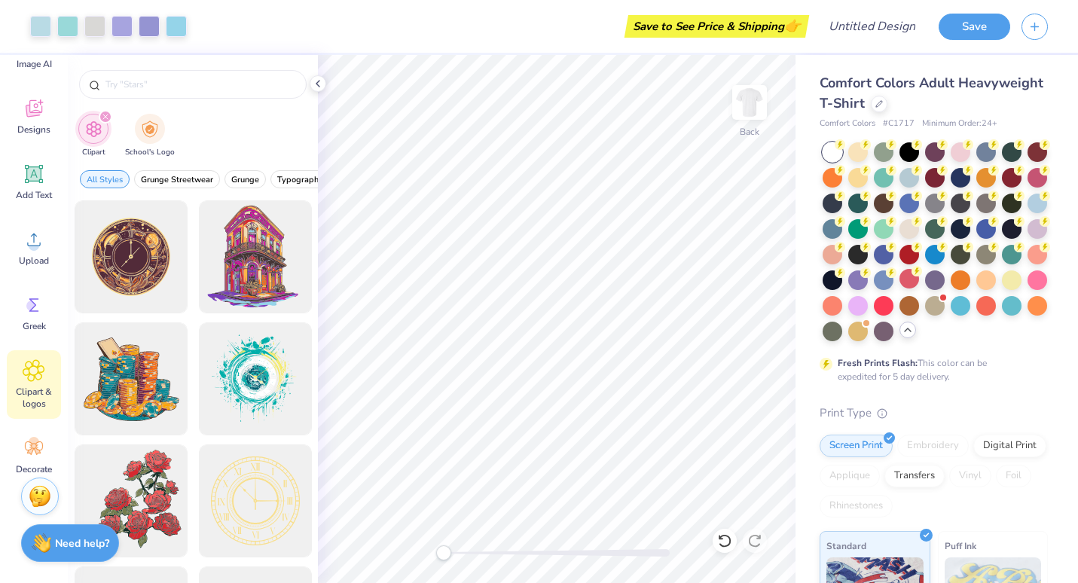
scroll to position [77, 0]
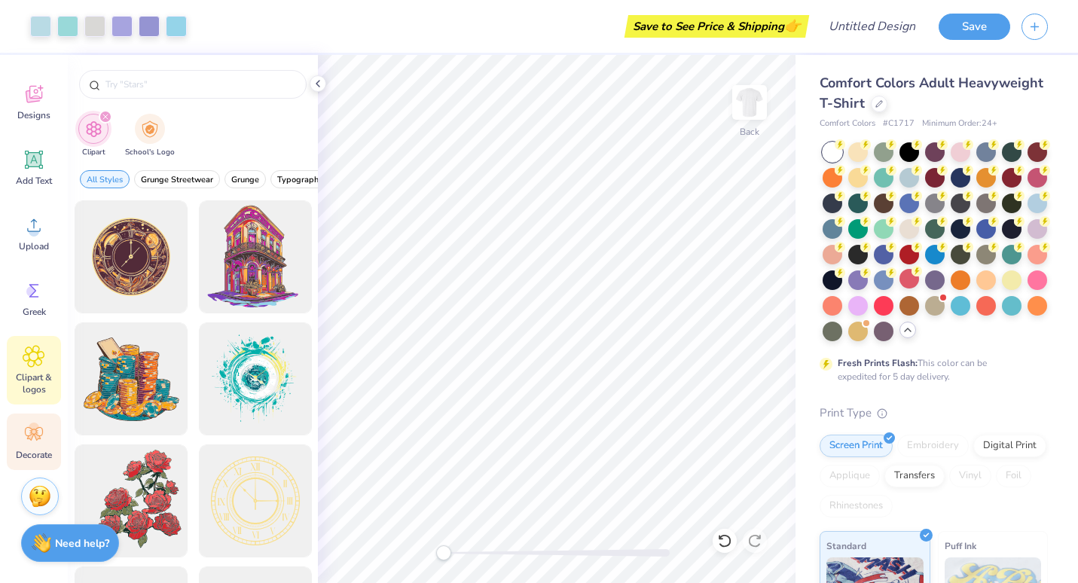
click at [40, 439] on icon at bounding box center [34, 434] width 23 height 23
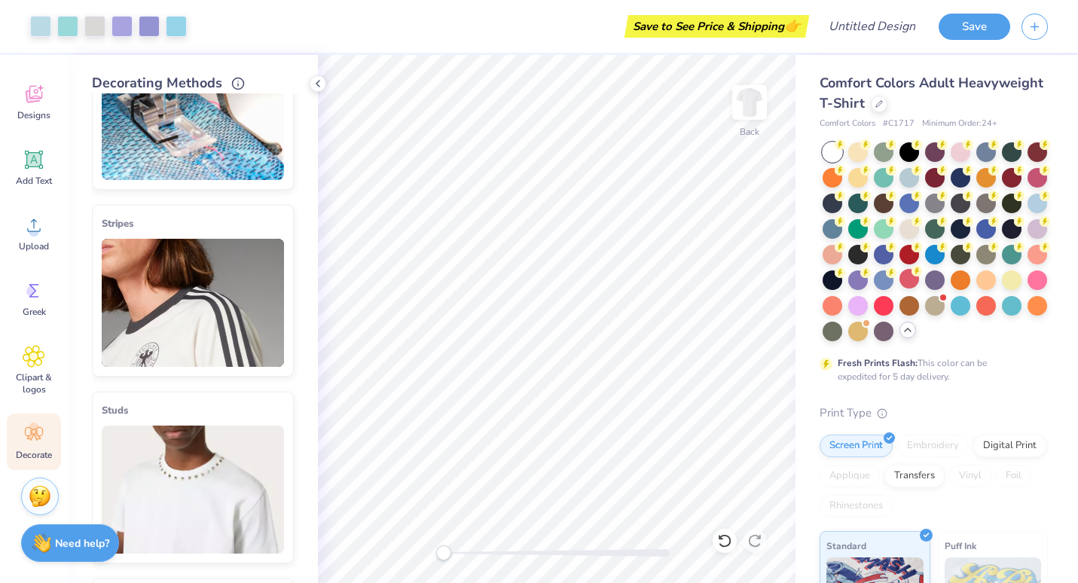
scroll to position [0, 0]
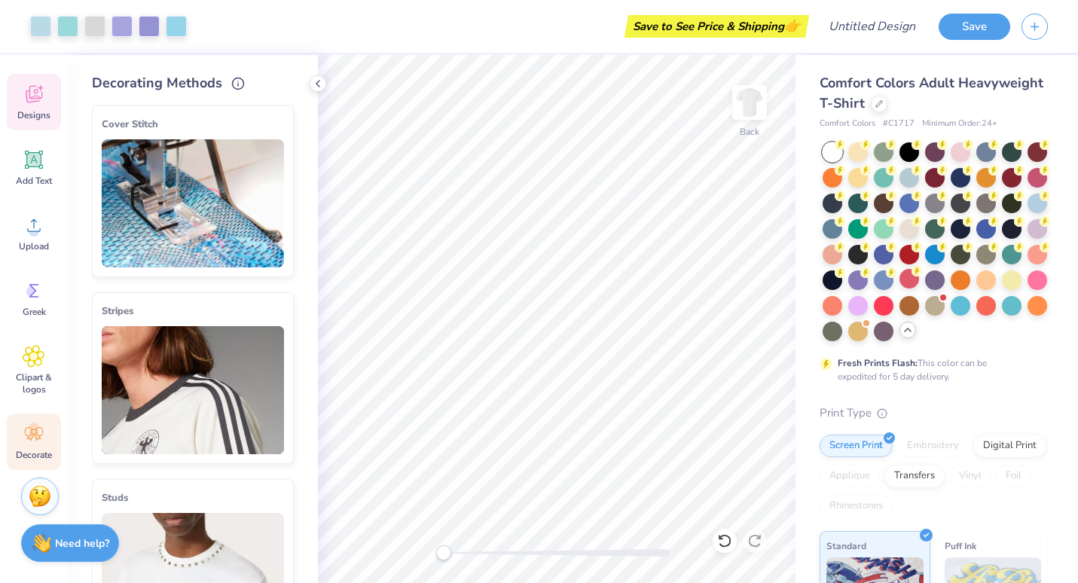
click at [42, 108] on div "Designs" at bounding box center [34, 102] width 54 height 57
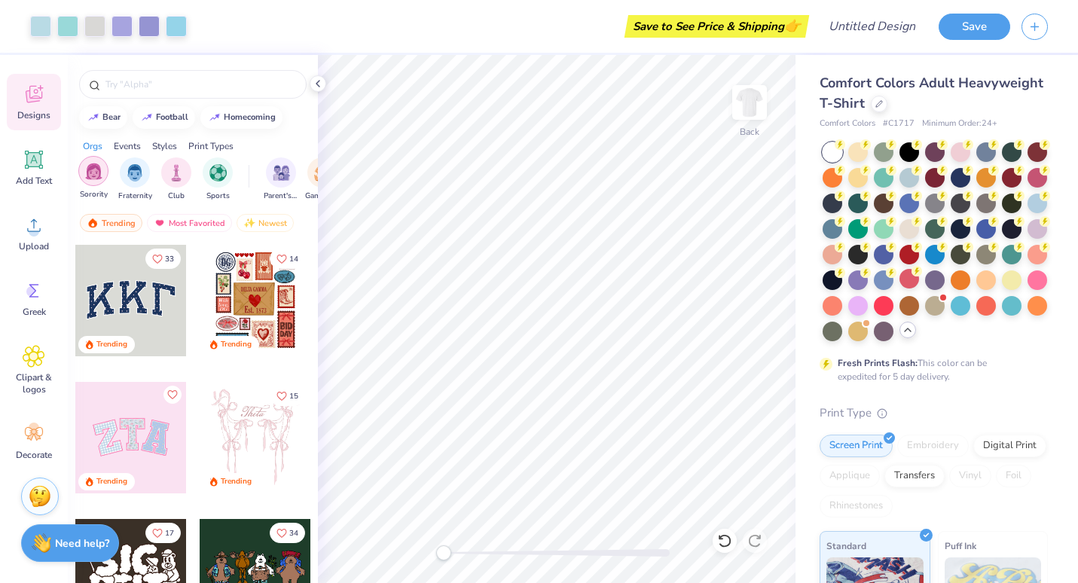
click at [93, 175] on img "filter for Sorority" at bounding box center [93, 171] width 17 height 17
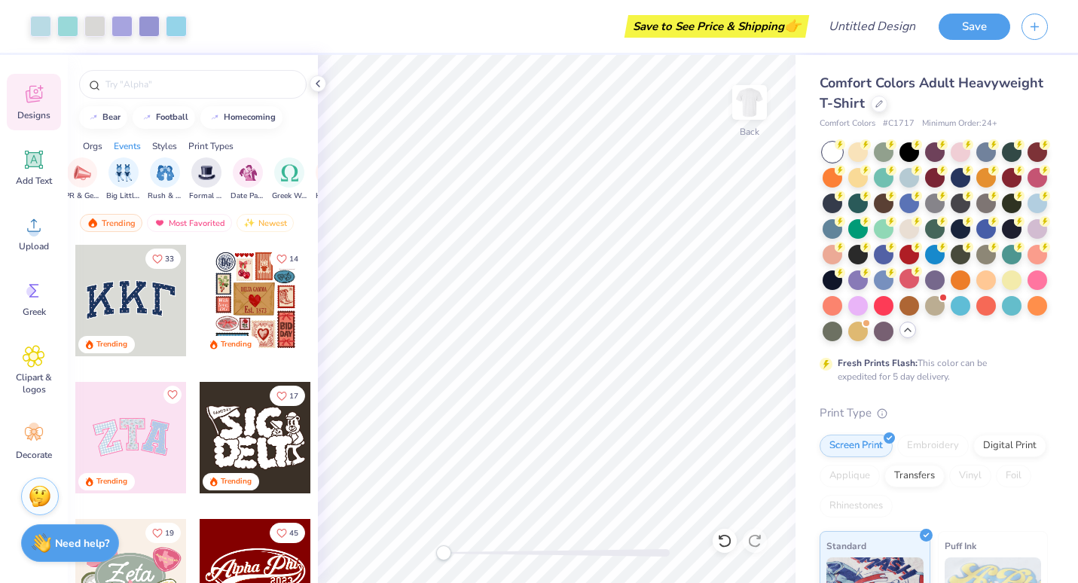
scroll to position [0, 318]
click at [179, 164] on div "filter for Rush & Bid" at bounding box center [170, 171] width 30 height 30
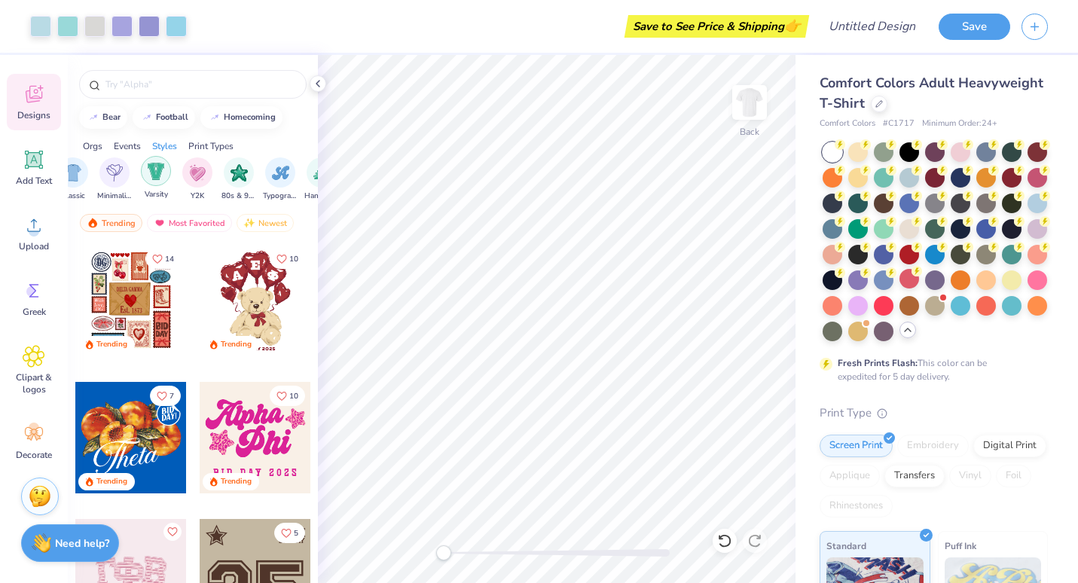
scroll to position [0, 811]
click at [187, 168] on div "filter for Y2K" at bounding box center [197, 171] width 30 height 30
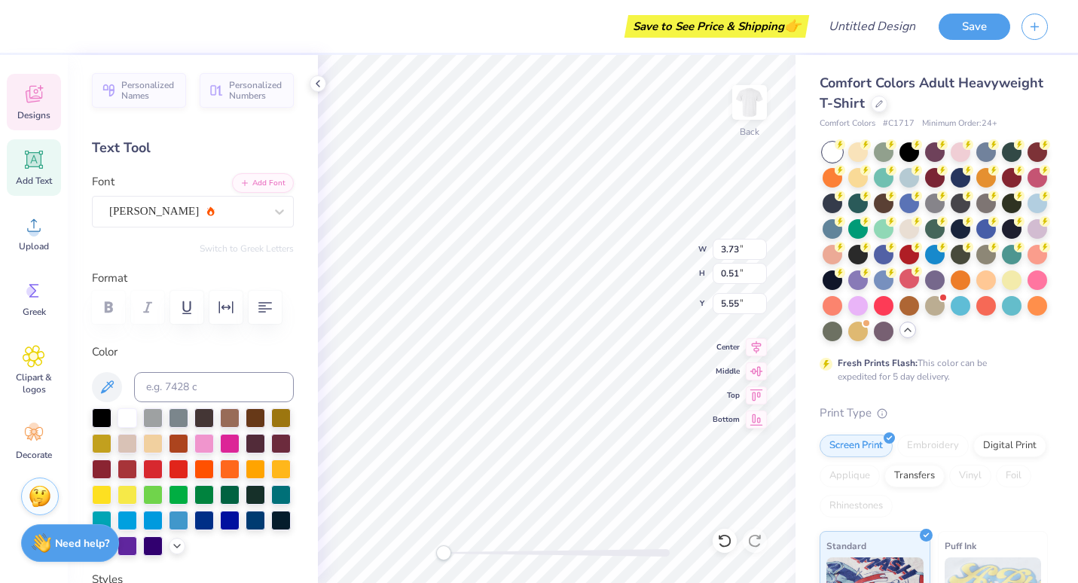
scroll to position [12, 2]
type textarea "bid day"
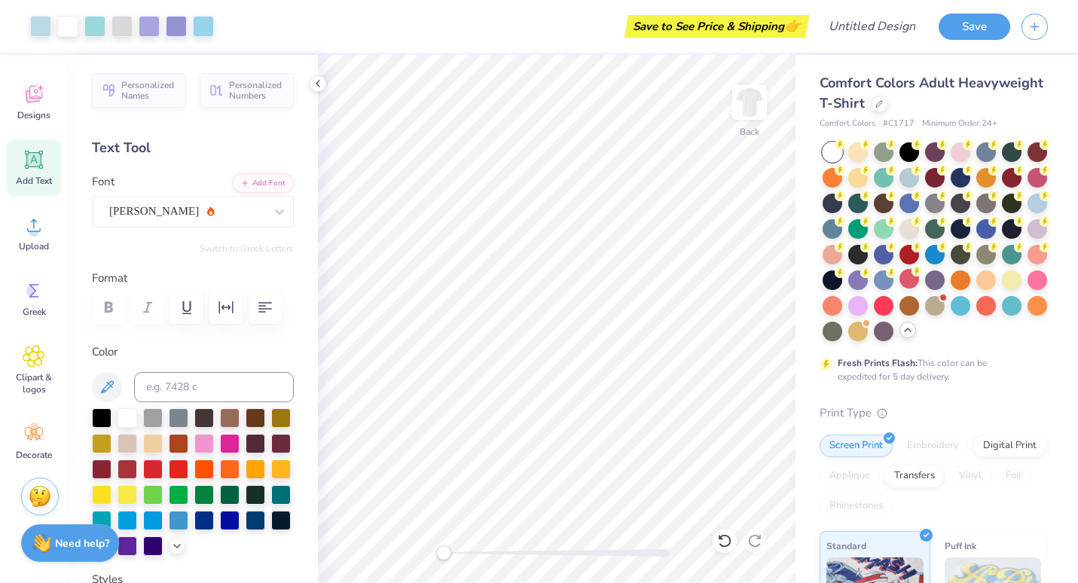
click at [902, 336] on icon at bounding box center [908, 330] width 12 height 12
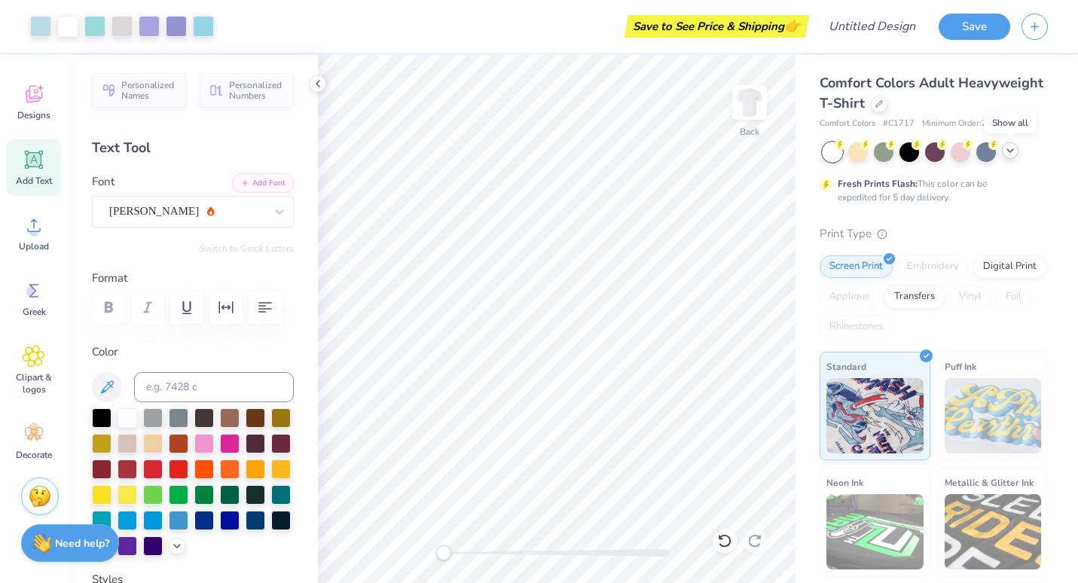
click at [1015, 154] on icon at bounding box center [1010, 151] width 12 height 12
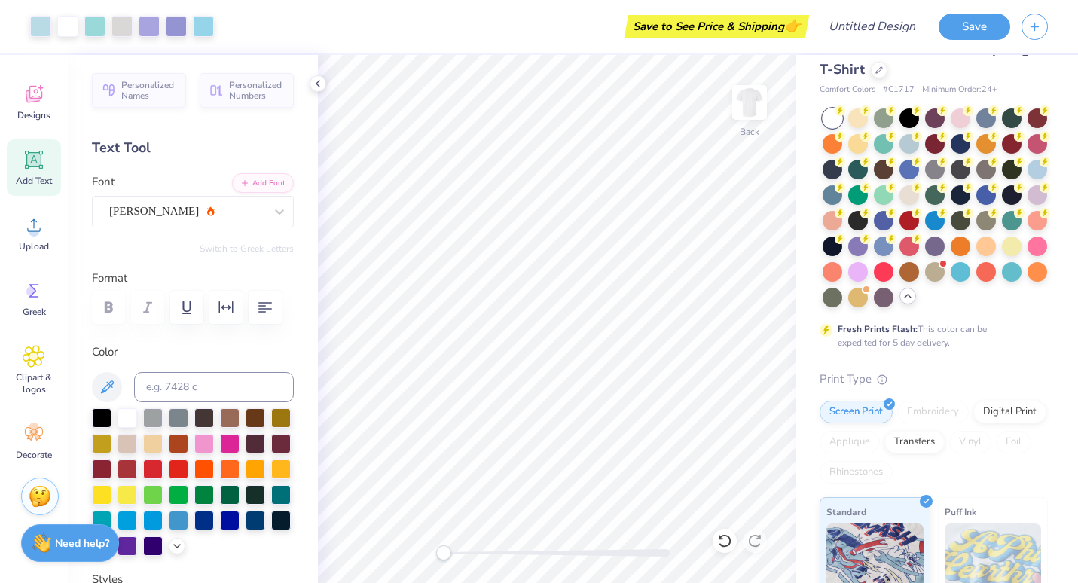
scroll to position [32, 0]
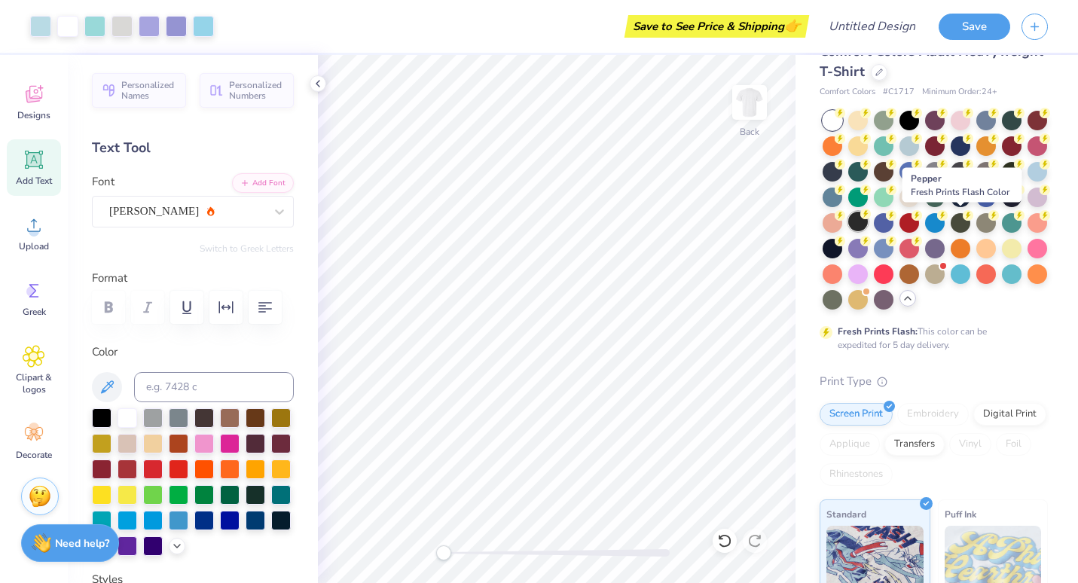
click at [868, 227] on div at bounding box center [858, 222] width 20 height 20
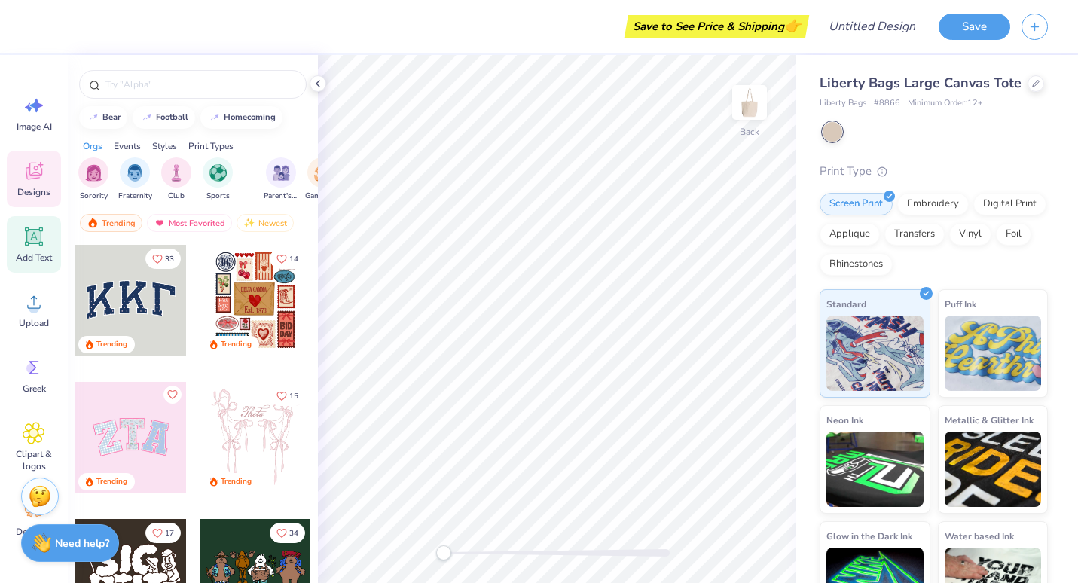
click at [30, 243] on icon at bounding box center [34, 237] width 18 height 18
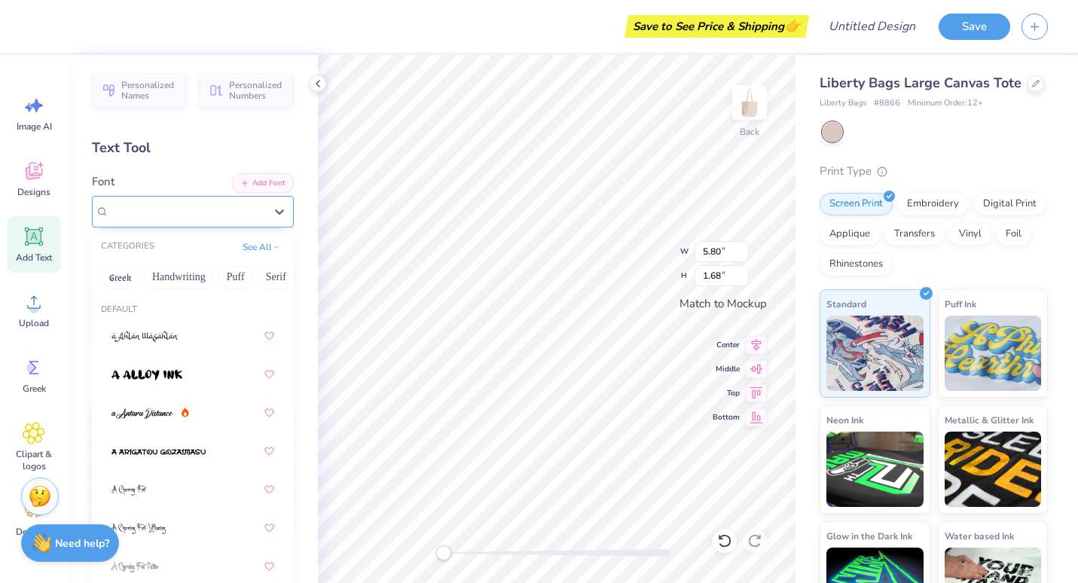
click at [154, 208] on div "Super Dream" at bounding box center [187, 211] width 158 height 23
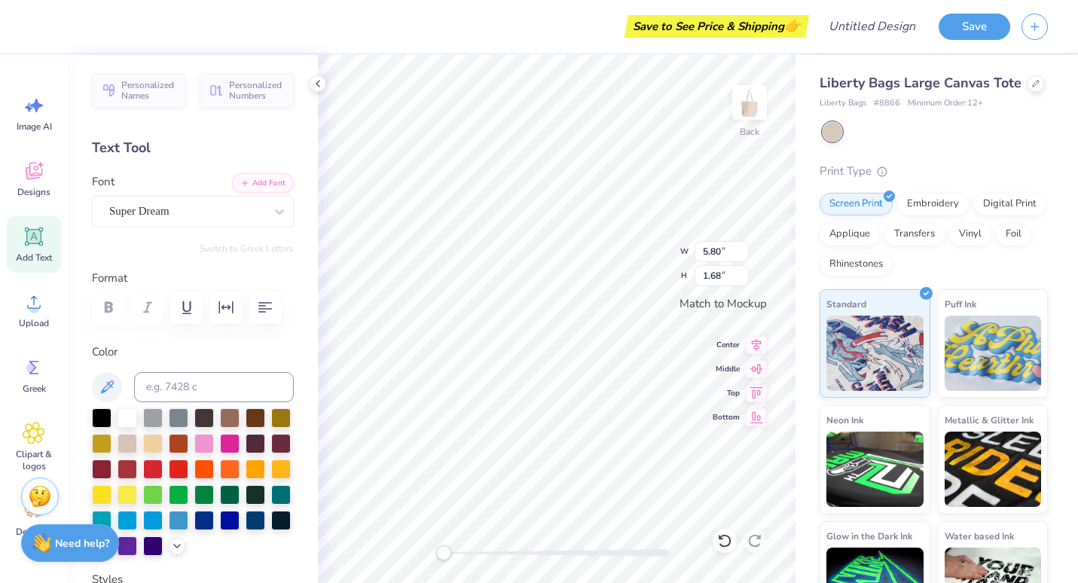
scroll to position [12, 2]
type textarea "TXT"
click at [39, 176] on icon at bounding box center [33, 173] width 14 height 12
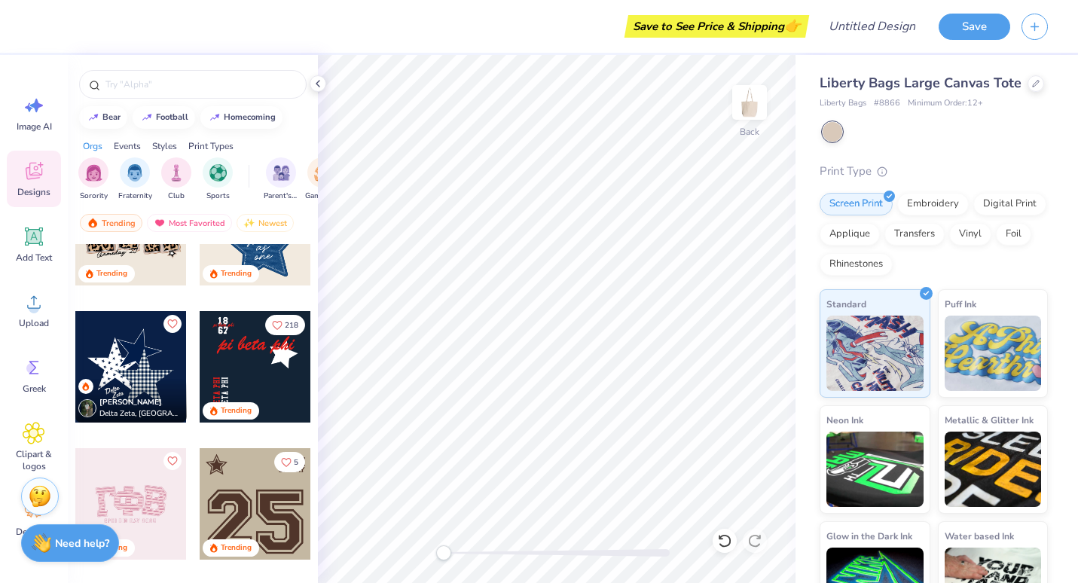
scroll to position [1307, 0]
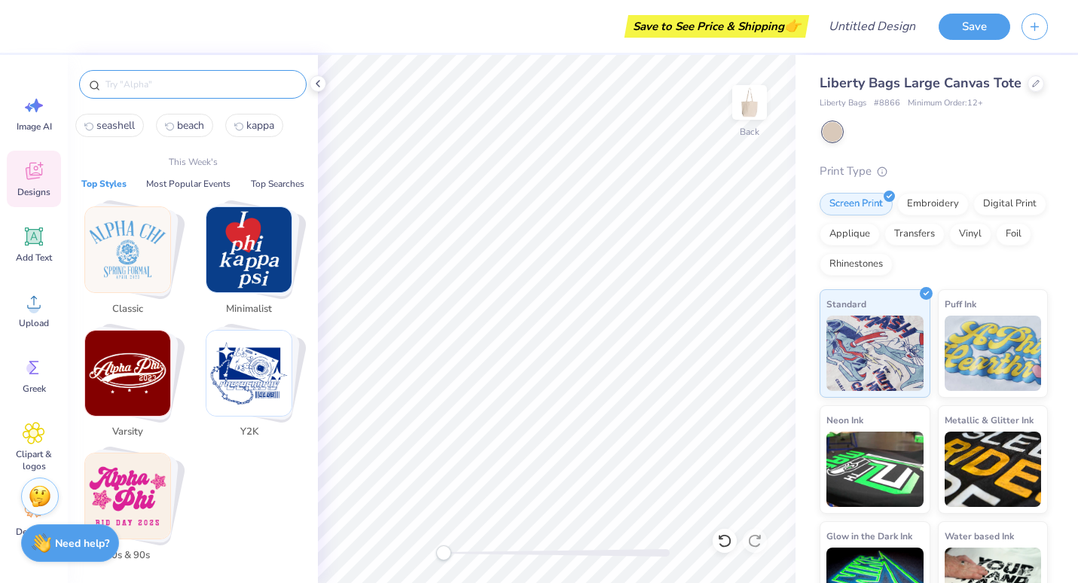
click at [185, 84] on input "text" at bounding box center [200, 84] width 193 height 15
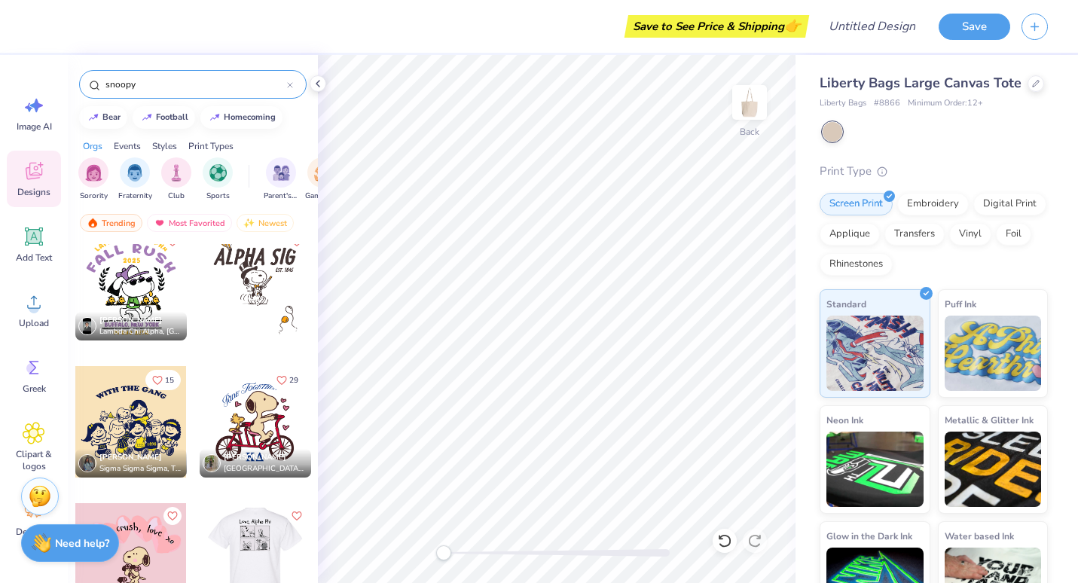
scroll to position [0, 0]
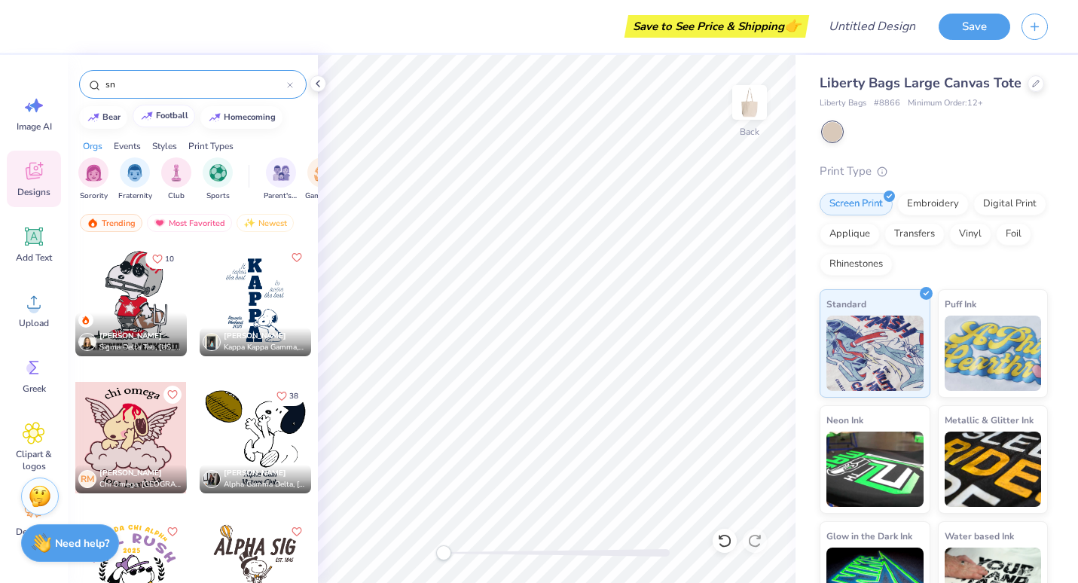
type input "s"
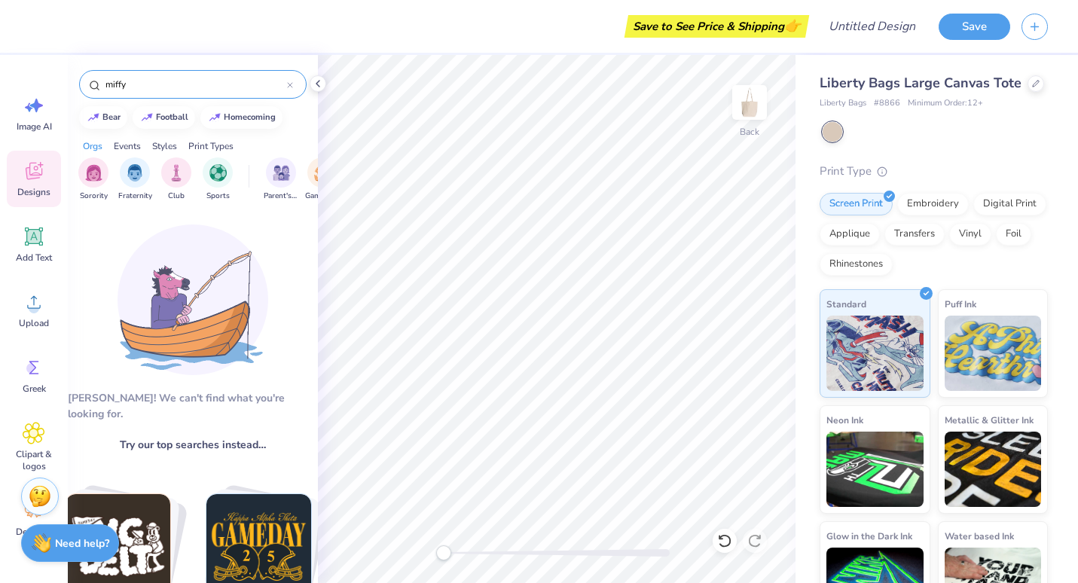
click at [121, 86] on input "miffy" at bounding box center [195, 84] width 183 height 15
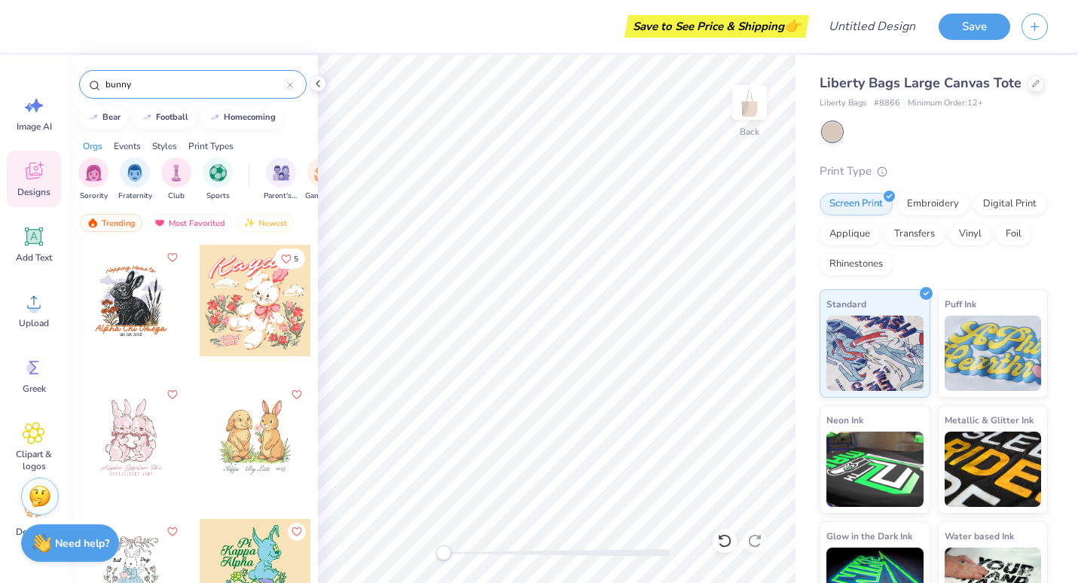
drag, startPoint x: 153, startPoint y: 81, endPoint x: 89, endPoint y: 70, distance: 65.0
click at [89, 70] on div "bunny" at bounding box center [193, 84] width 228 height 29
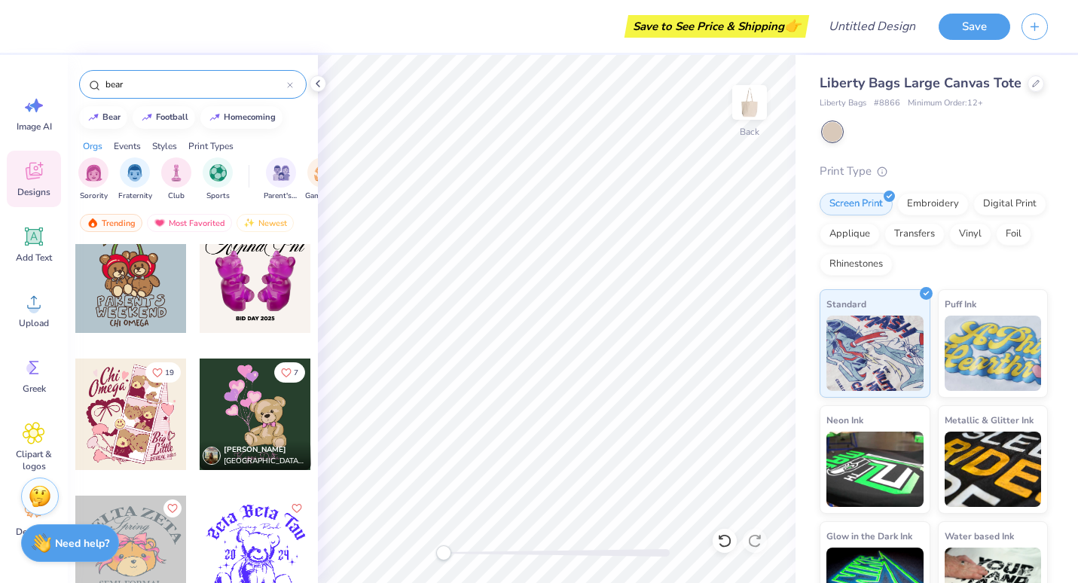
scroll to position [1436, 0]
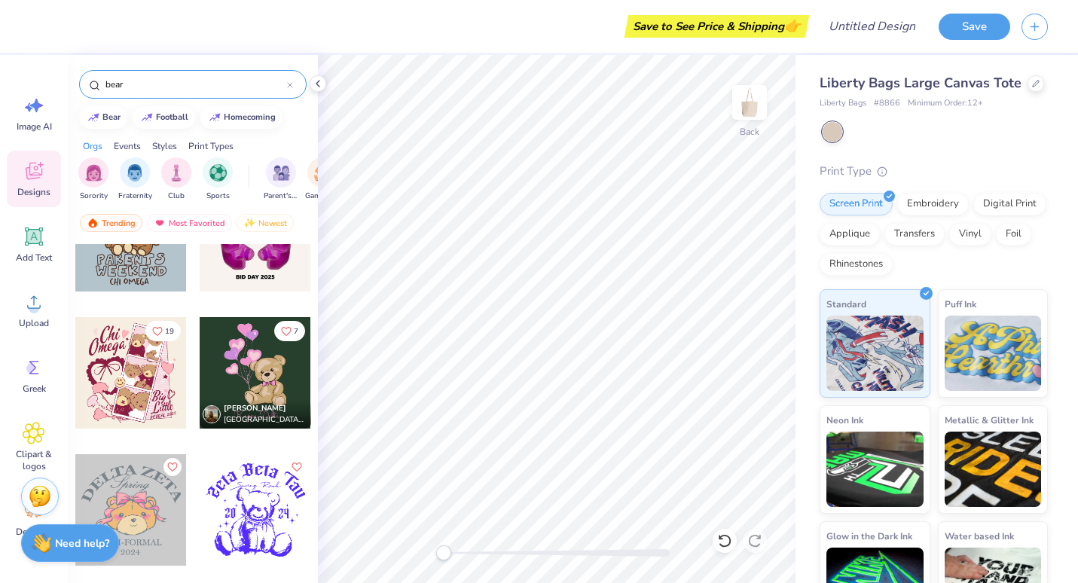
drag, startPoint x: 154, startPoint y: 90, endPoint x: 84, endPoint y: 70, distance: 72.7
click at [84, 70] on div "bear" at bounding box center [193, 80] width 250 height 51
type input "orchid"
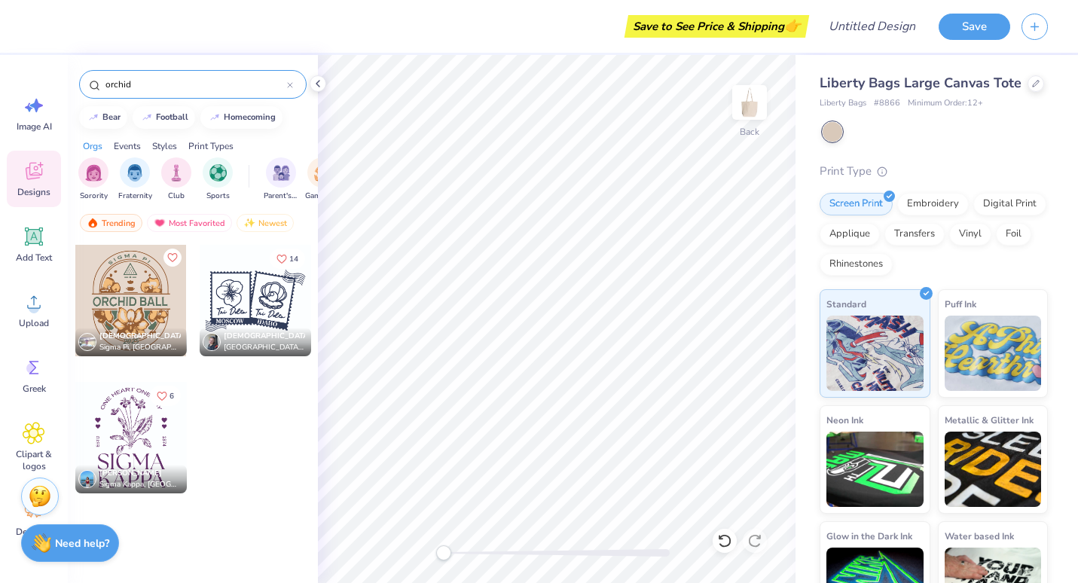
click at [139, 429] on div at bounding box center [130, 437] width 111 height 111
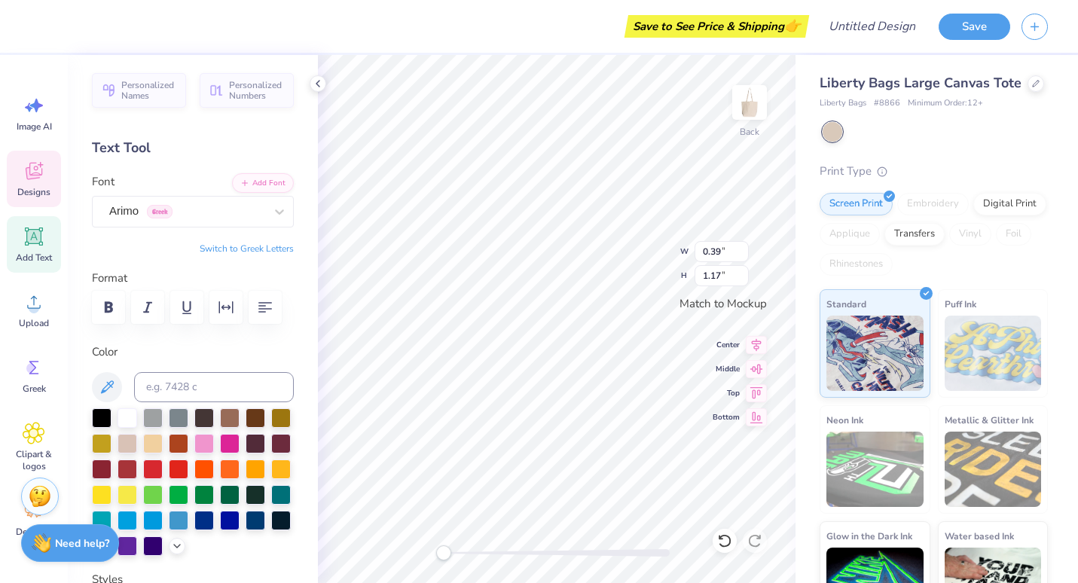
scroll to position [12, 2]
type textarea "1995"
type input "7.87"
type input "1.89"
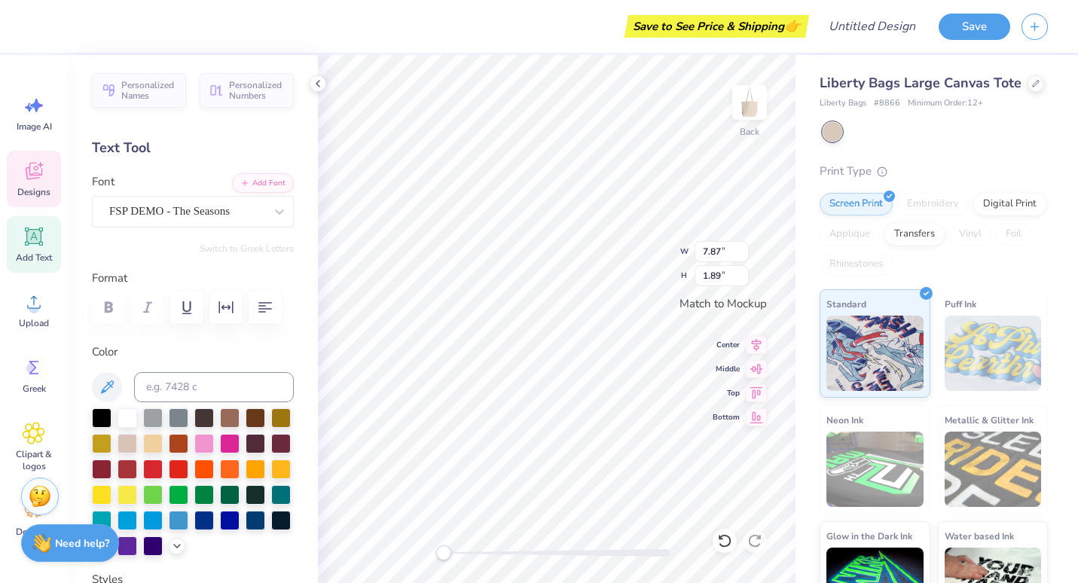
type textarea "K"
type textarea "KAPPA"
type input "7.86"
type input "1.94"
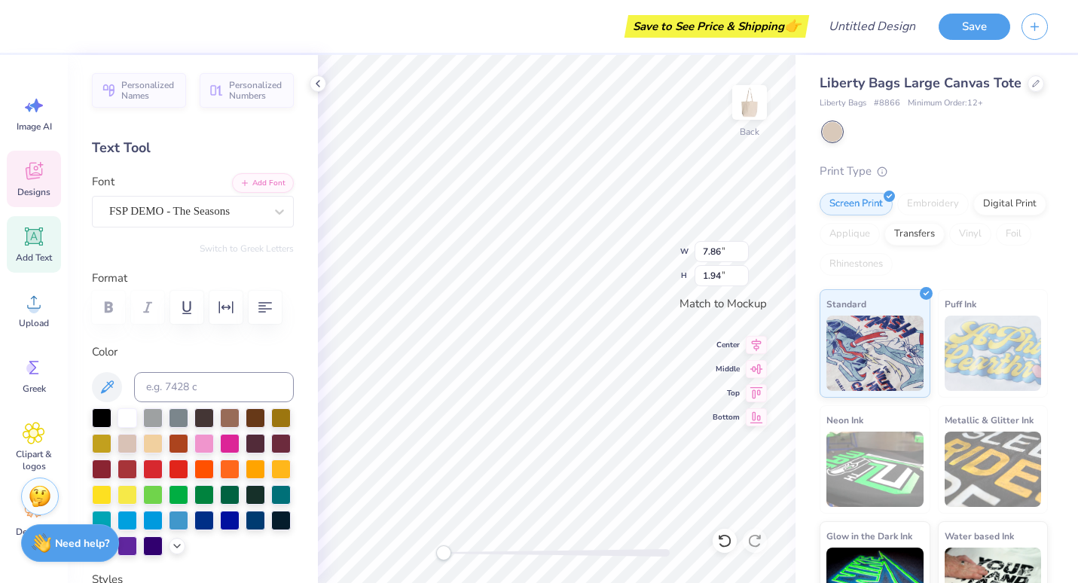
type textarea "p"
type textarea "P"
type input "7.60"
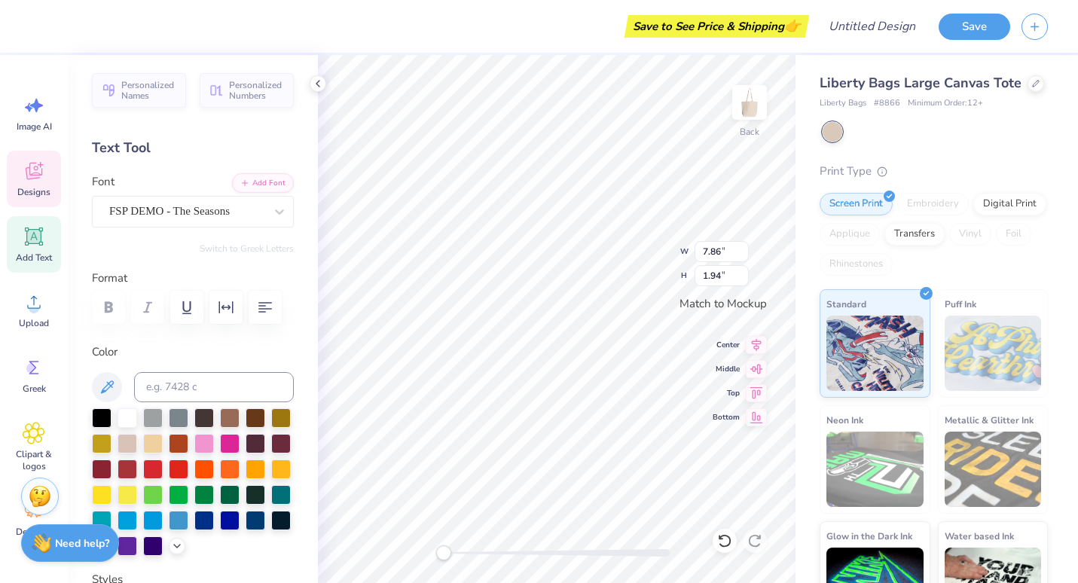
type input "1.87"
type textarea "KAPPAS"
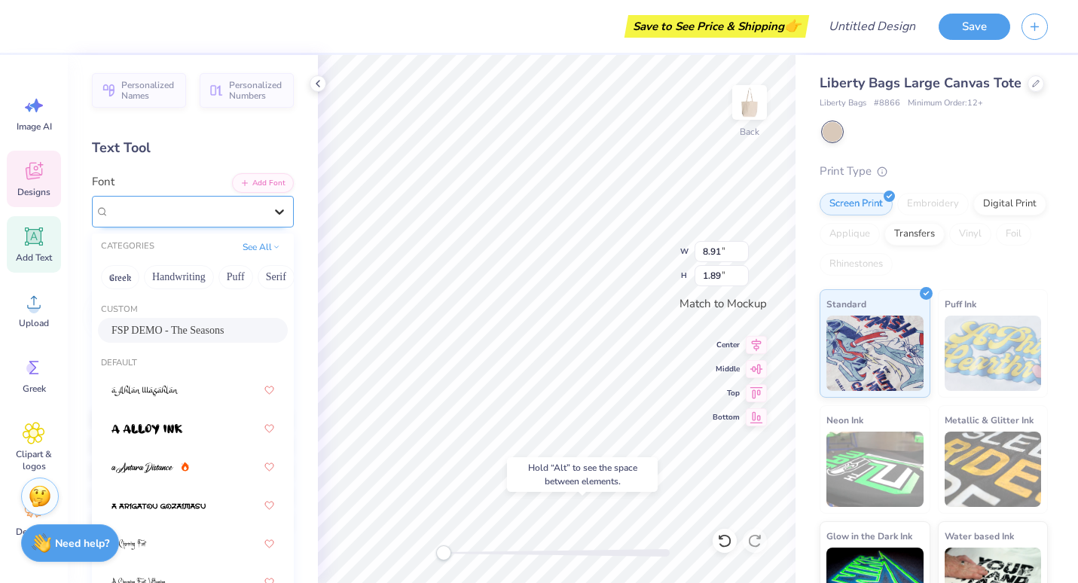
click at [266, 214] on div at bounding box center [279, 211] width 27 height 27
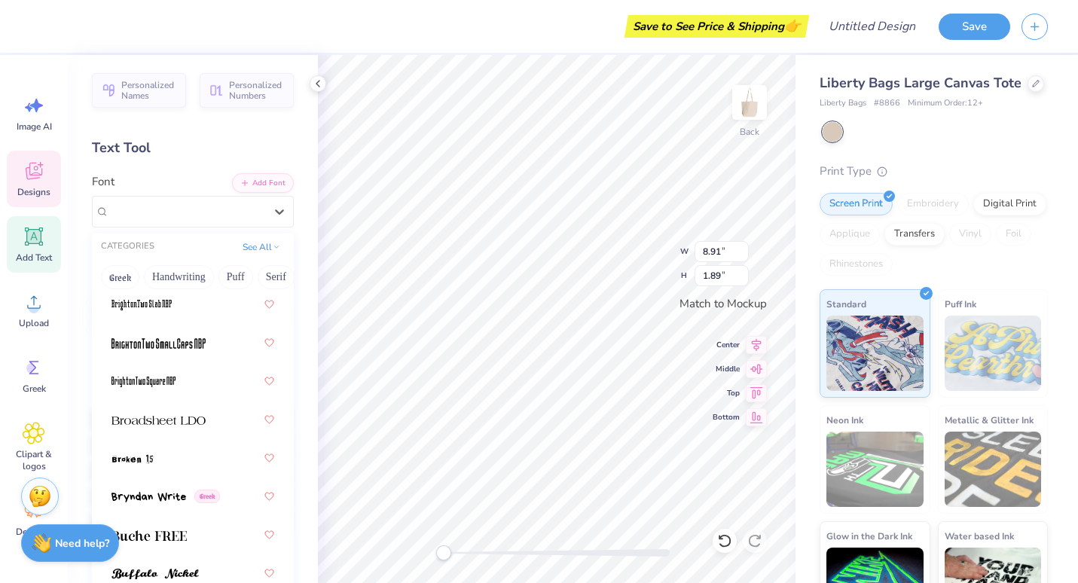
scroll to position [1777, 0]
click at [194, 426] on span at bounding box center [158, 419] width 94 height 16
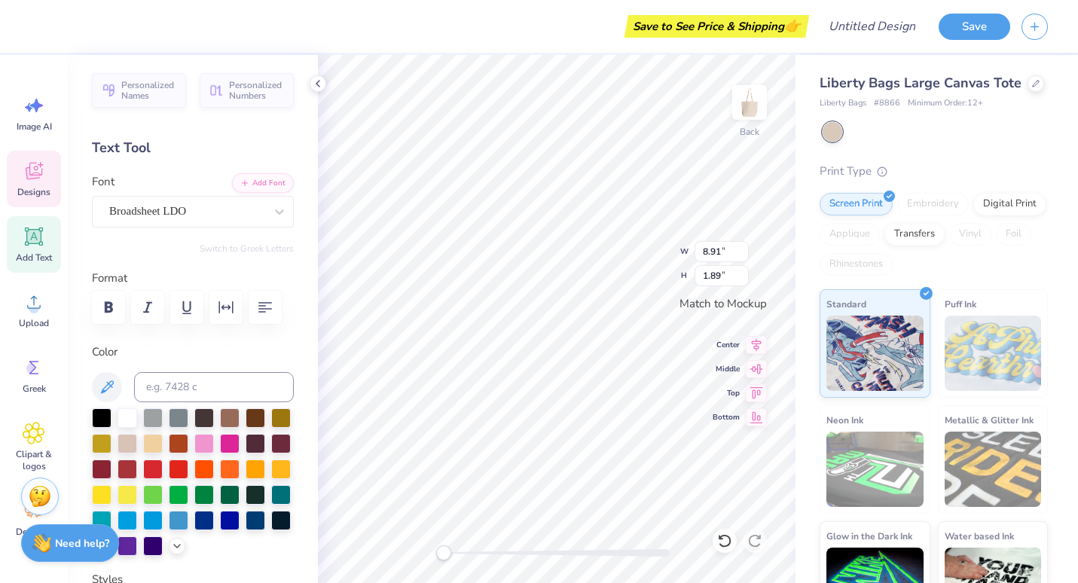
type input "9.59"
type input "1.60"
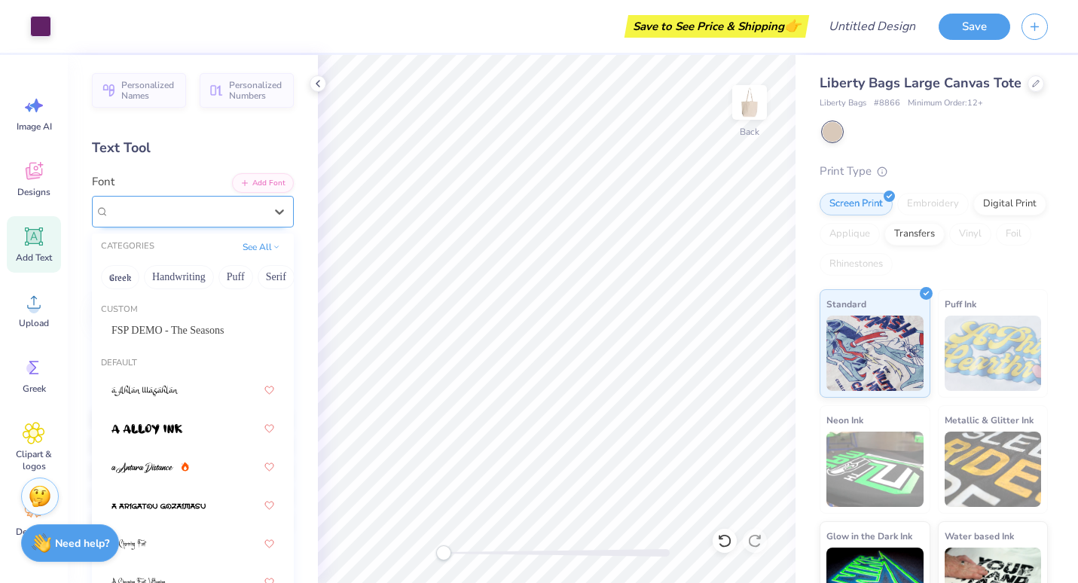
click at [194, 212] on div "Broadsheet LDO" at bounding box center [187, 211] width 158 height 23
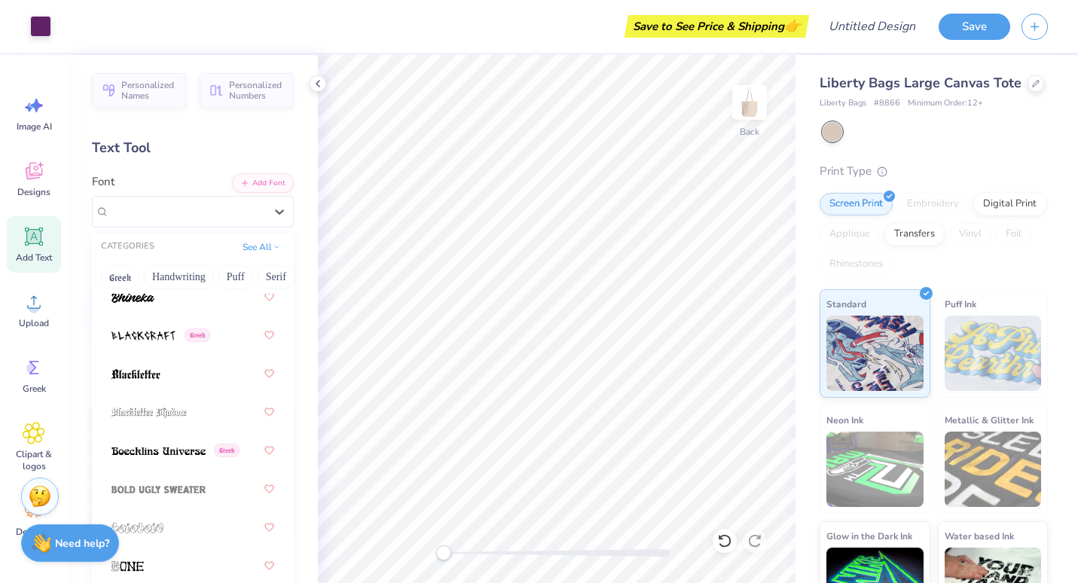
scroll to position [1169, 0]
click at [164, 272] on button "Handwriting" at bounding box center [179, 277] width 70 height 24
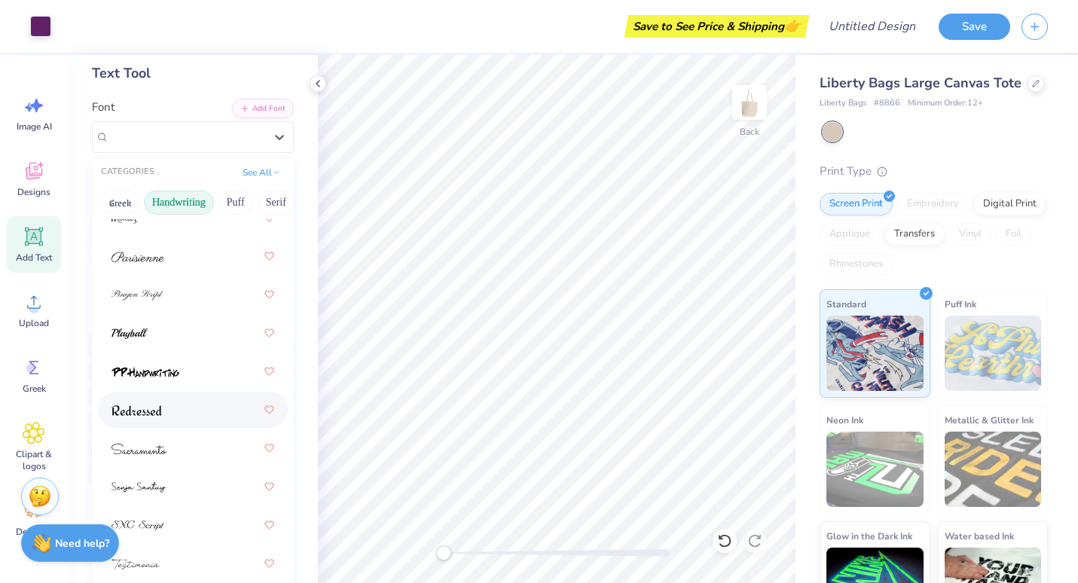
scroll to position [0, 0]
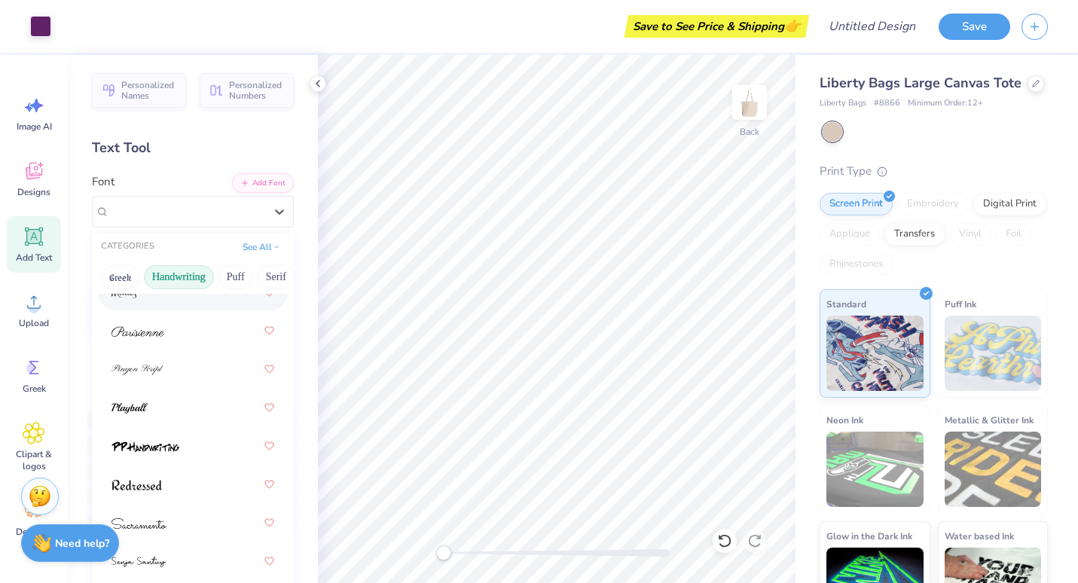
click at [173, 278] on button "Handwriting" at bounding box center [179, 277] width 70 height 24
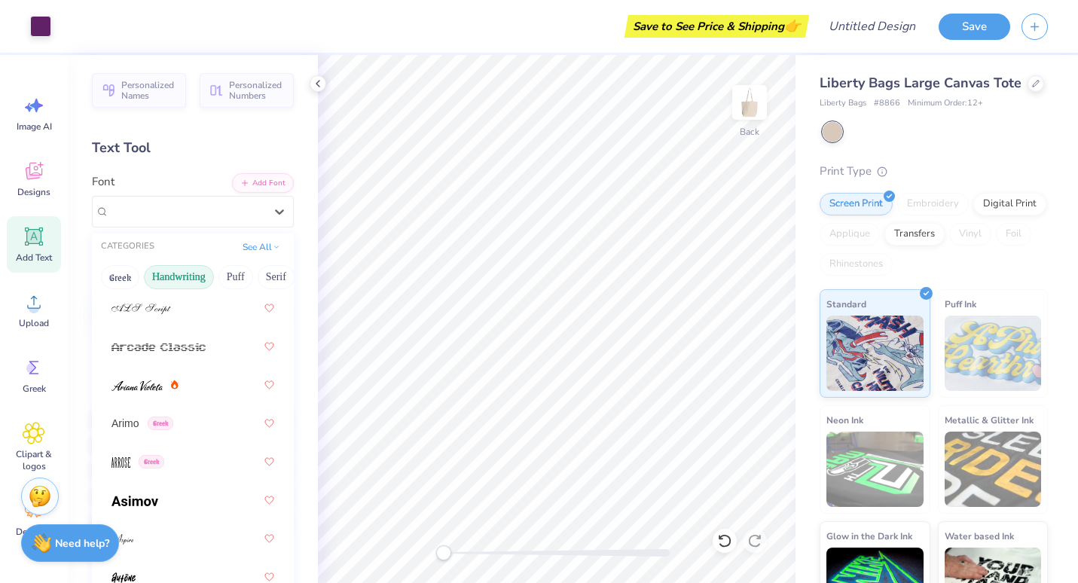
scroll to position [1169, 0]
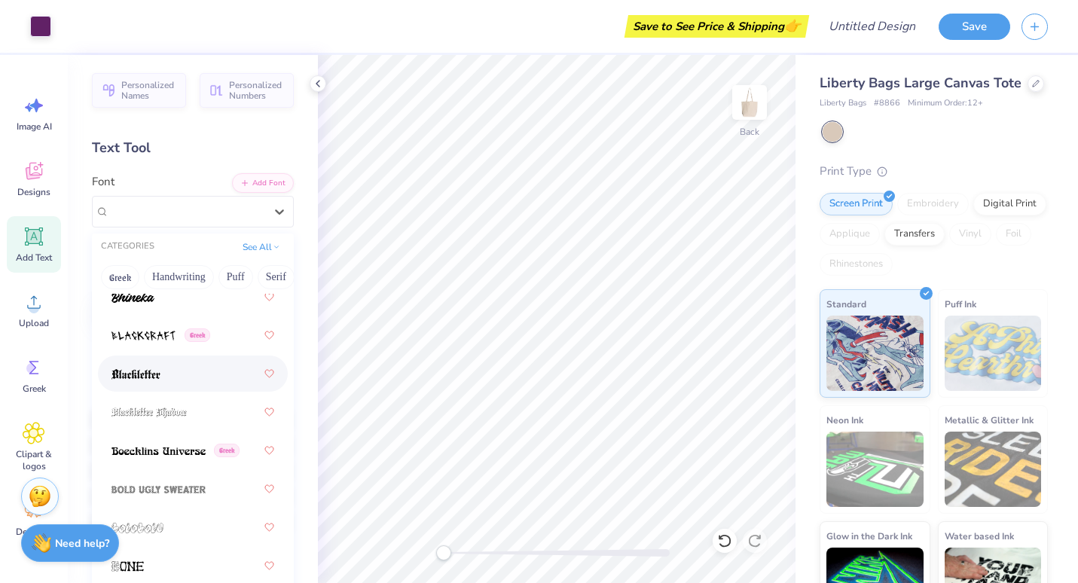
click at [165, 369] on div at bounding box center [192, 373] width 163 height 27
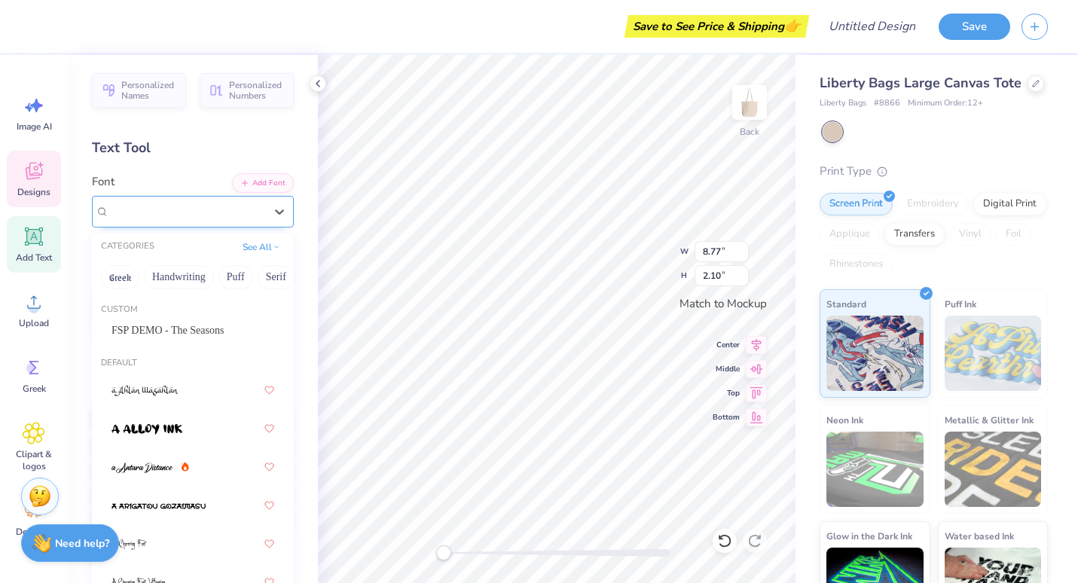
click at [237, 209] on div "Blackletter" at bounding box center [187, 211] width 158 height 23
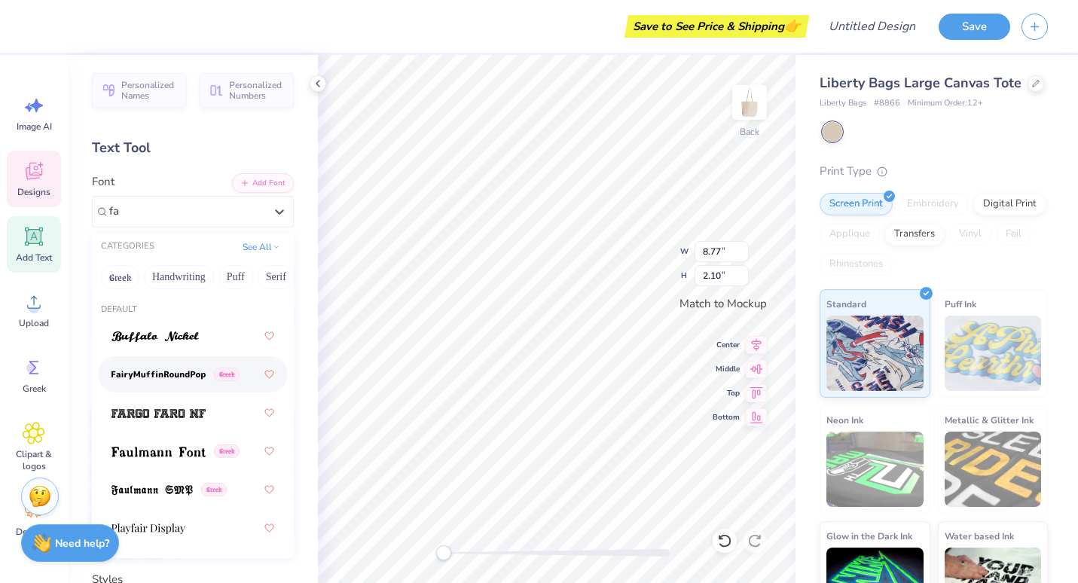
scroll to position [0, 0]
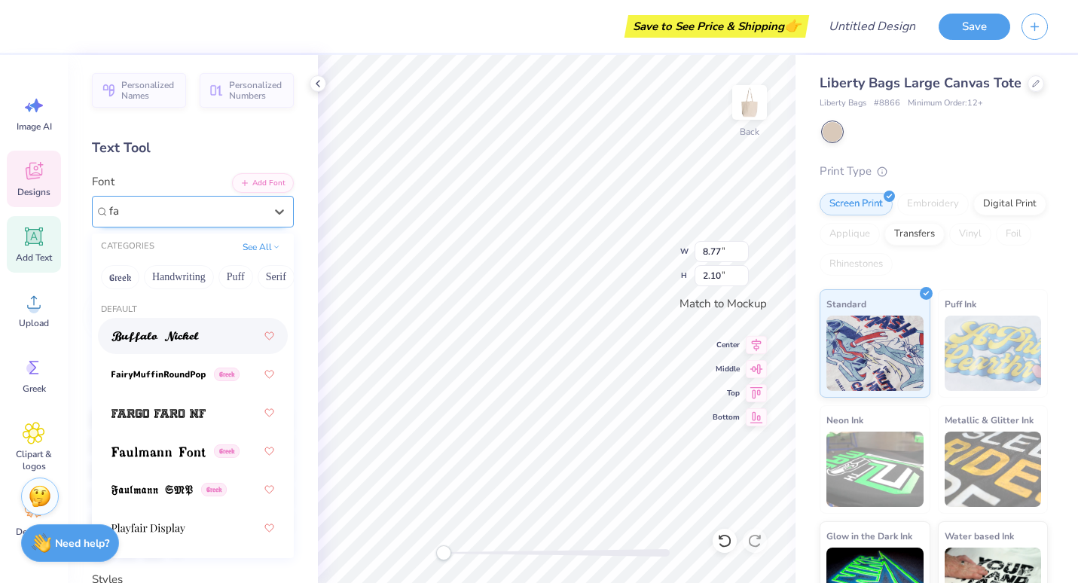
type input "f"
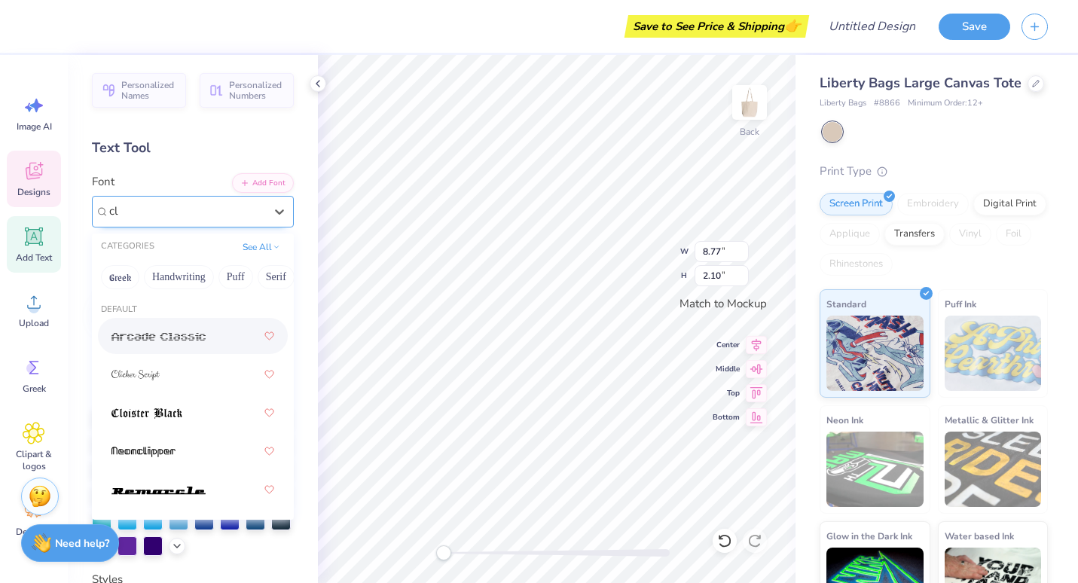
type input "c"
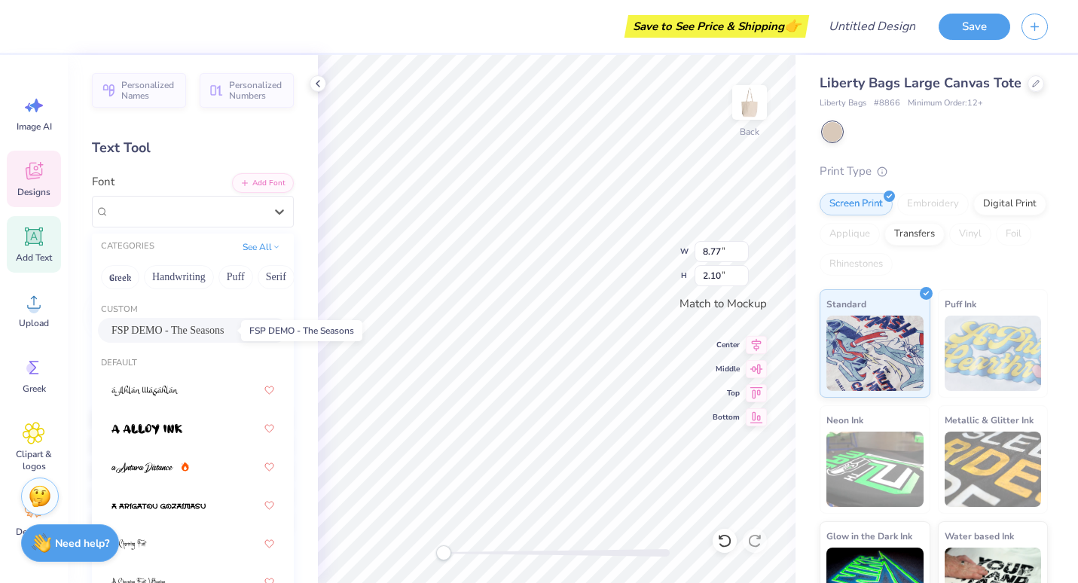
click at [174, 334] on span "FSP DEMO - The Seasons" at bounding box center [167, 330] width 112 height 16
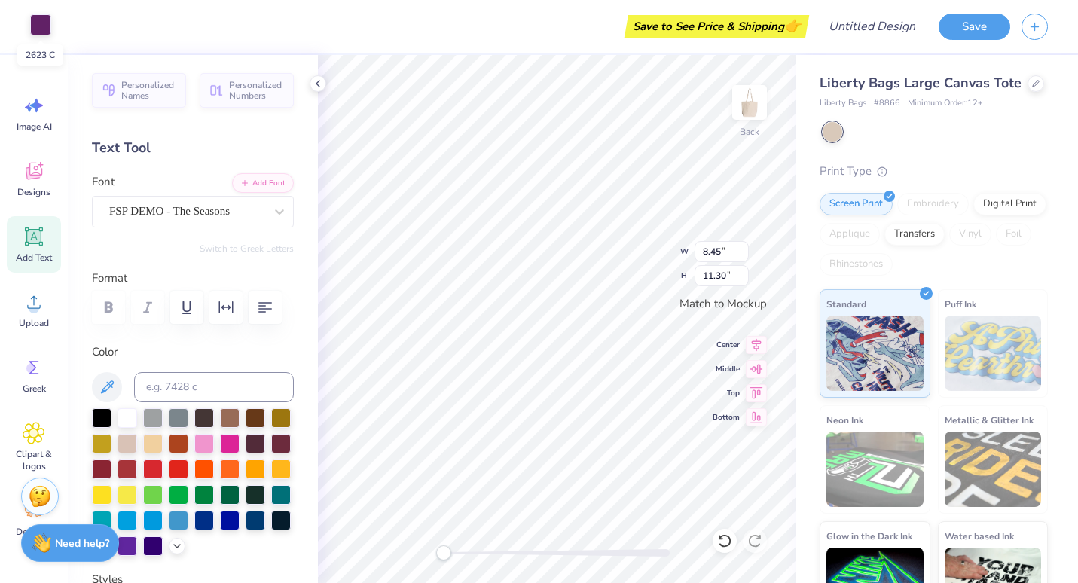
click at [44, 26] on div at bounding box center [40, 24] width 21 height 21
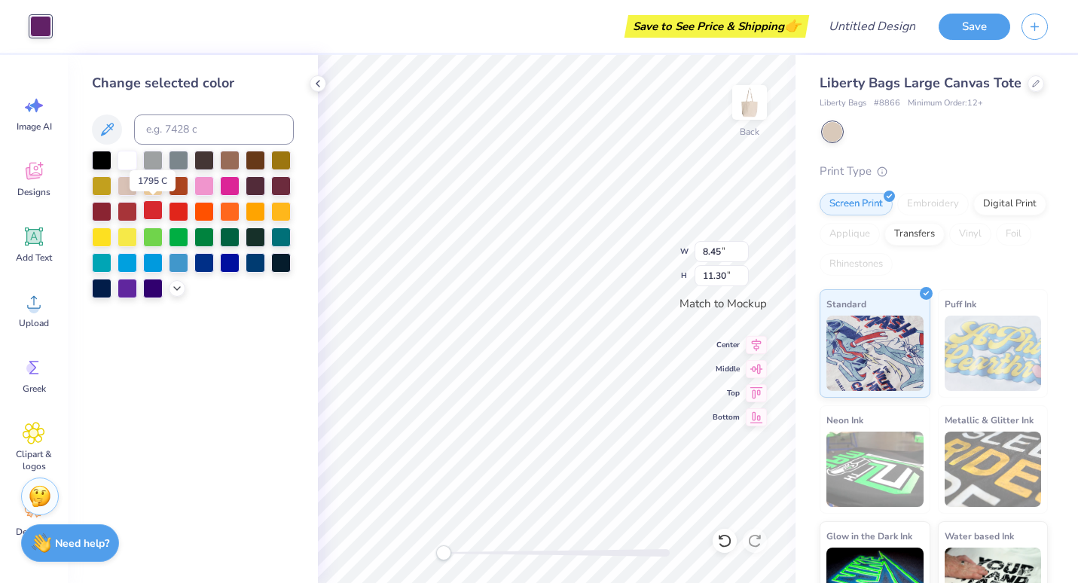
click at [147, 211] on div at bounding box center [153, 210] width 20 height 20
click at [127, 209] on div at bounding box center [128, 210] width 20 height 20
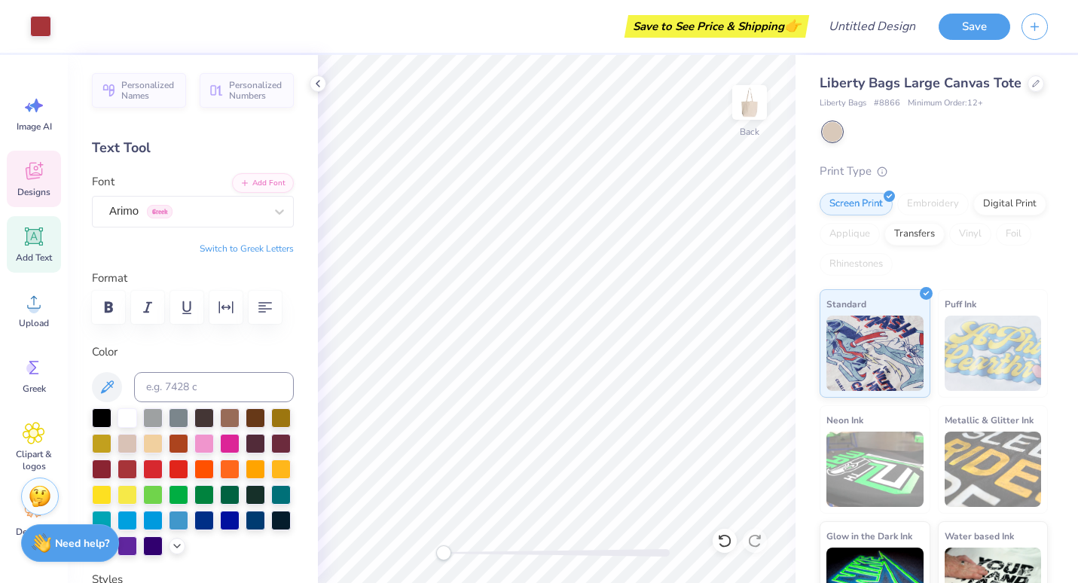
click at [37, 179] on icon at bounding box center [34, 171] width 23 height 23
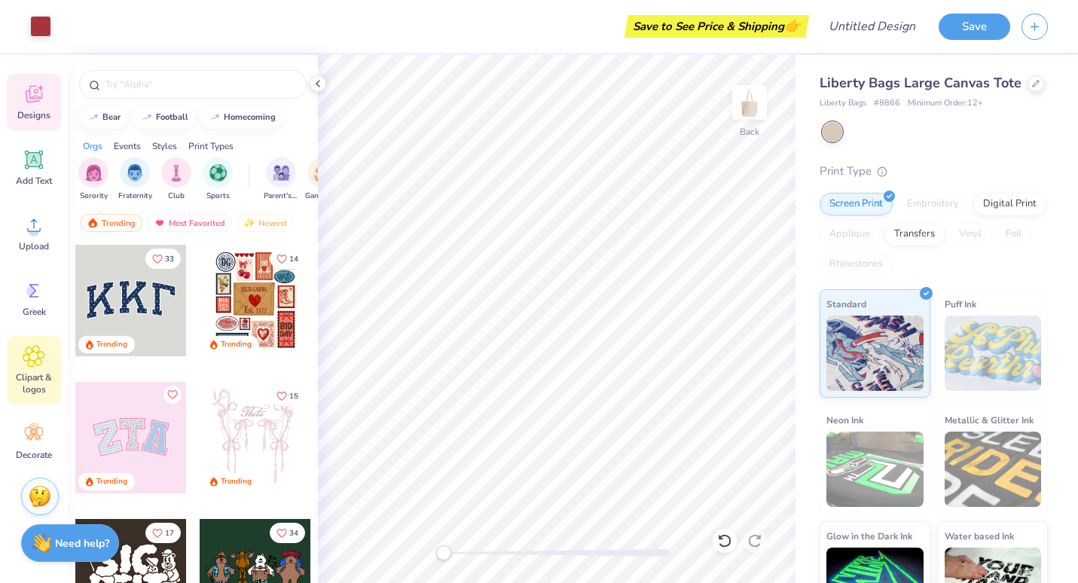
scroll to position [77, 0]
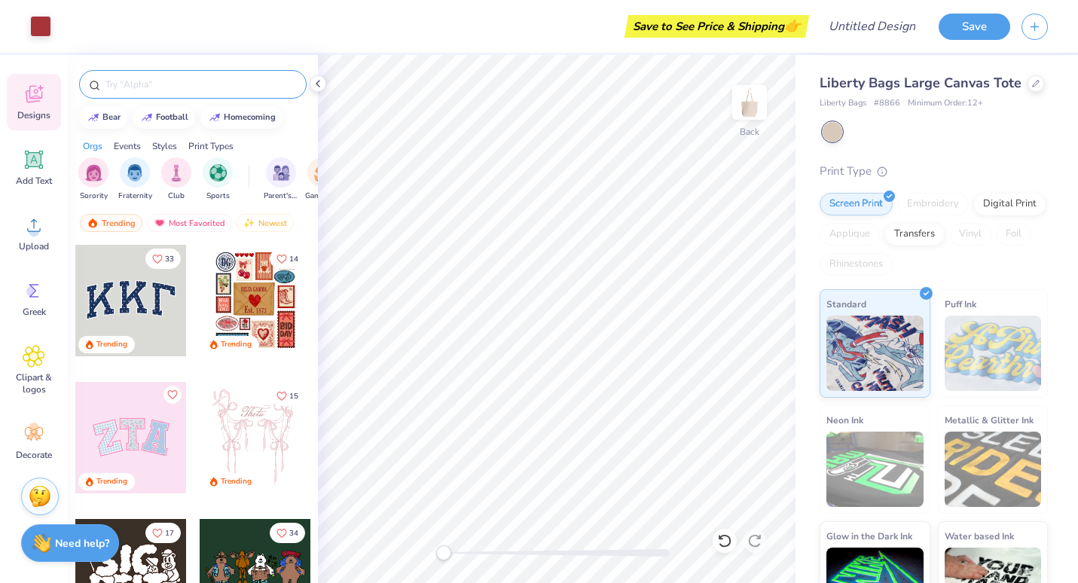
click at [179, 85] on input "text" at bounding box center [200, 84] width 193 height 15
type input "bunny"
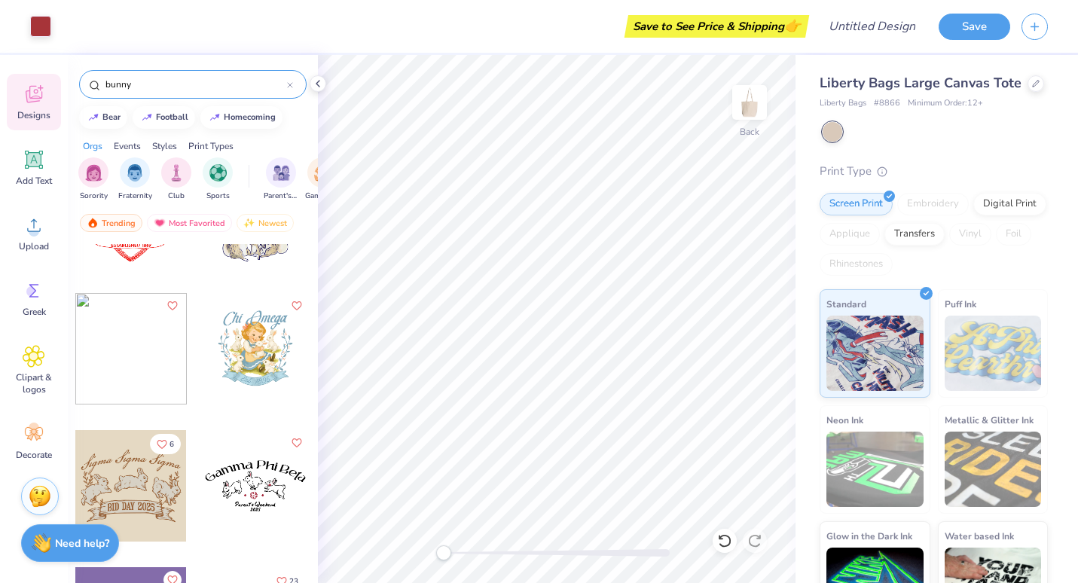
scroll to position [1867, 0]
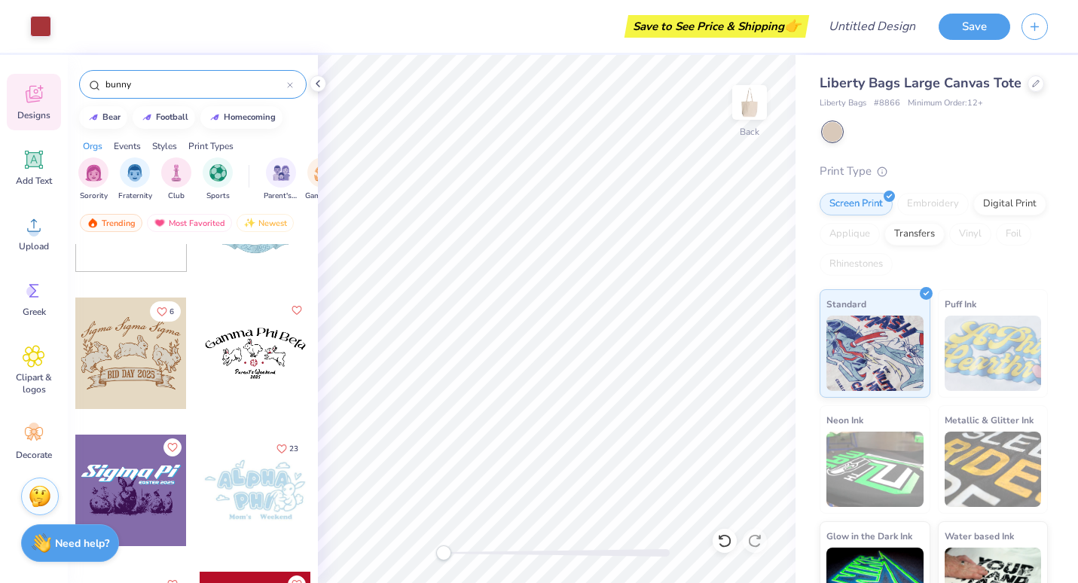
click at [152, 377] on div at bounding box center [130, 353] width 111 height 111
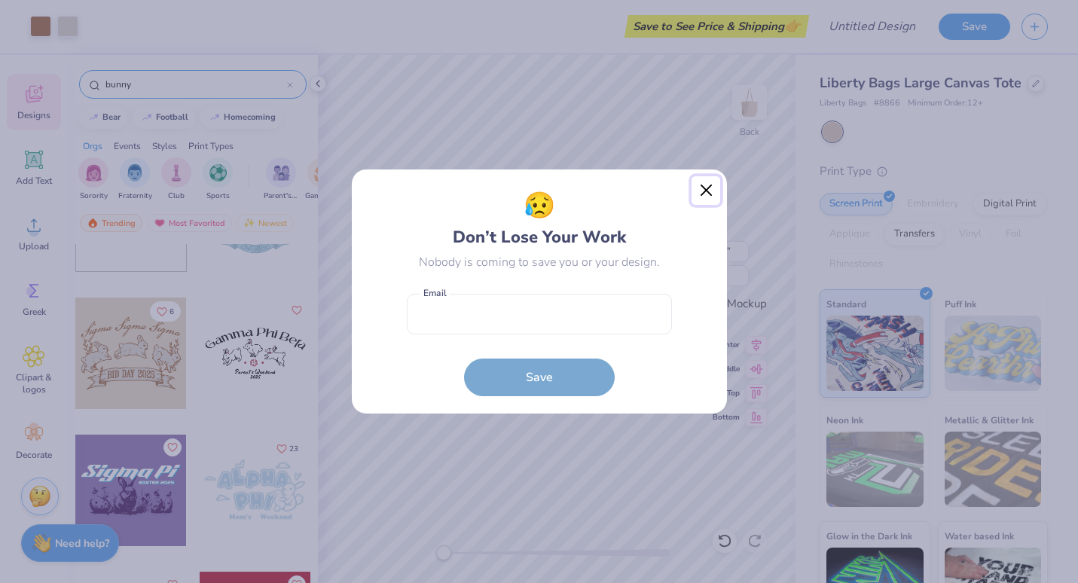
click at [706, 197] on button "Close" at bounding box center [706, 190] width 29 height 29
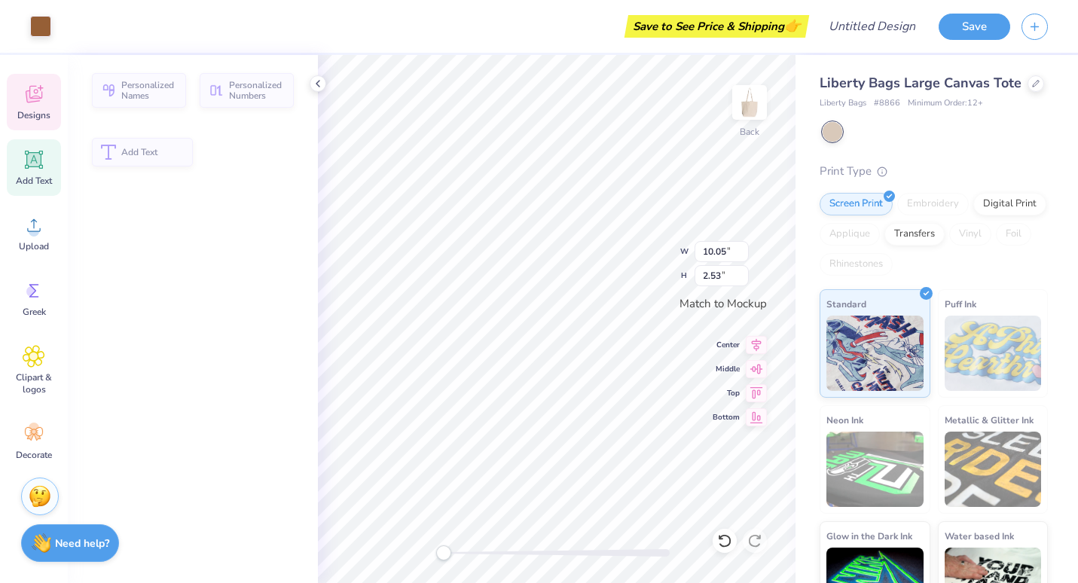
type input "10.05"
type input "2.53"
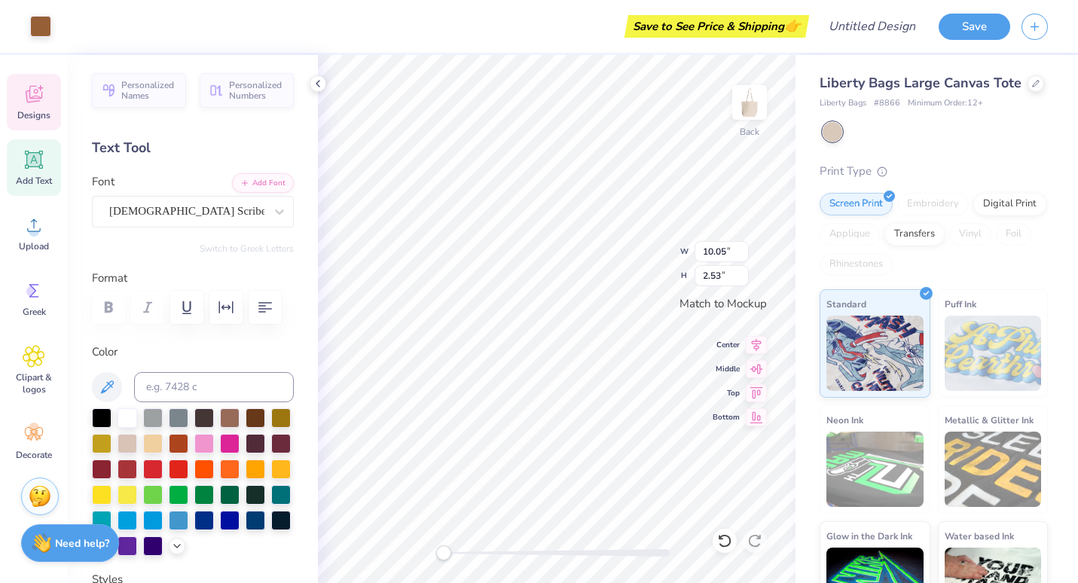
scroll to position [12, 2]
type textarea "S"
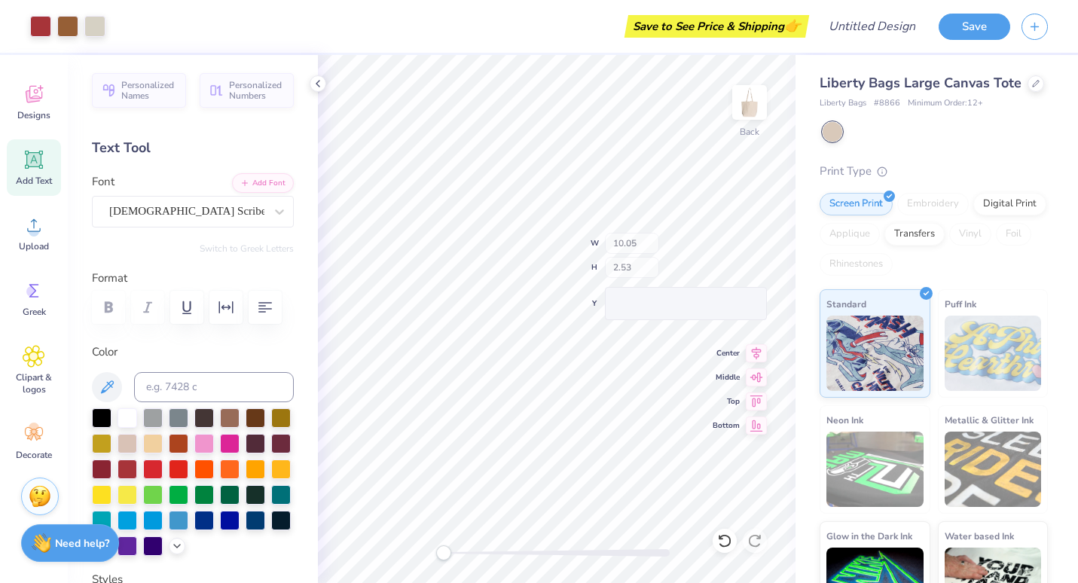
type input "5.00"
type input "6.99"
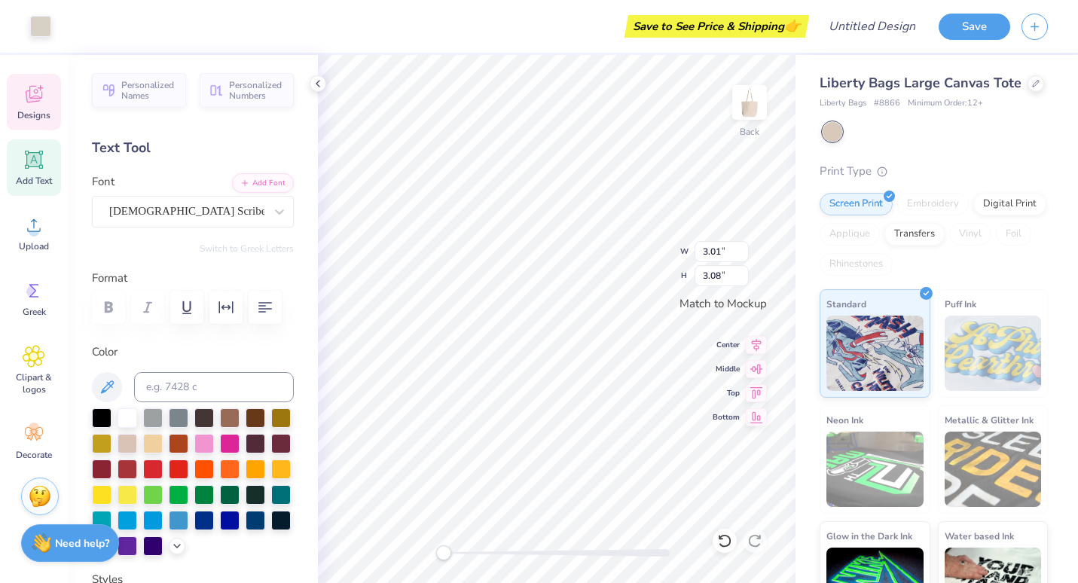
type input "3.01"
type input "3.08"
type input "3.10"
type input "3.19"
type input "3.30"
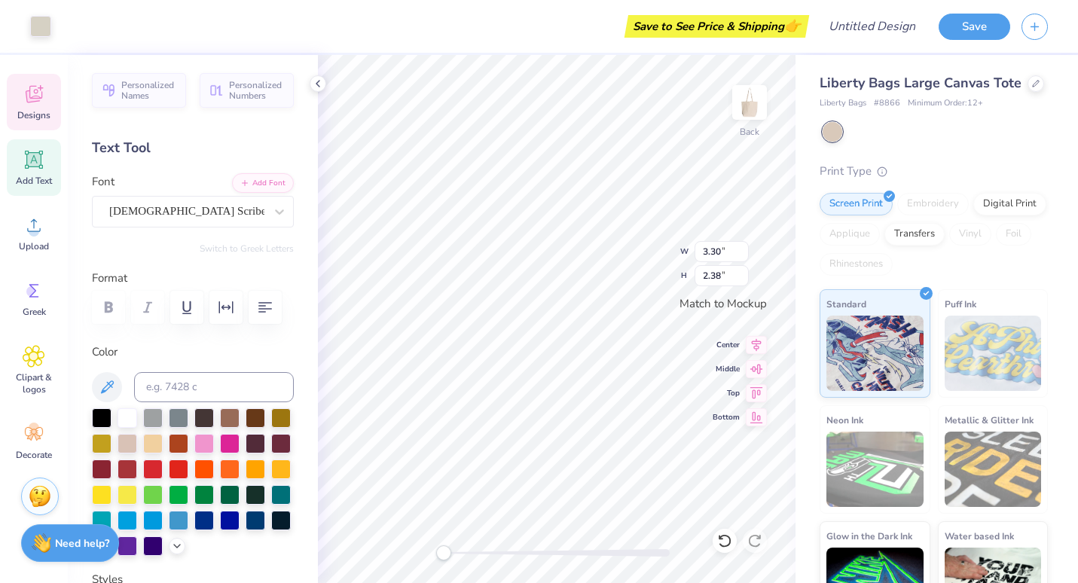
type input "2.38"
type input "10.07"
type input "10.59"
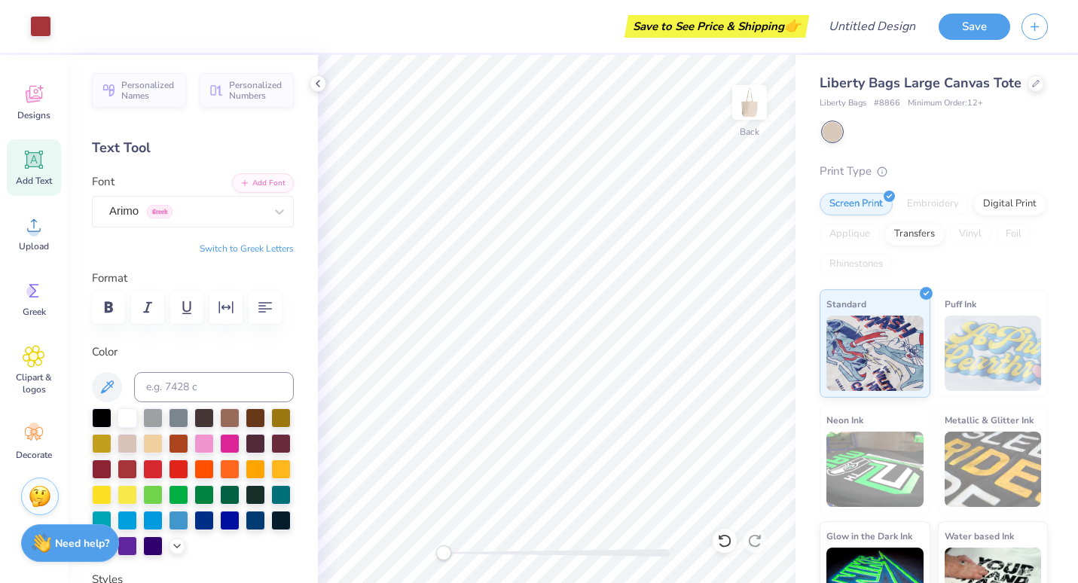
click at [41, 163] on icon at bounding box center [34, 159] width 23 height 23
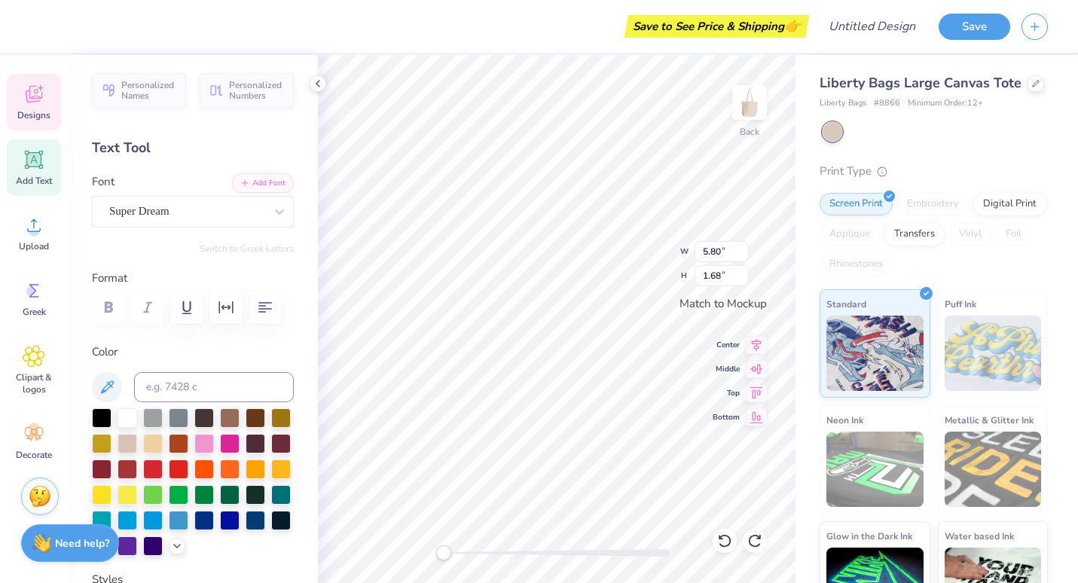
click at [37, 91] on icon at bounding box center [34, 94] width 23 height 23
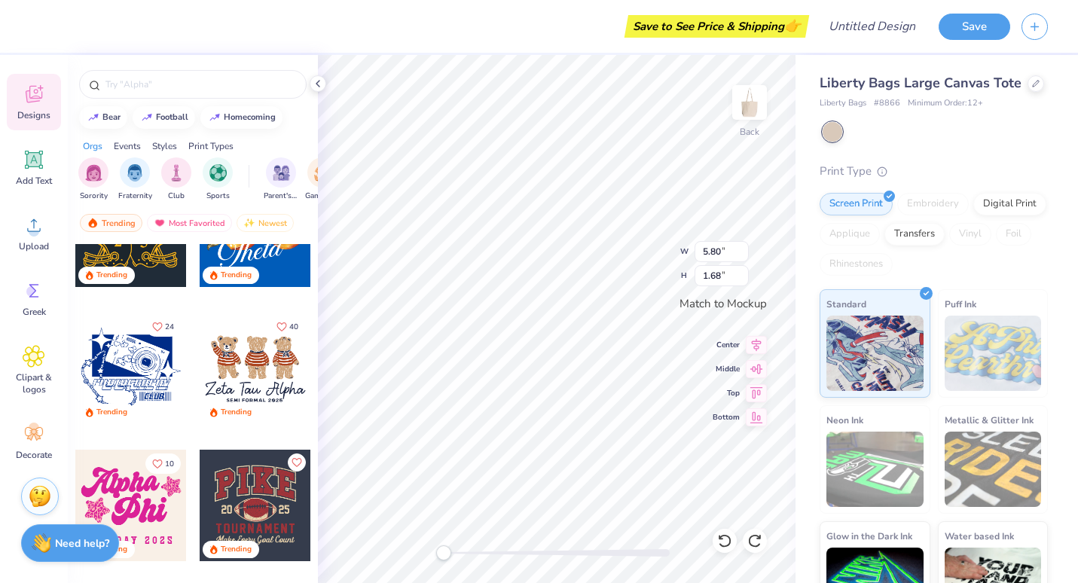
scroll to position [893, 0]
click at [213, 72] on div at bounding box center [193, 84] width 228 height 29
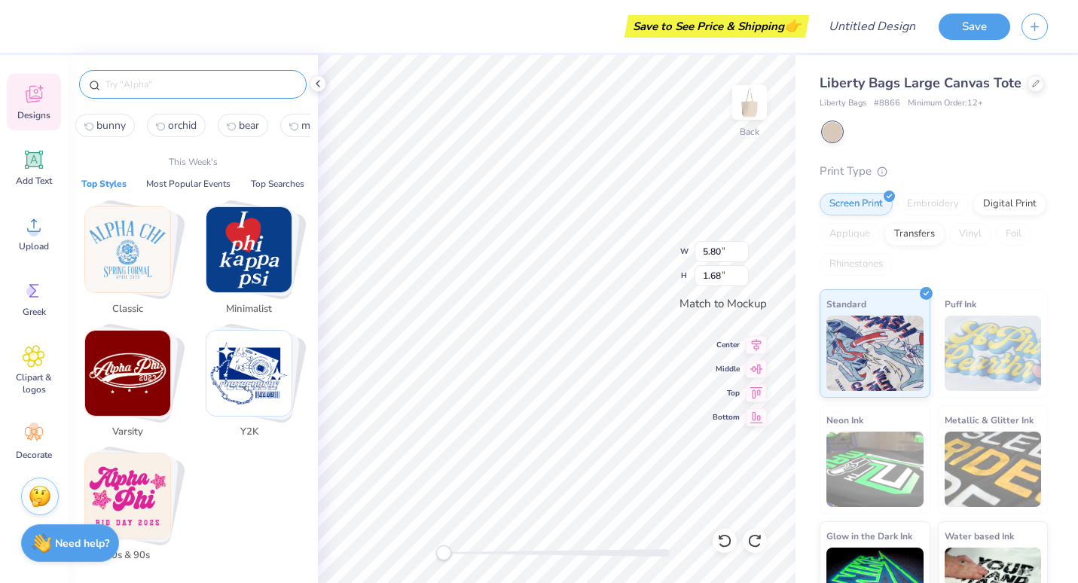
click at [213, 78] on input "text" at bounding box center [200, 84] width 193 height 15
click at [117, 129] on span "bunny" at bounding box center [110, 125] width 29 height 14
type input "bunny"
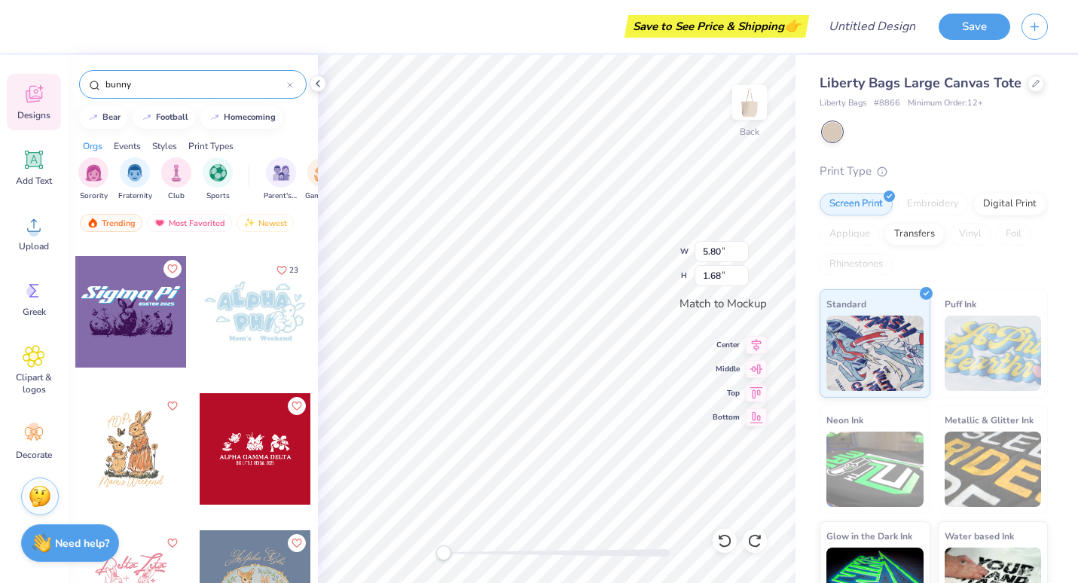
scroll to position [2092, 0]
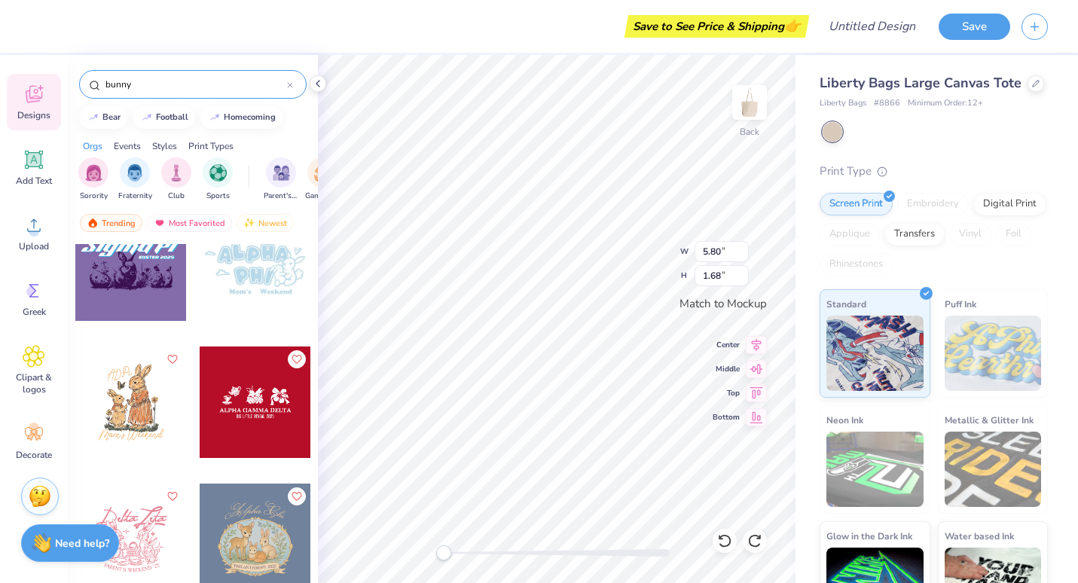
click at [145, 411] on div at bounding box center [130, 402] width 111 height 111
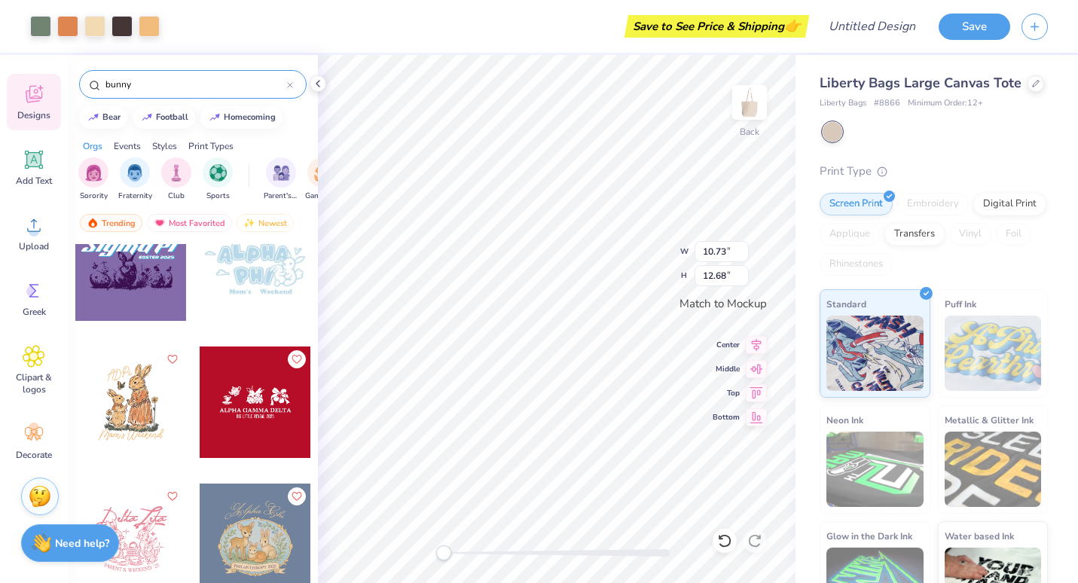
type input "10.73"
type input "12.68"
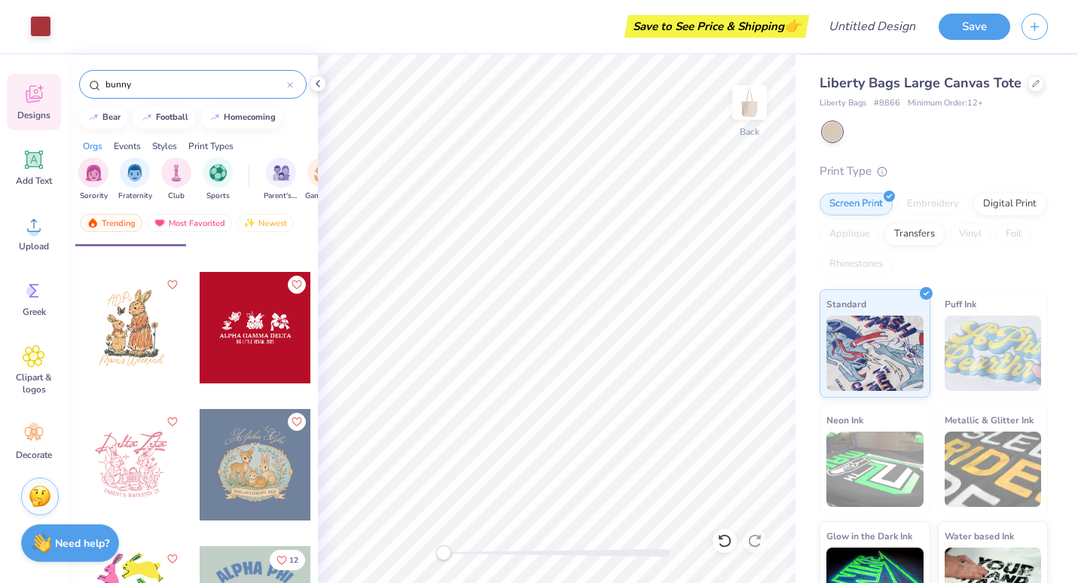
scroll to position [2166, 0]
